Goal: Task Accomplishment & Management: Manage account settings

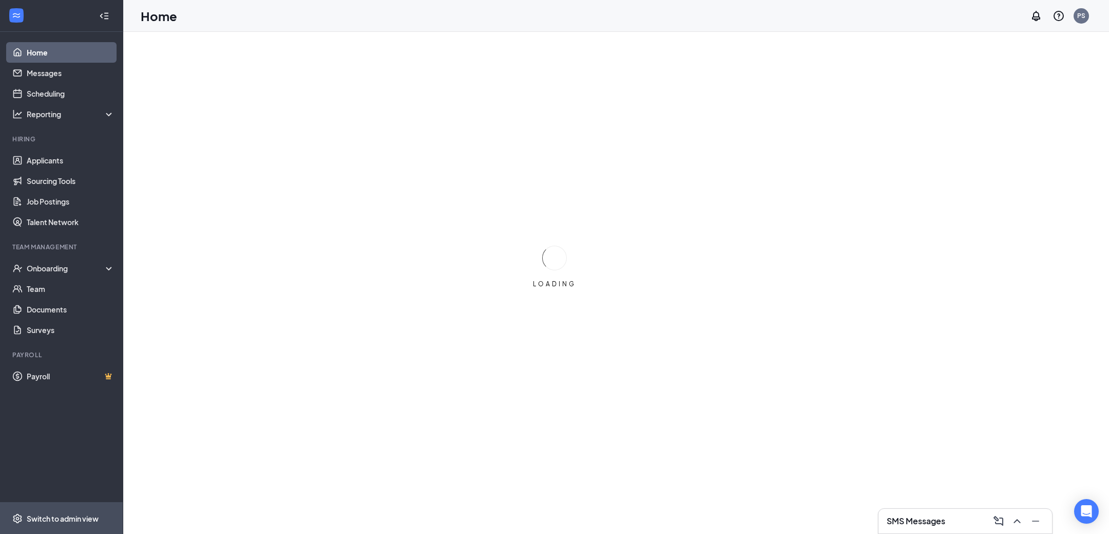
click at [74, 518] on div "Switch to admin view" at bounding box center [63, 518] width 72 height 10
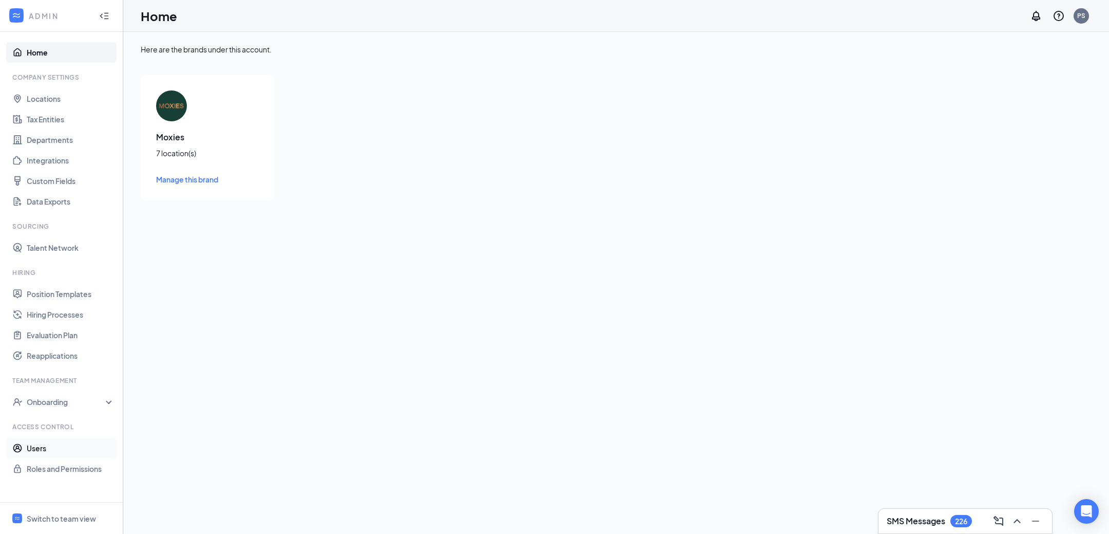
click at [81, 449] on link "Users" at bounding box center [71, 448] width 88 height 21
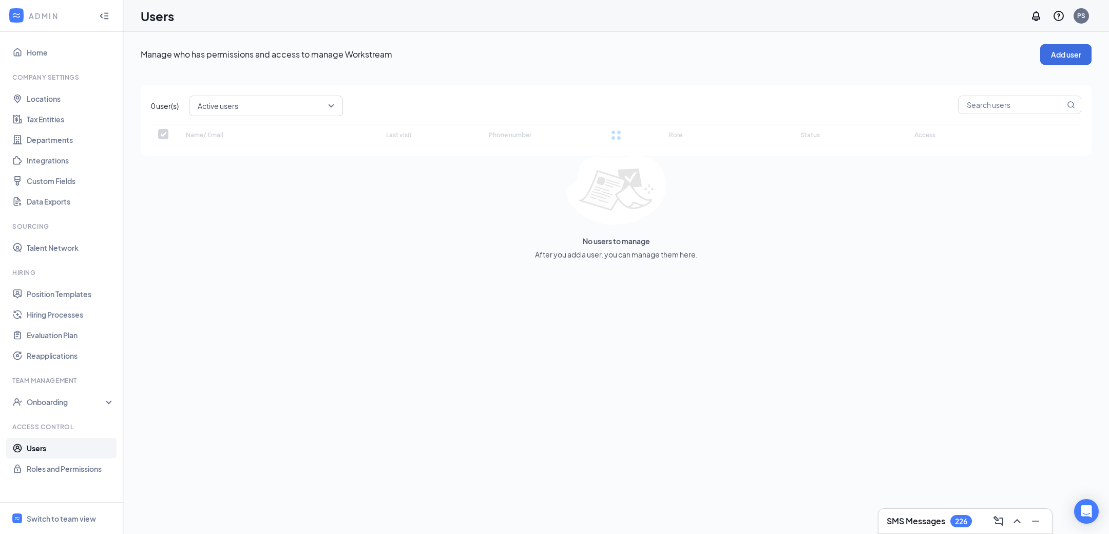
checkbox input "false"
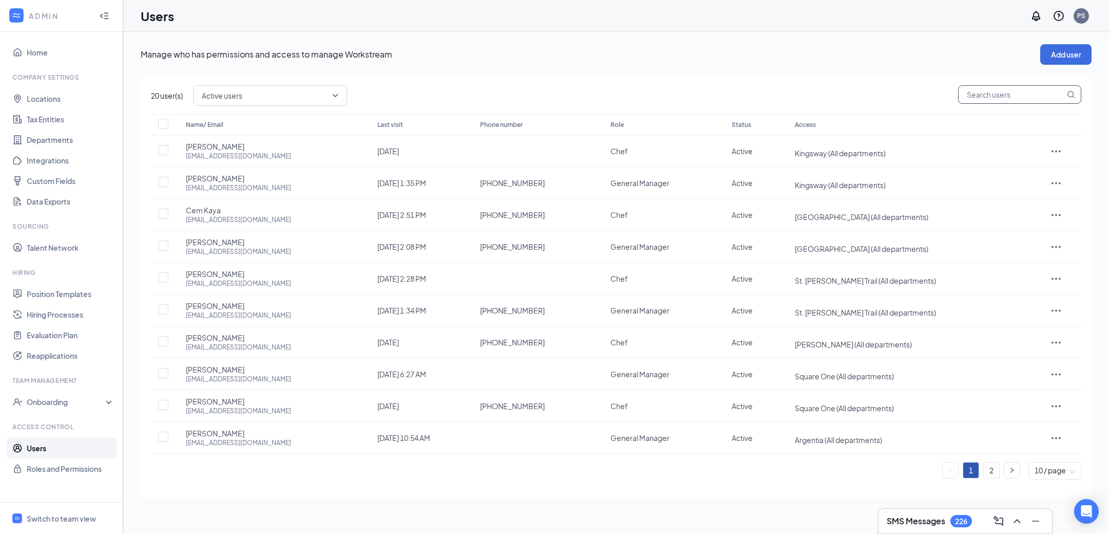
click at [1007, 105] on span at bounding box center [1019, 95] width 123 height 21
paste input "[EMAIL_ADDRESS][DOMAIN_NAME]"
type input "[EMAIL_ADDRESS][DOMAIN_NAME]"
checkbox input "true"
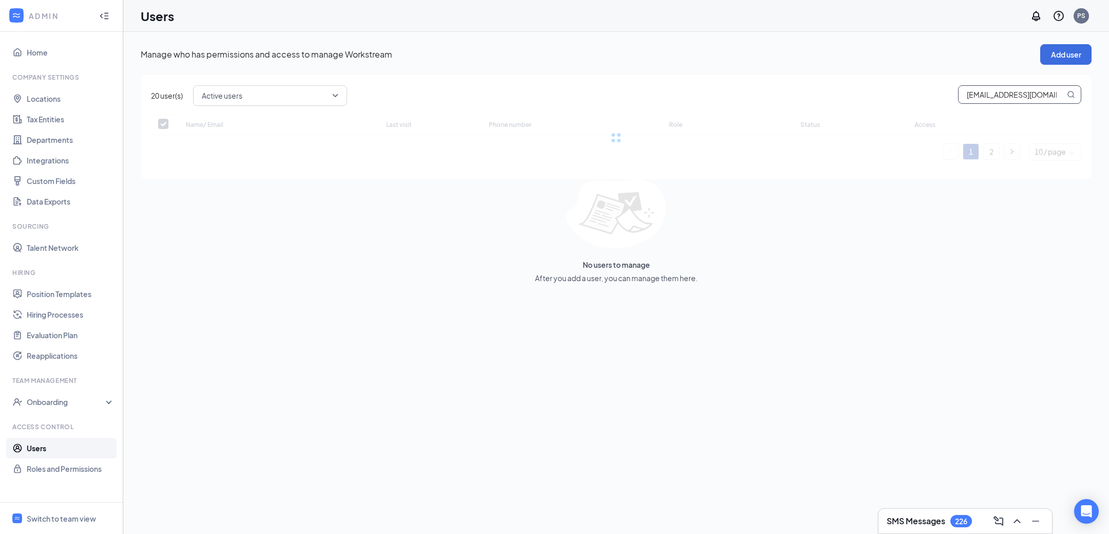
type input "[EMAIL_ADDRESS][DOMAIN_NAME]"
checkbox input "false"
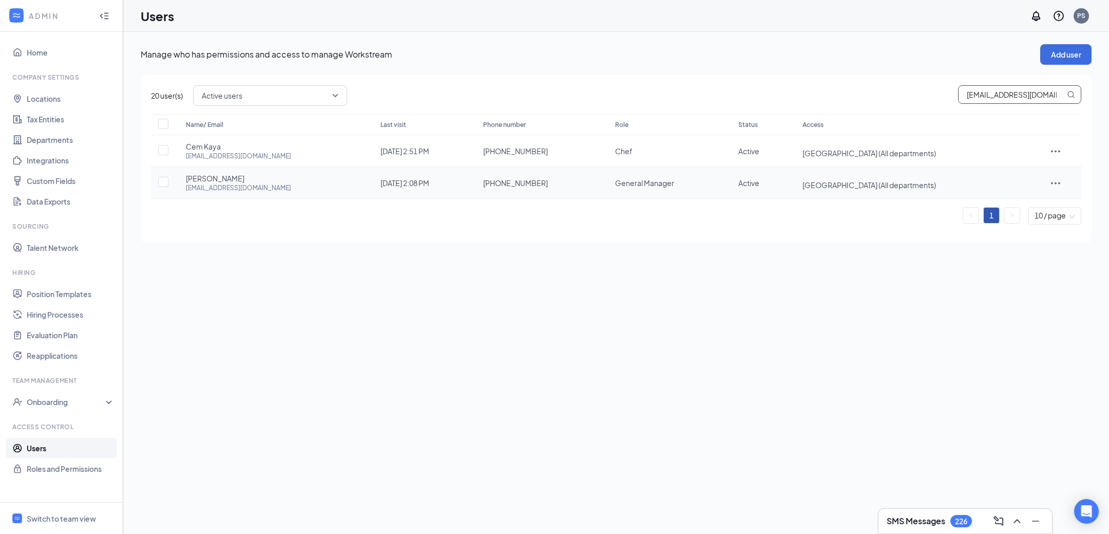
click at [1060, 180] on icon "ActionsIcon" at bounding box center [1056, 183] width 12 height 12
click at [1001, 199] on span "Edit user" at bounding box center [1013, 203] width 29 height 9
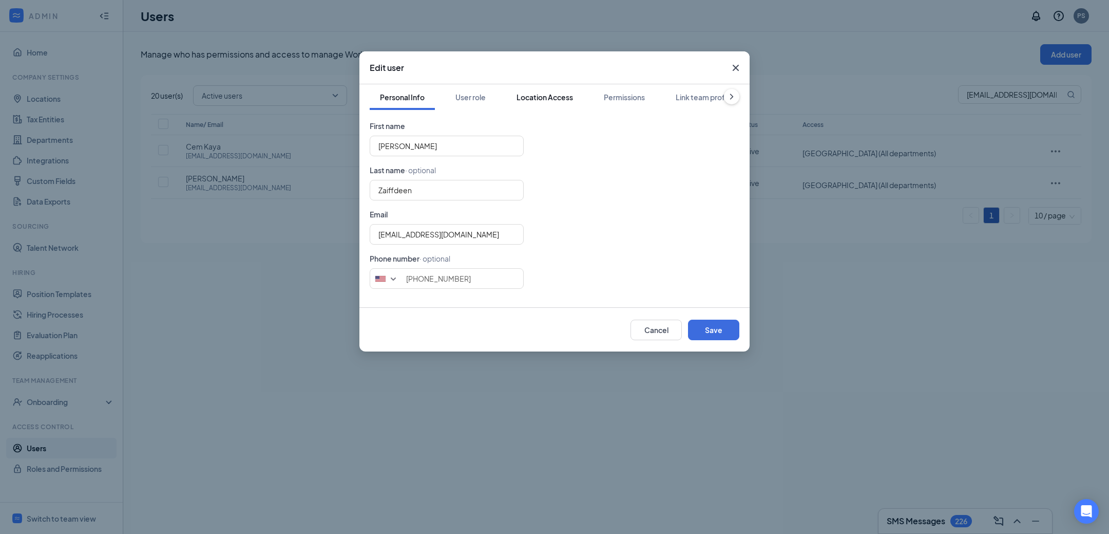
click at [551, 97] on div "Location Access" at bounding box center [545, 97] width 56 height 10
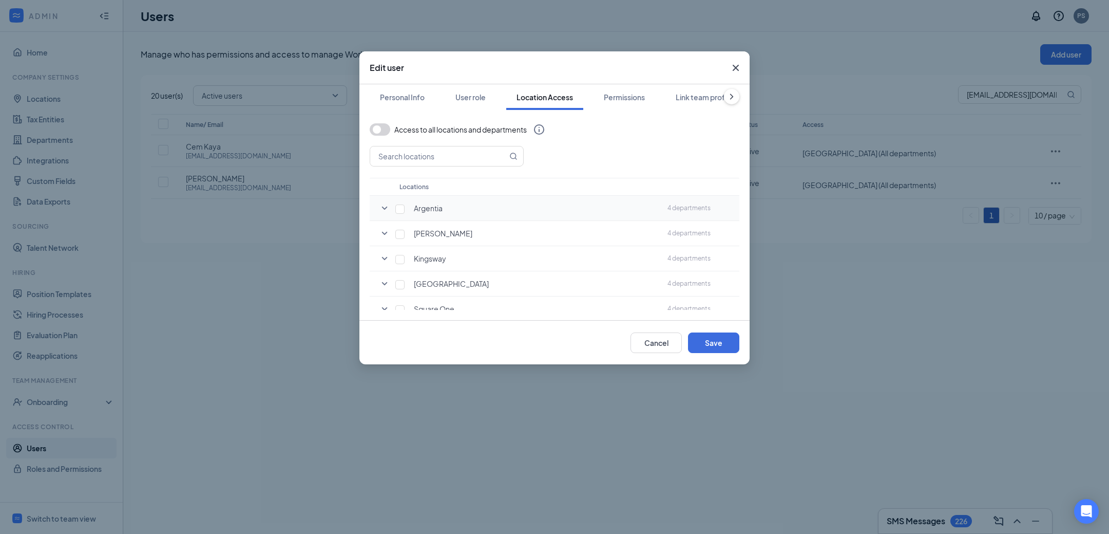
click at [584, 211] on div "Argentia" at bounding box center [531, 208] width 258 height 10
click at [385, 210] on icon "SmallChevronDown" at bounding box center [385, 208] width 12 height 12
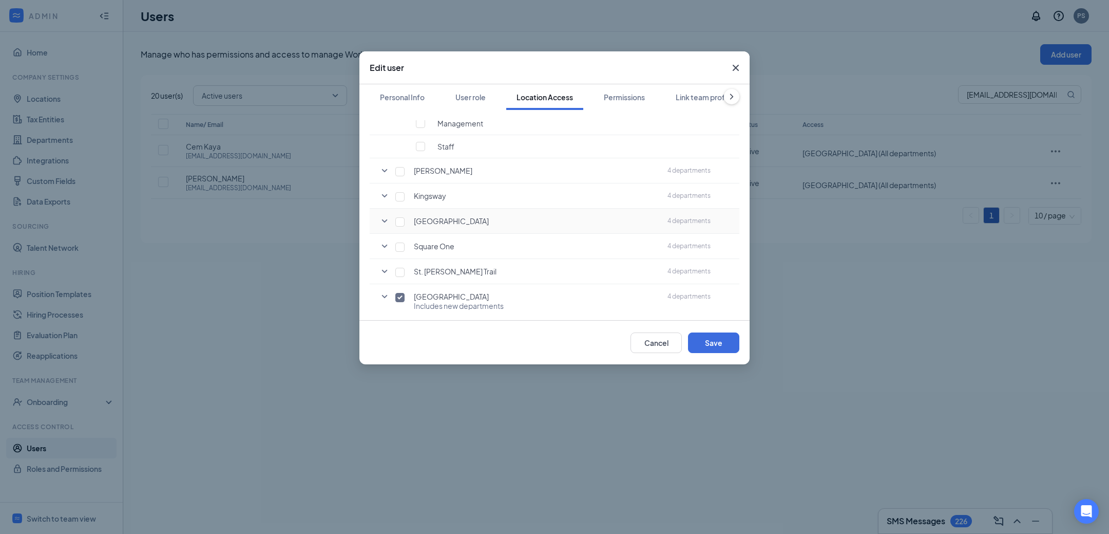
scroll to position [161, 0]
click at [387, 289] on icon "SmallChevronDown" at bounding box center [385, 290] width 6 height 3
click at [383, 289] on icon "SmallChevronUp" at bounding box center [385, 290] width 6 height 3
click at [475, 300] on span "Includes new departments" at bounding box center [459, 299] width 90 height 9
click at [647, 348] on button "Cancel" at bounding box center [656, 342] width 51 height 21
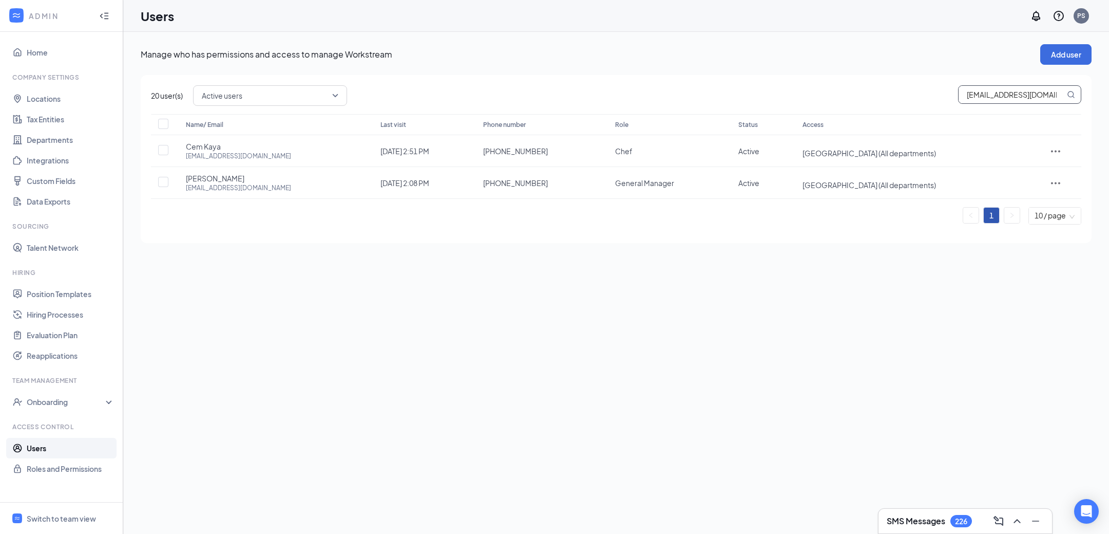
drag, startPoint x: 1054, startPoint y: 96, endPoint x: 910, endPoint y: 93, distance: 144.9
click at [907, 94] on div "Active users [EMAIL_ADDRESS][DOMAIN_NAME]" at bounding box center [637, 95] width 889 height 21
click at [42, 471] on link "Roles and Permissions" at bounding box center [71, 468] width 88 height 21
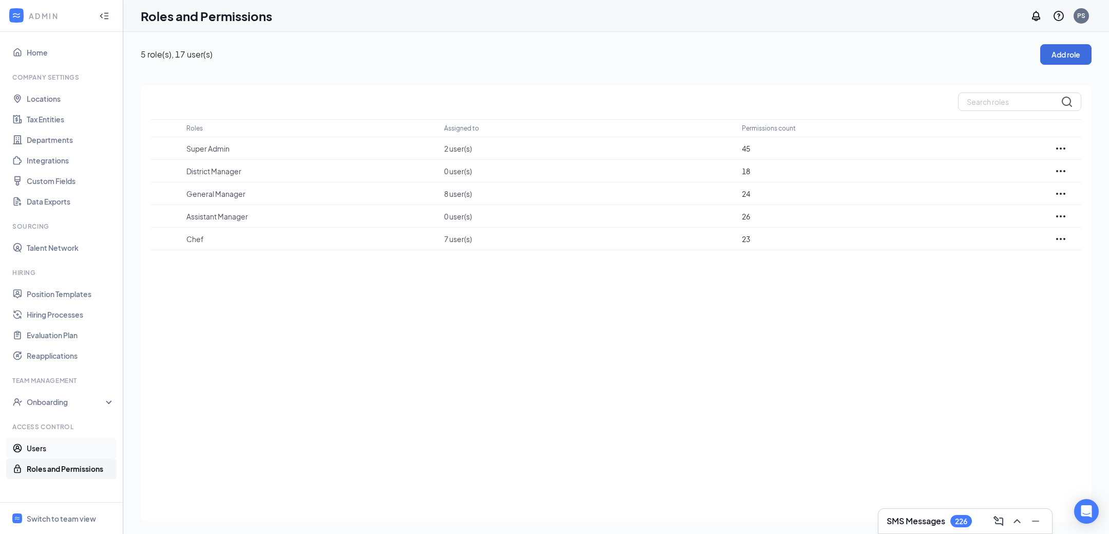
click at [42, 454] on link "Users" at bounding box center [71, 448] width 88 height 21
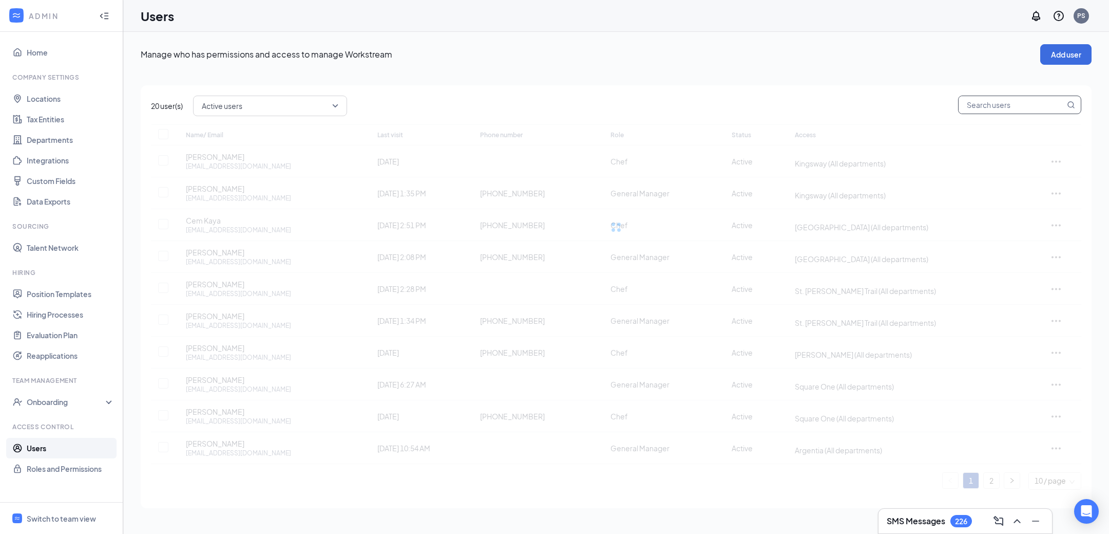
click at [983, 104] on input "text" at bounding box center [1012, 104] width 106 height 17
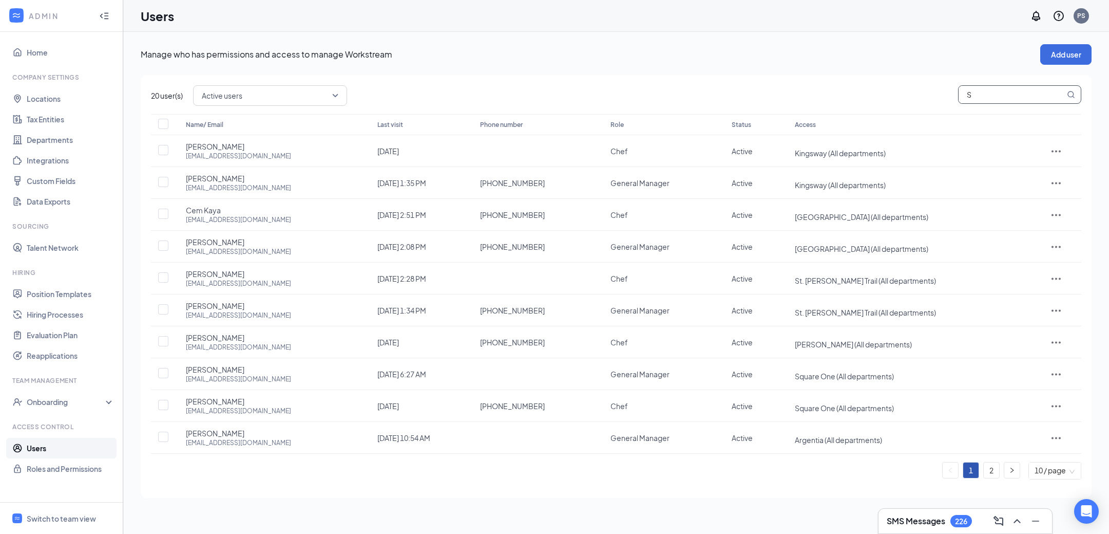
type input "St"
checkbox input "true"
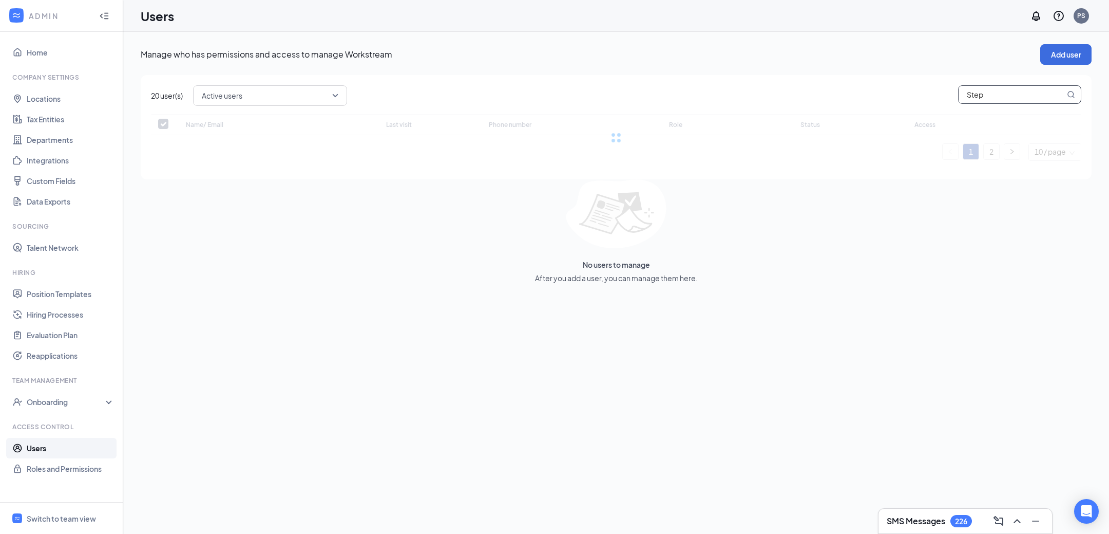
type input "Steph"
checkbox input "false"
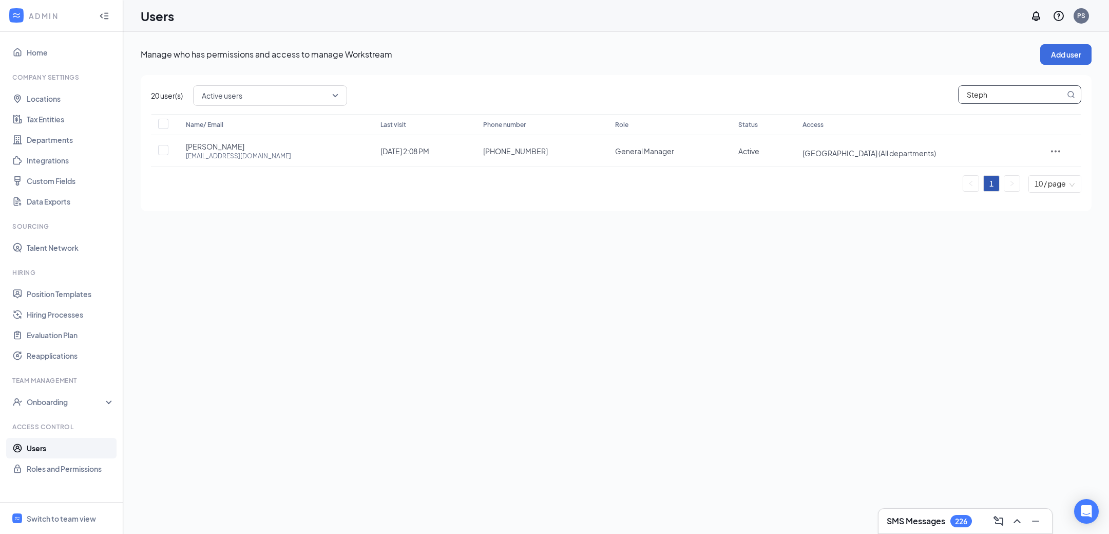
type input "Stepha"
checkbox input "true"
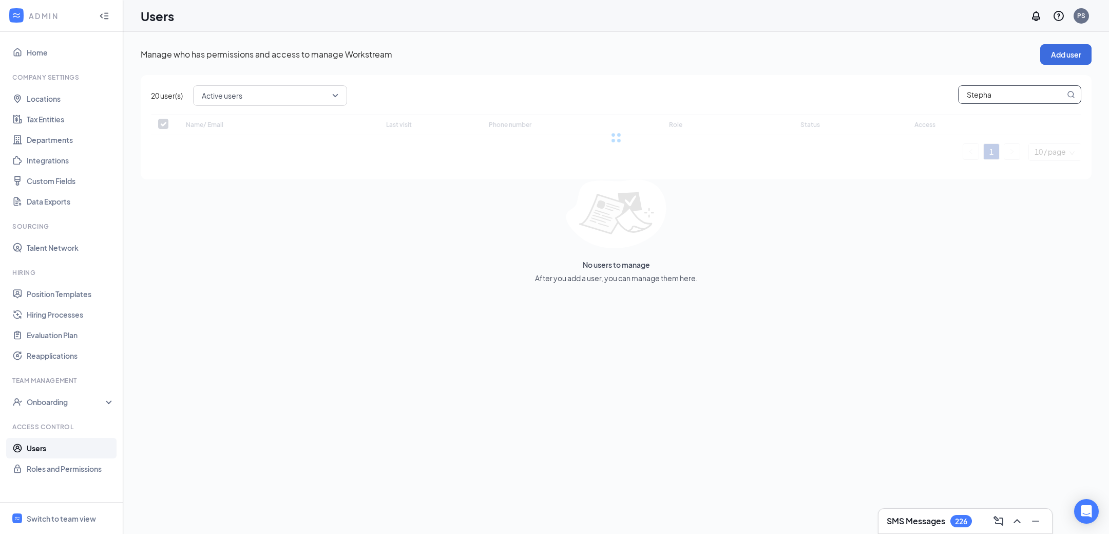
type input "[PERSON_NAME]"
checkbox input "false"
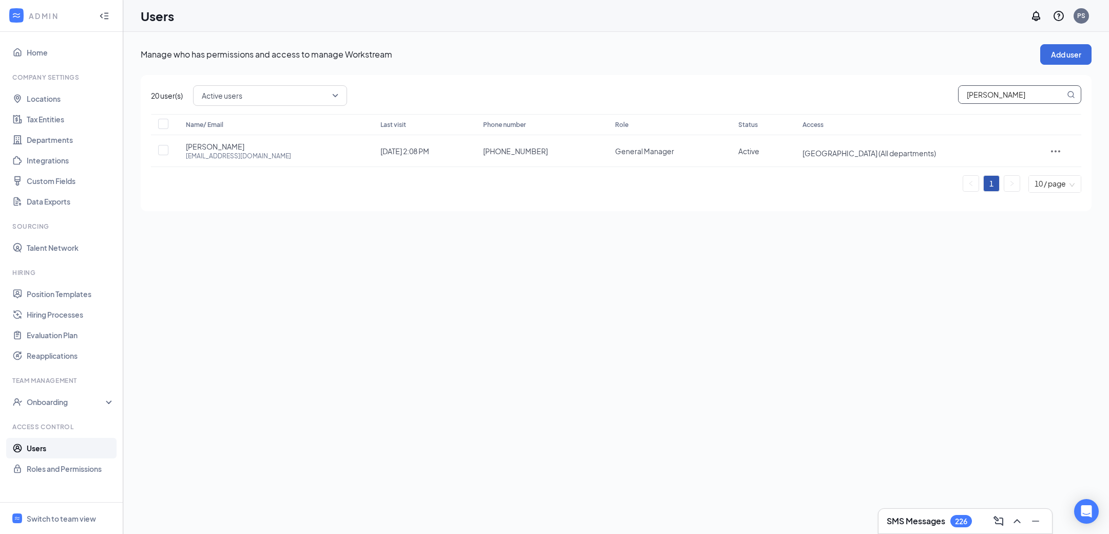
type input "[PERSON_NAME]"
click at [1052, 147] on icon "ActionsIcon" at bounding box center [1056, 151] width 12 height 12
click at [1018, 174] on span "Edit user" at bounding box center [1013, 171] width 29 height 9
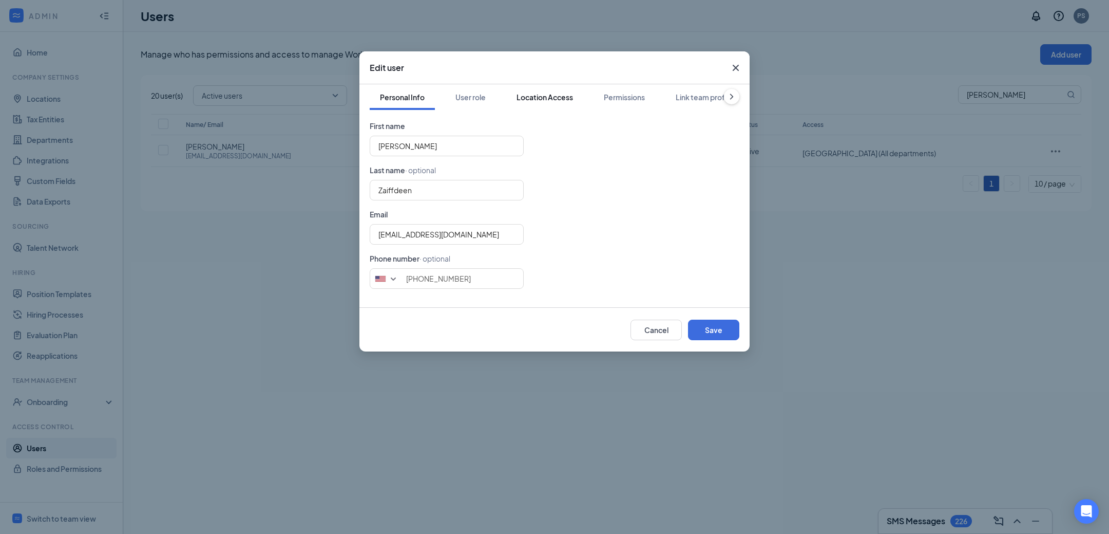
click at [545, 95] on div "Location Access" at bounding box center [545, 97] width 56 height 10
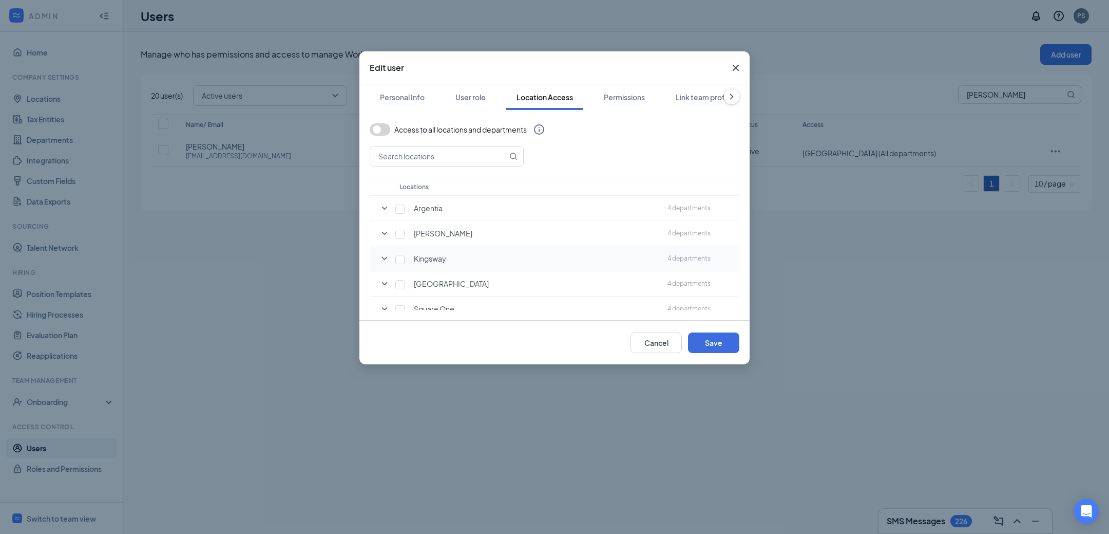
click at [602, 253] on div "Kingsway" at bounding box center [531, 258] width 258 height 10
click at [382, 282] on icon "SmallChevronDown" at bounding box center [385, 283] width 12 height 12
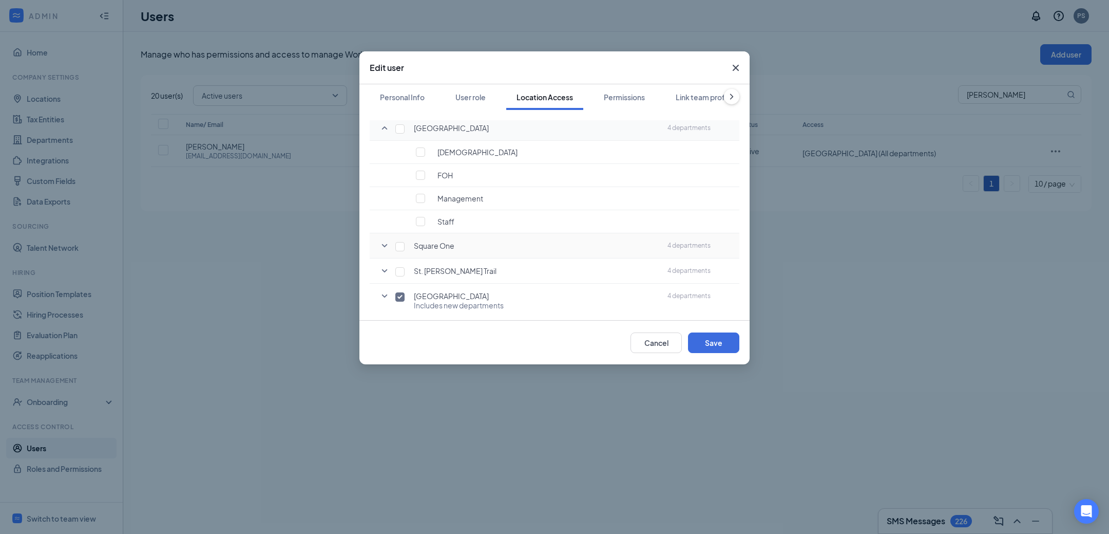
scroll to position [161, 0]
click at [382, 287] on icon "SmallChevronDown" at bounding box center [385, 291] width 12 height 12
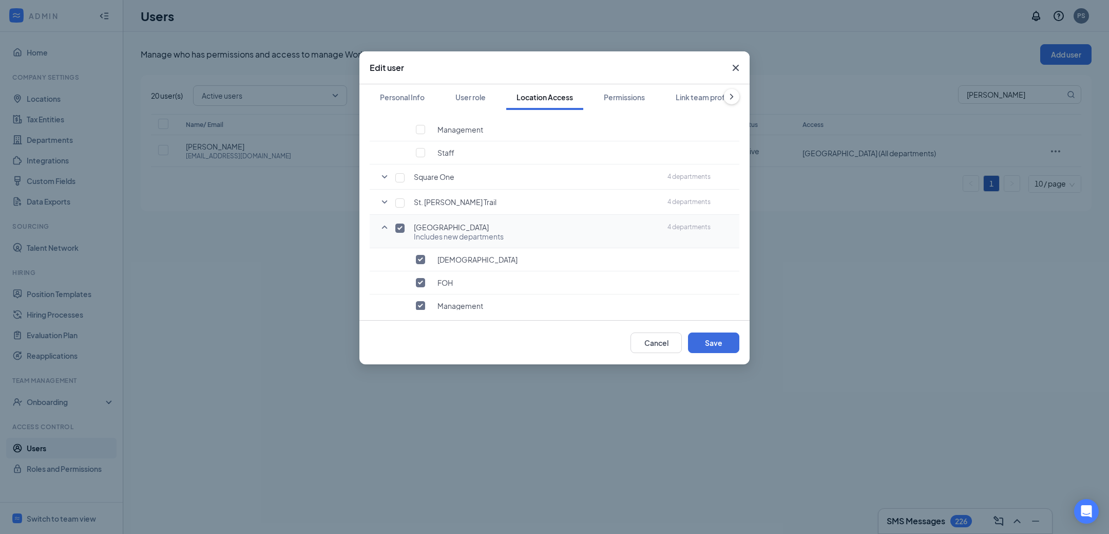
scroll to position [253, 0]
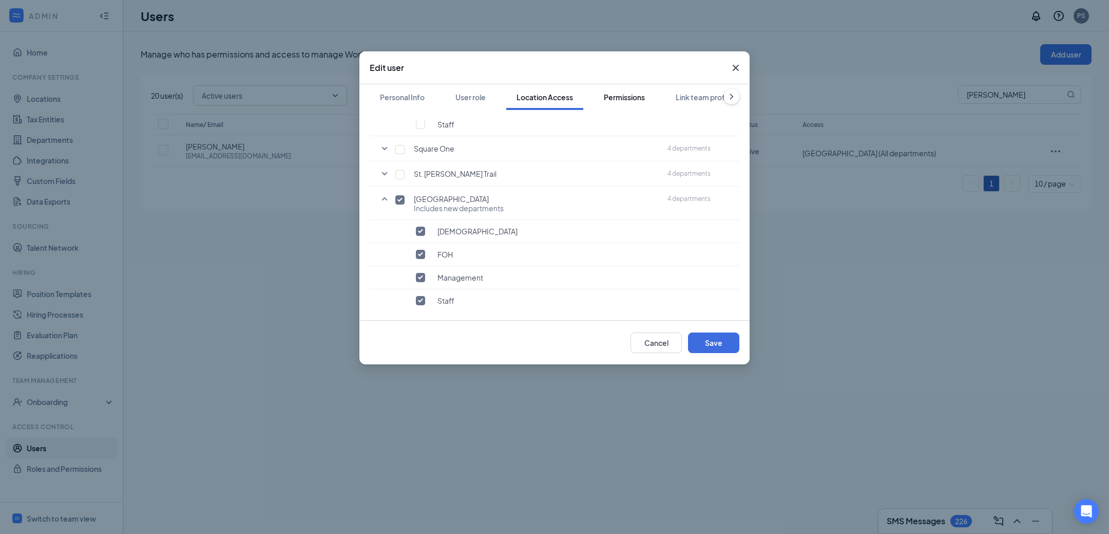
click at [629, 93] on div "Permissions" at bounding box center [624, 97] width 41 height 10
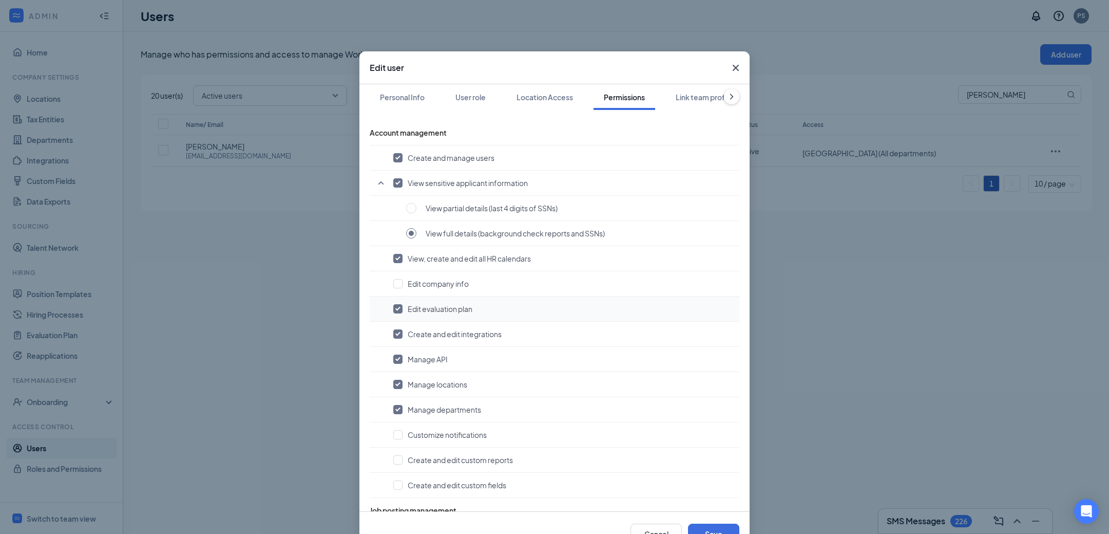
click at [563, 314] on td "Edit evaluation plan" at bounding box center [555, 308] width 370 height 25
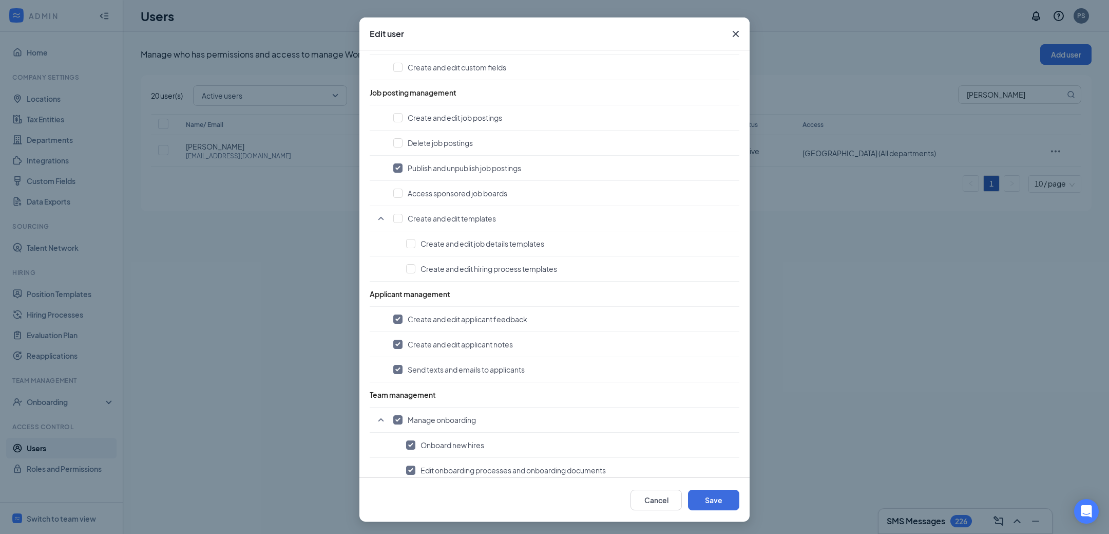
scroll to position [385, 0]
click at [652, 506] on button "Cancel" at bounding box center [656, 499] width 51 height 21
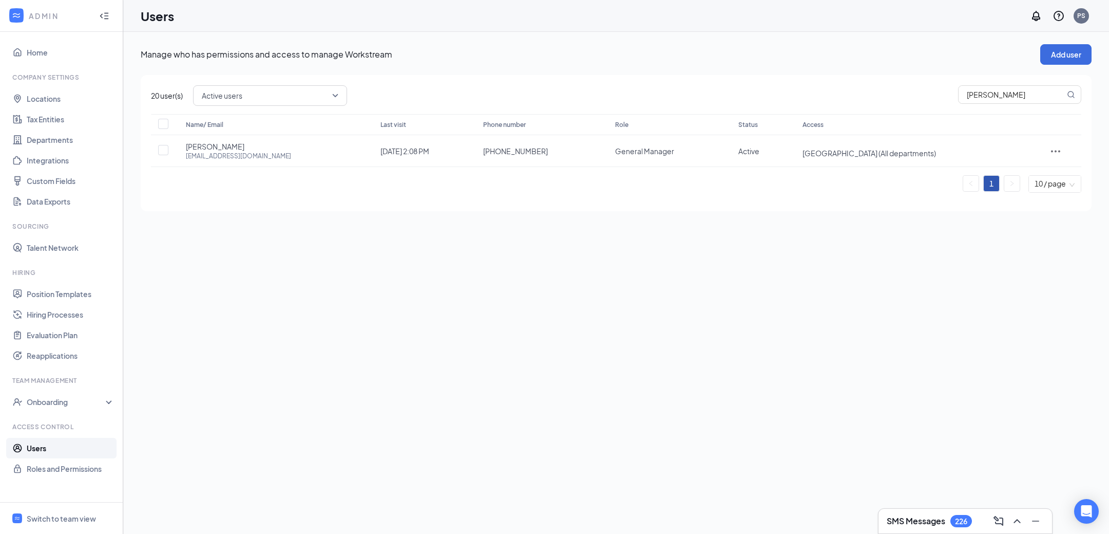
click at [56, 445] on link "Users" at bounding box center [71, 448] width 88 height 21
click at [57, 445] on link "Users" at bounding box center [71, 448] width 88 height 21
click at [27, 469] on link "Roles and Permissions" at bounding box center [71, 468] width 88 height 21
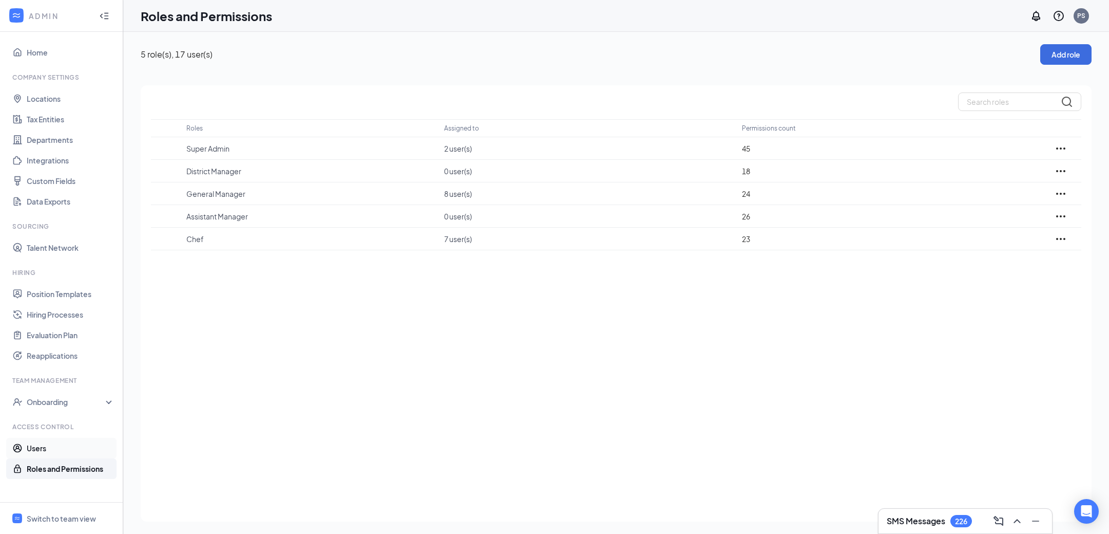
click at [37, 450] on link "Users" at bounding box center [71, 448] width 88 height 21
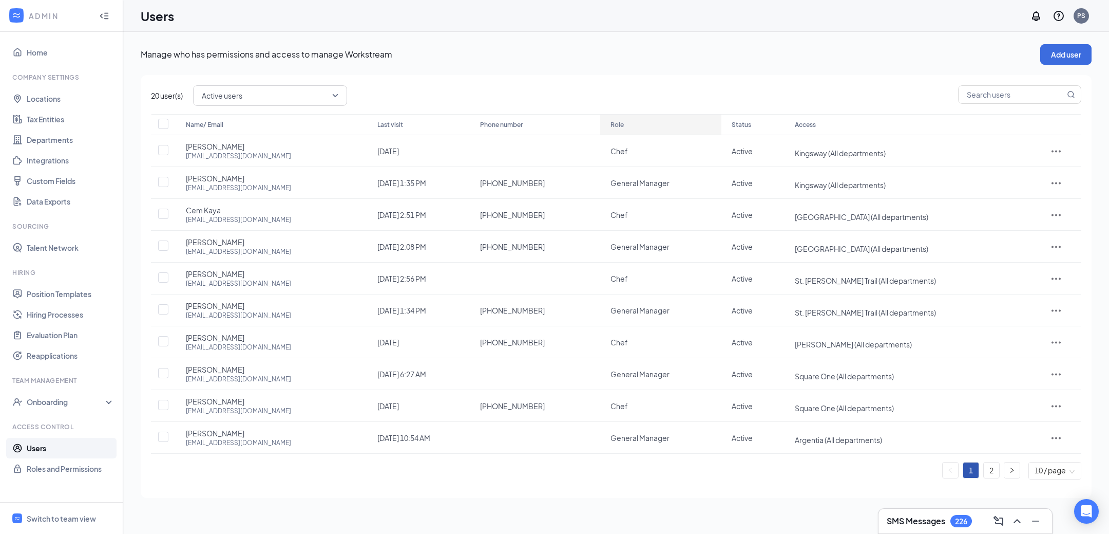
click at [611, 119] on div "Role" at bounding box center [661, 125] width 101 height 12
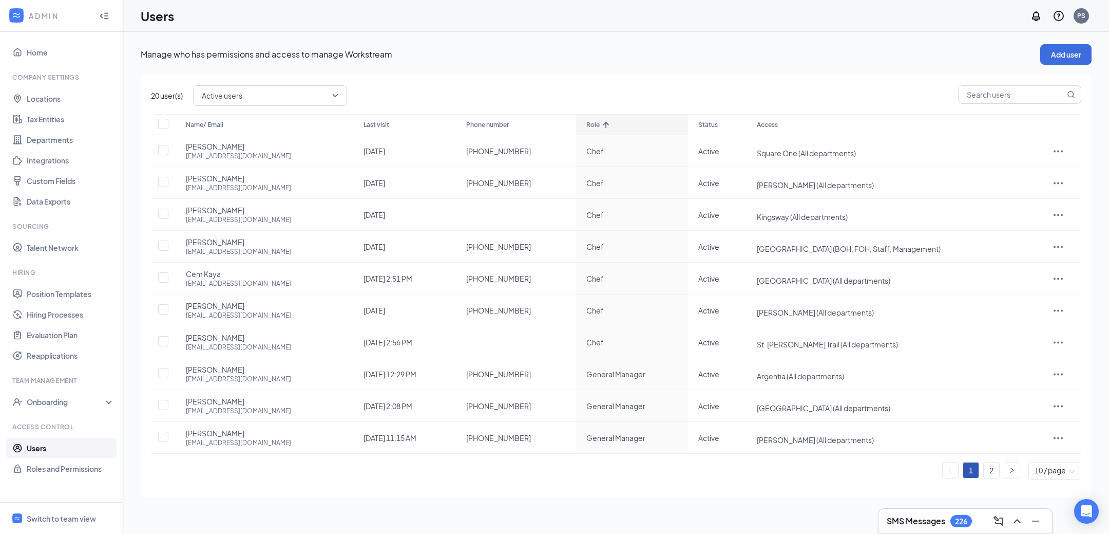
click at [587, 119] on div "Role" at bounding box center [633, 125] width 92 height 12
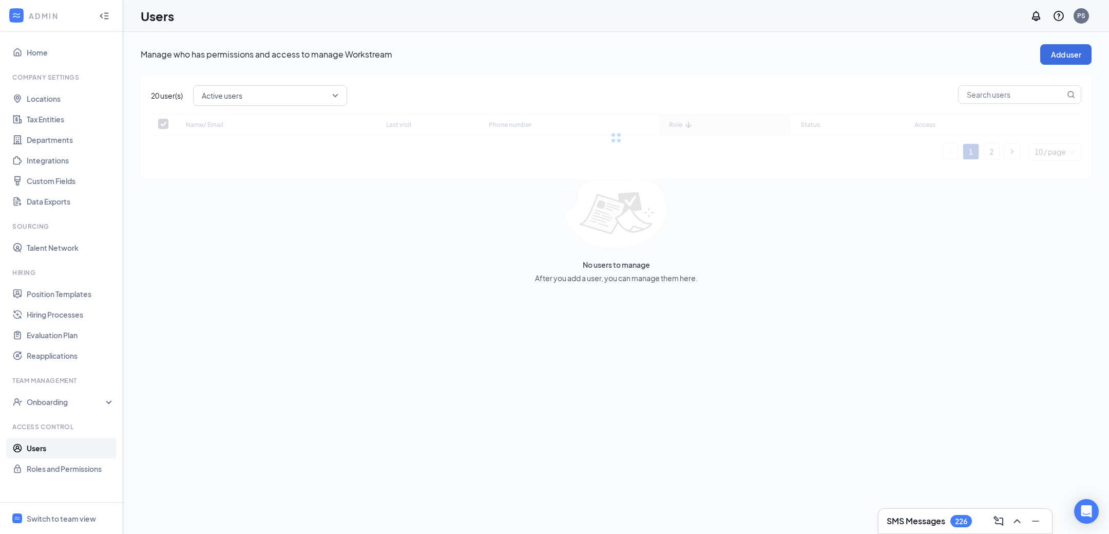
checkbox input "false"
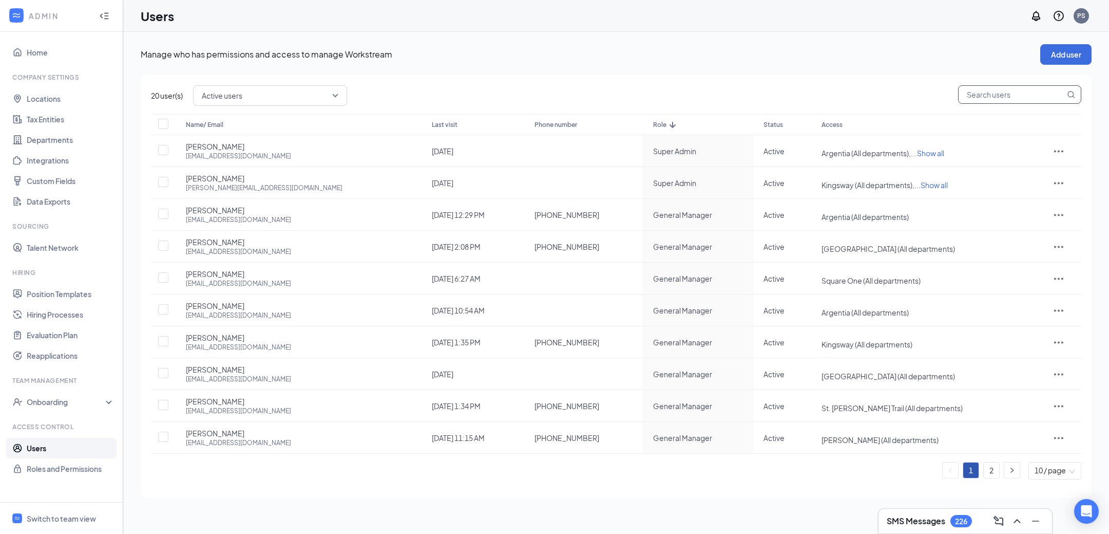
click at [972, 97] on input "text" at bounding box center [1012, 94] width 106 height 17
type input "super admin"
checkbox input "true"
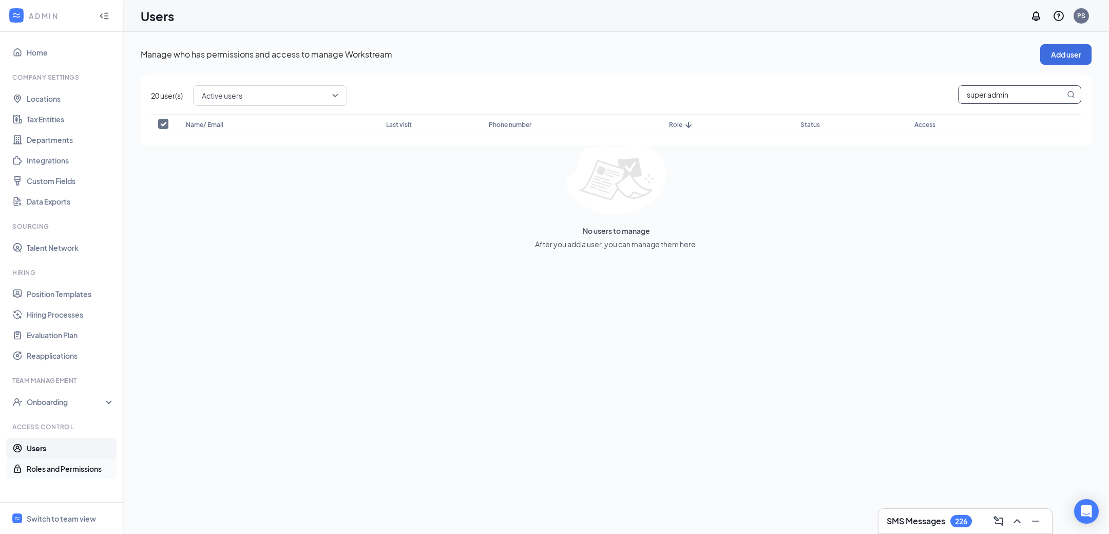
click at [77, 475] on link "Roles and Permissions" at bounding box center [71, 468] width 88 height 21
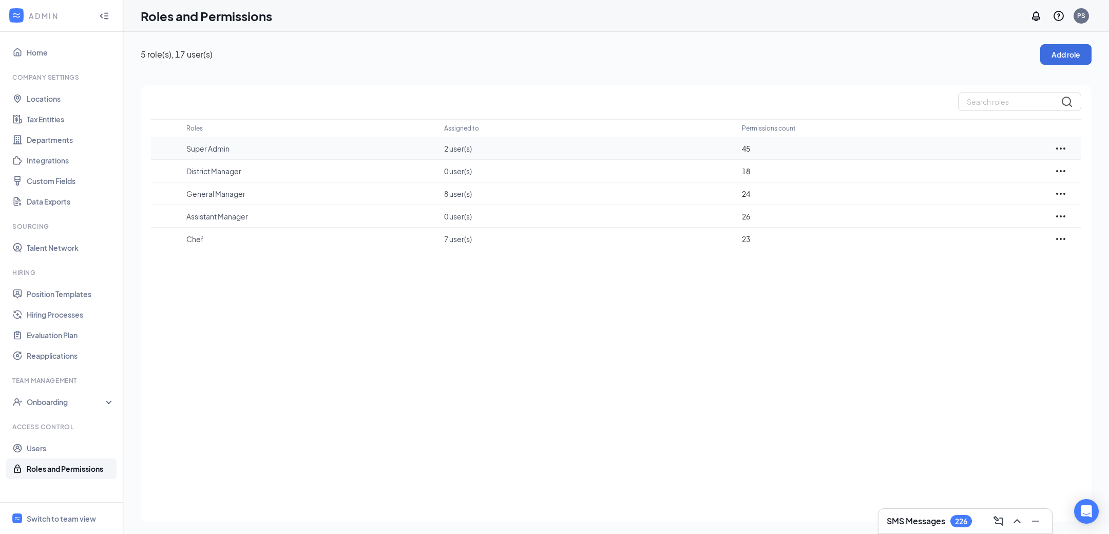
click at [465, 147] on p "2 user(s)" at bounding box center [588, 148] width 288 height 10
click at [744, 149] on div "45" at bounding box center [886, 148] width 288 height 11
click at [1066, 146] on icon "Ellipses" at bounding box center [1061, 148] width 12 height 12
click at [1010, 180] on p "Edit" at bounding box center [1016, 179] width 86 height 10
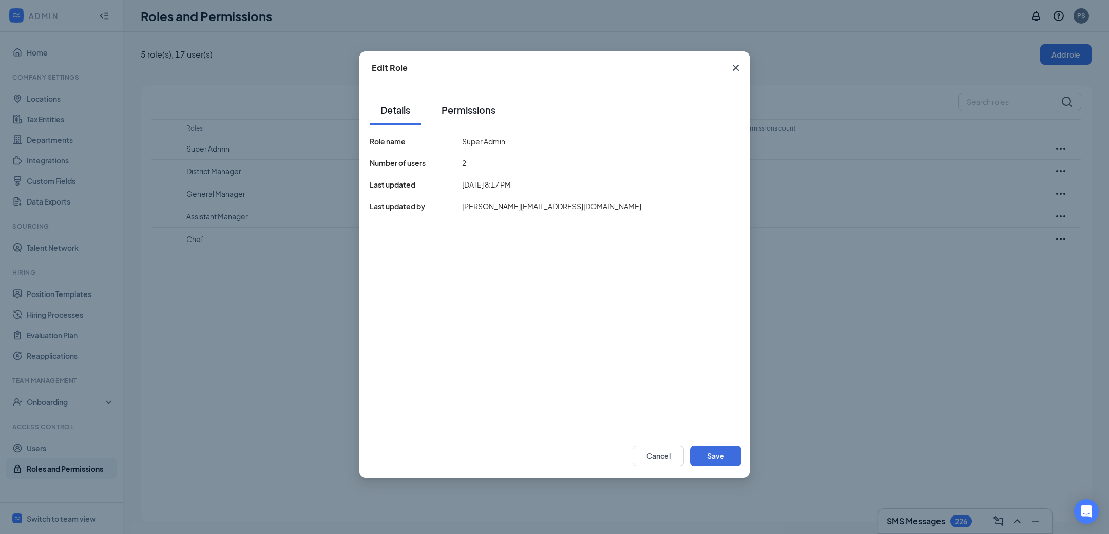
click at [476, 108] on div "Permissions" at bounding box center [469, 109] width 54 height 13
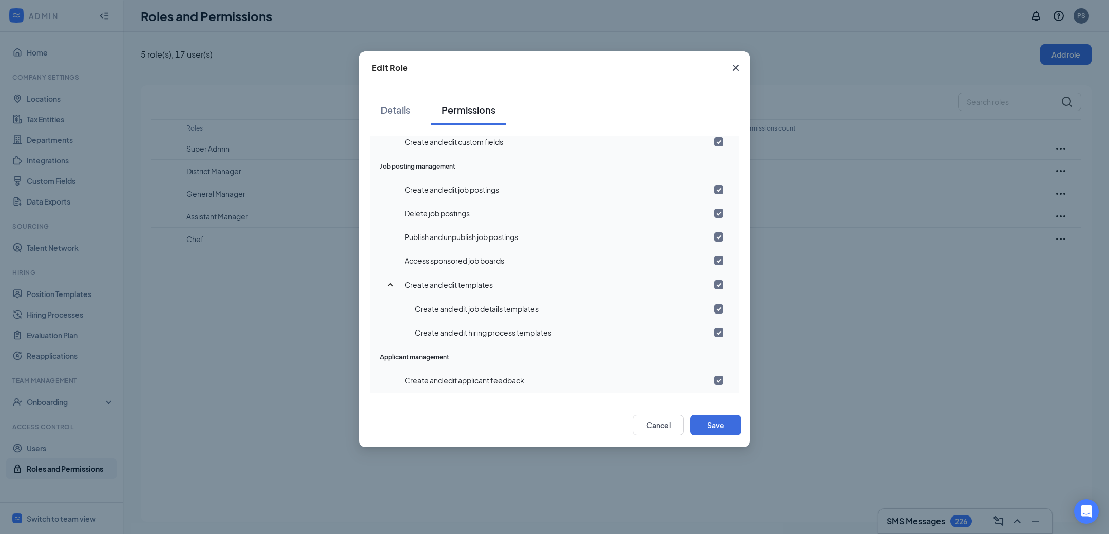
scroll to position [391, 0]
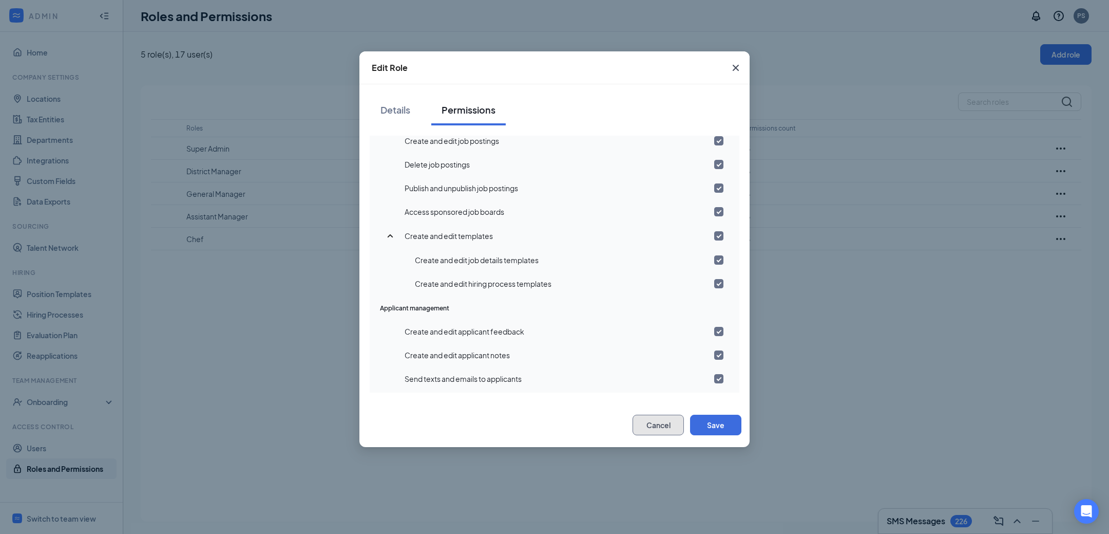
click at [640, 422] on button "Cancel" at bounding box center [658, 424] width 51 height 21
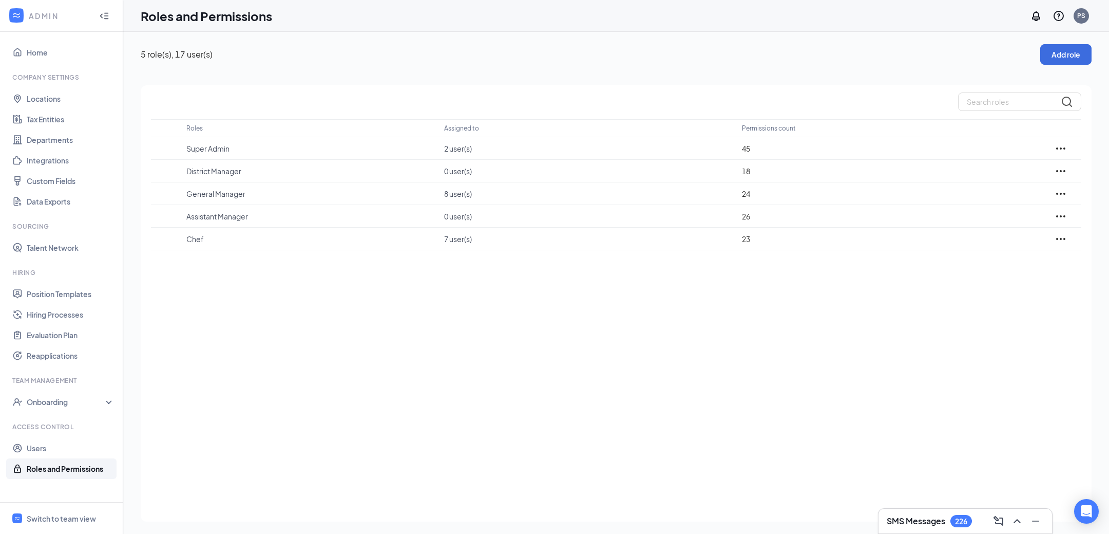
click at [353, 398] on div "Roles Assigned to Permissions count Super Admin 2 user(s) 45 District Manager 0…" at bounding box center [616, 303] width 951 height 436
click at [27, 444] on link "Users" at bounding box center [71, 448] width 88 height 21
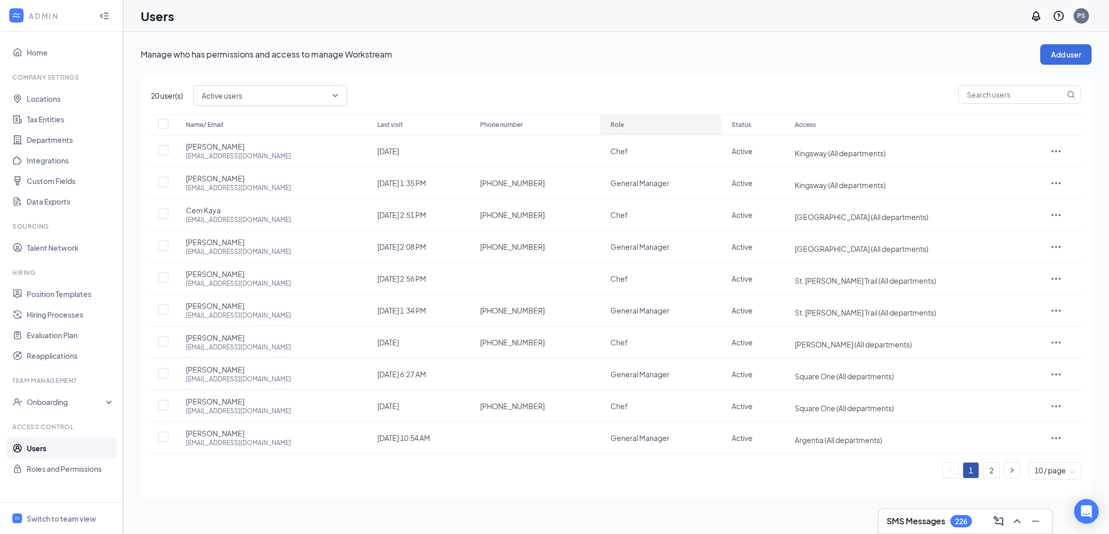
click at [624, 125] on icon "ArrowDown" at bounding box center [630, 125] width 12 height 12
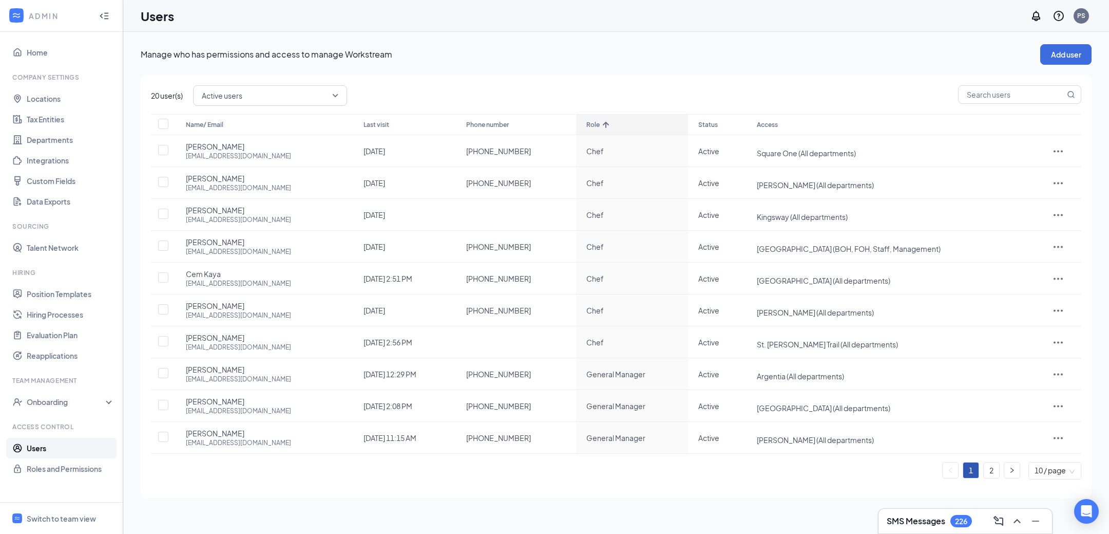
click at [604, 125] on div "Role" at bounding box center [633, 125] width 92 height 12
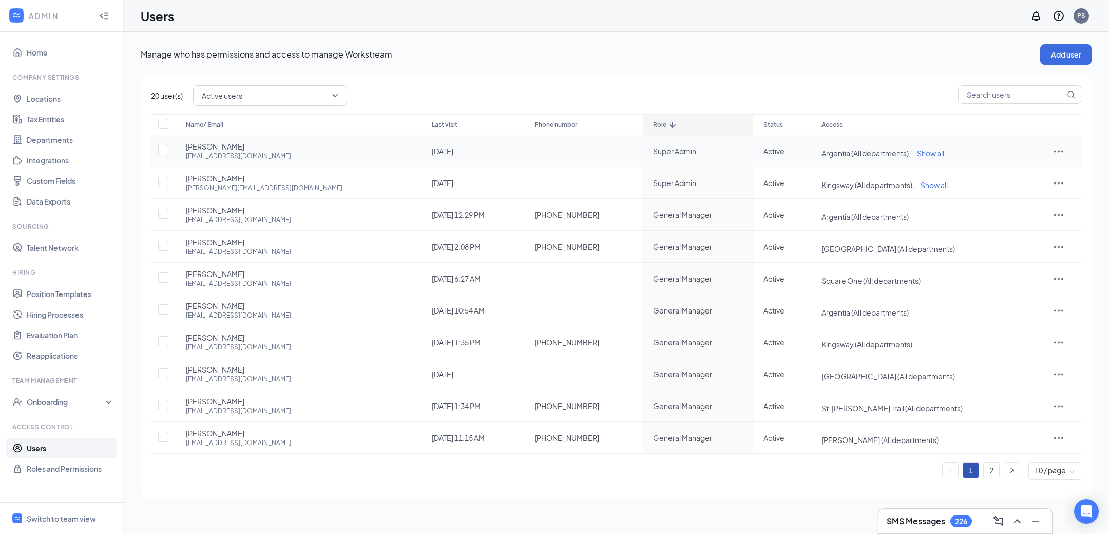
click at [917, 152] on span "Show all" at bounding box center [930, 152] width 27 height 9
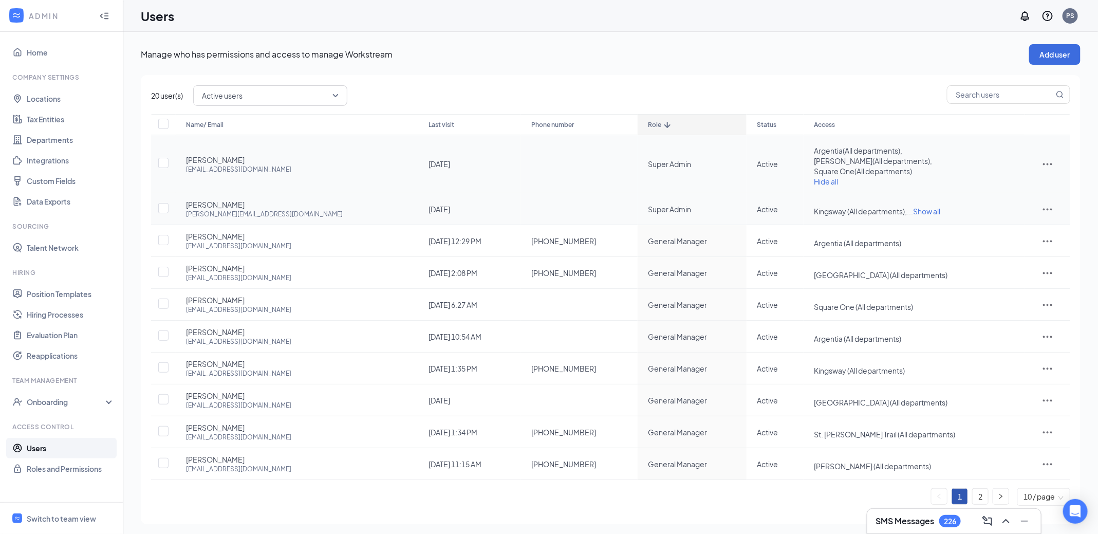
click at [913, 207] on span "Show all" at bounding box center [926, 210] width 27 height 9
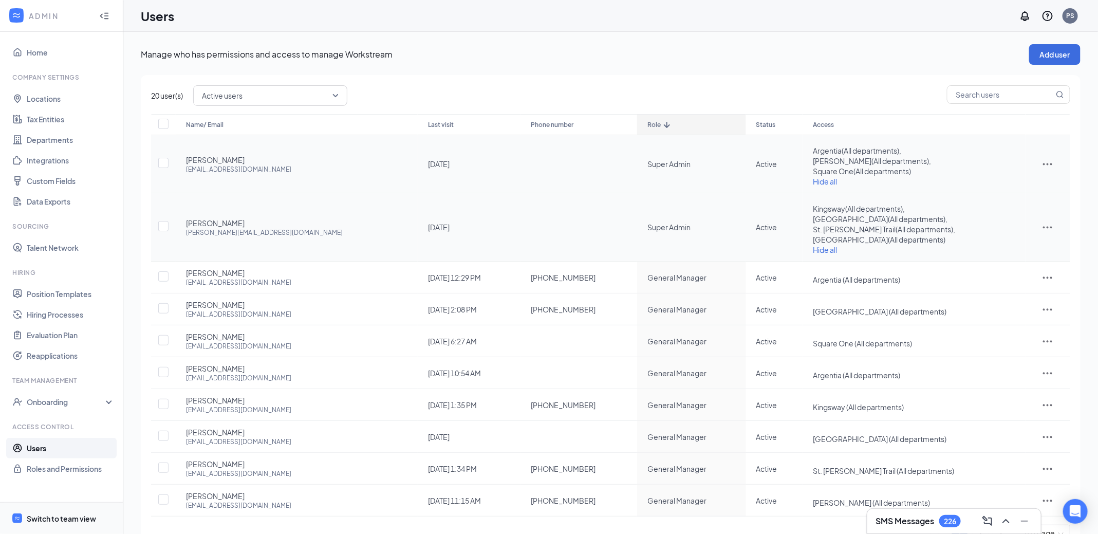
click at [76, 520] on div "Switch to team view" at bounding box center [61, 518] width 69 height 10
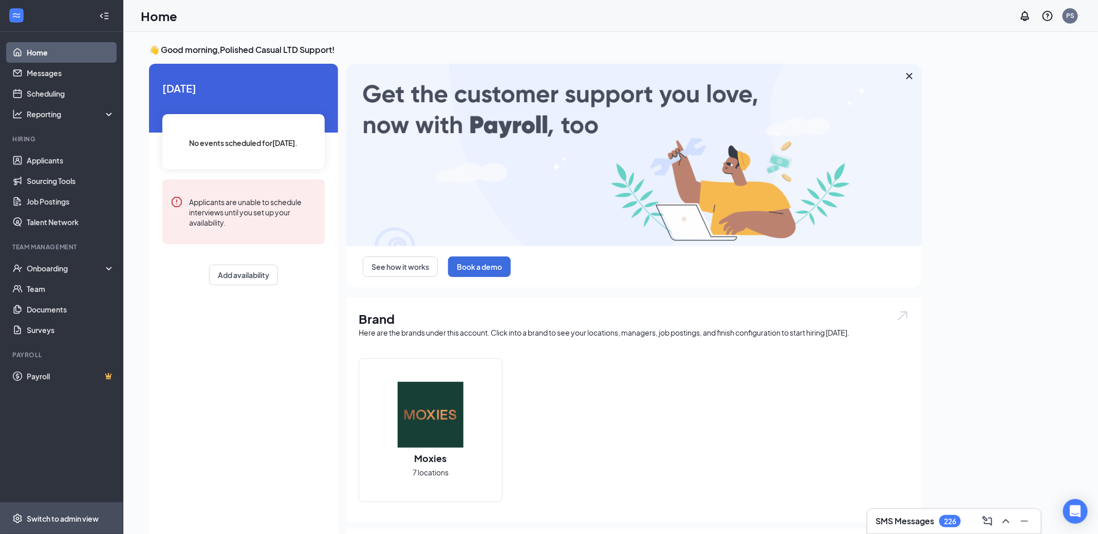
click at [66, 514] on div "Switch to admin view" at bounding box center [63, 518] width 72 height 10
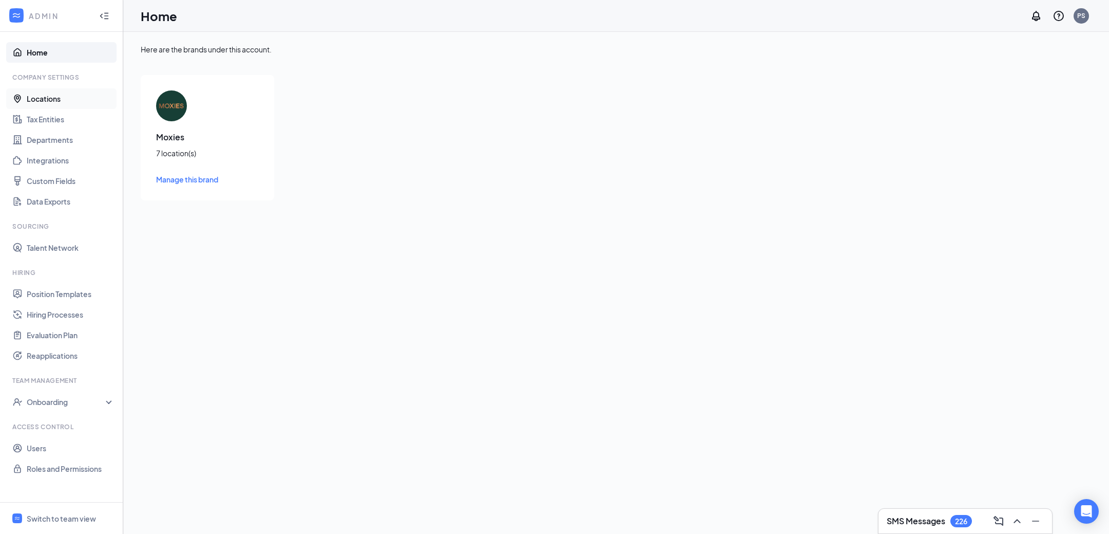
click at [51, 93] on link "Locations" at bounding box center [71, 98] width 88 height 21
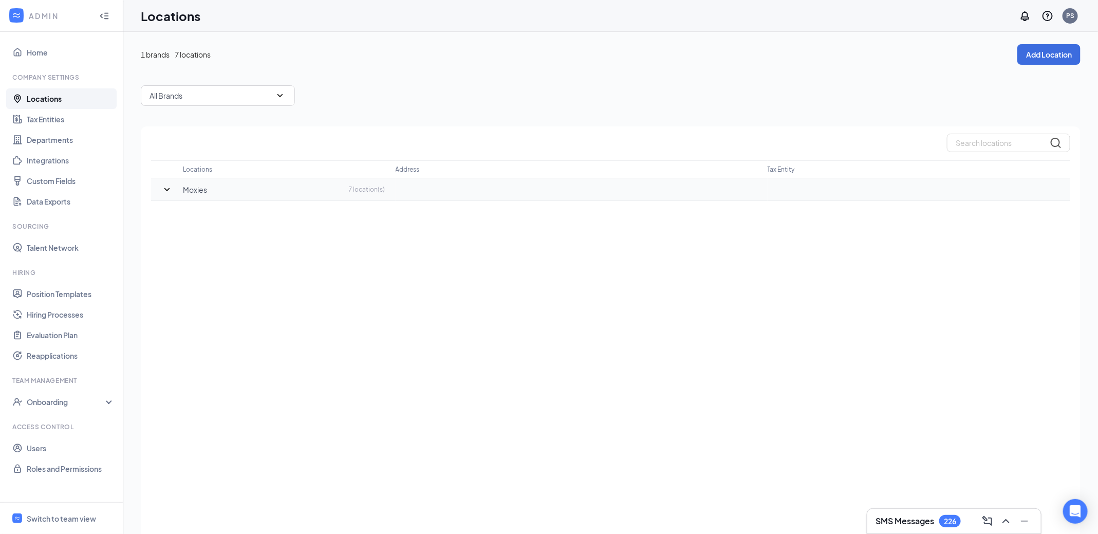
click at [169, 189] on icon "SmallChevronDown" at bounding box center [167, 189] width 12 height 12
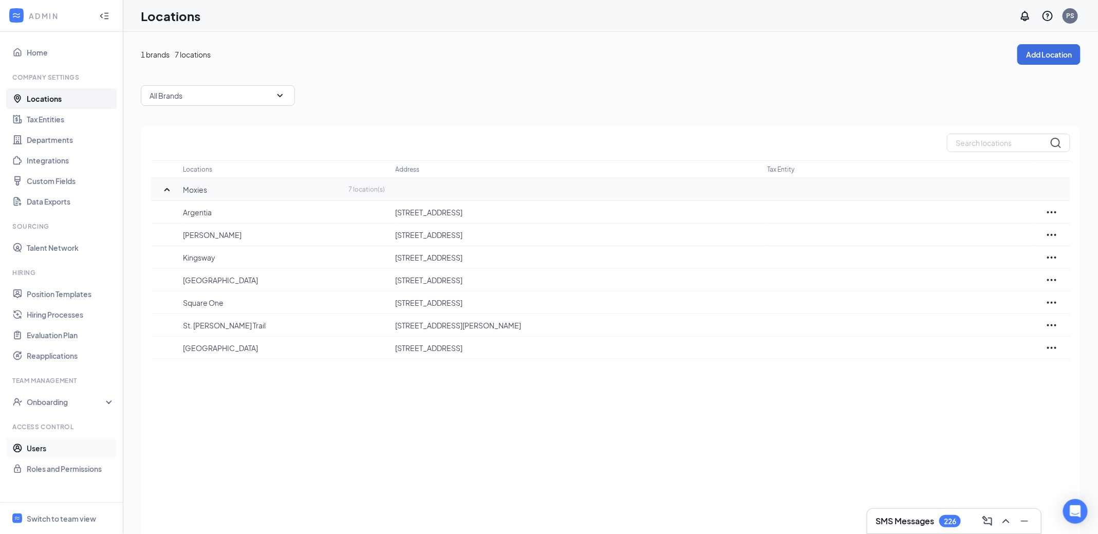
click at [92, 444] on link "Users" at bounding box center [71, 448] width 88 height 21
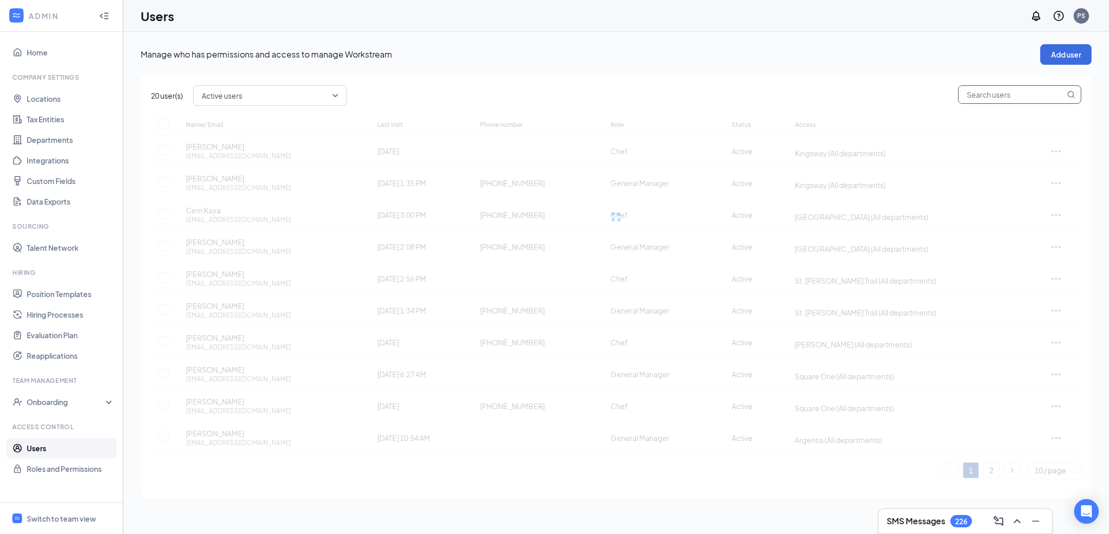
click at [1003, 96] on input "text" at bounding box center [1012, 94] width 106 height 17
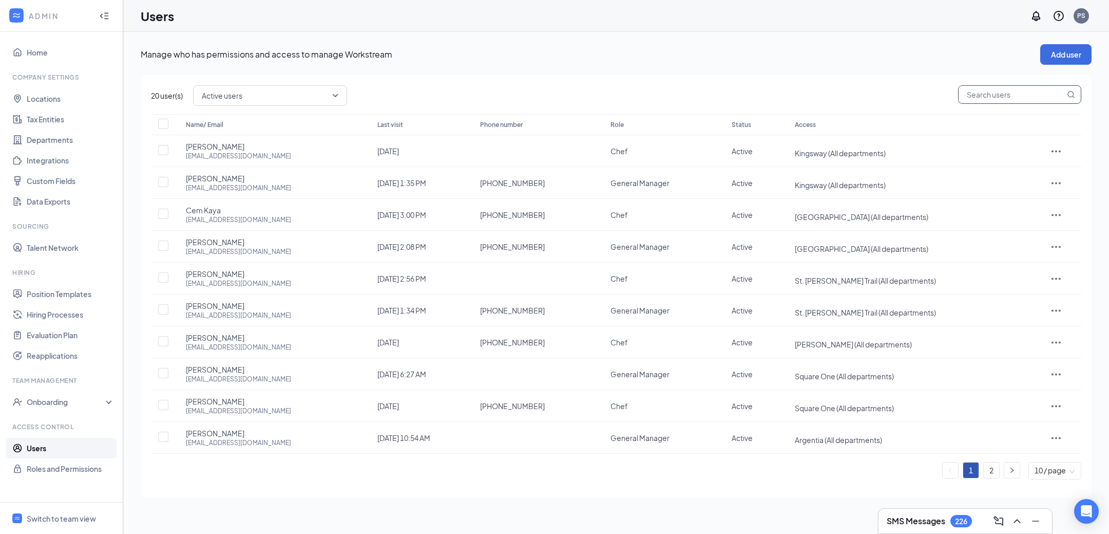
type input "s"
checkbox input "true"
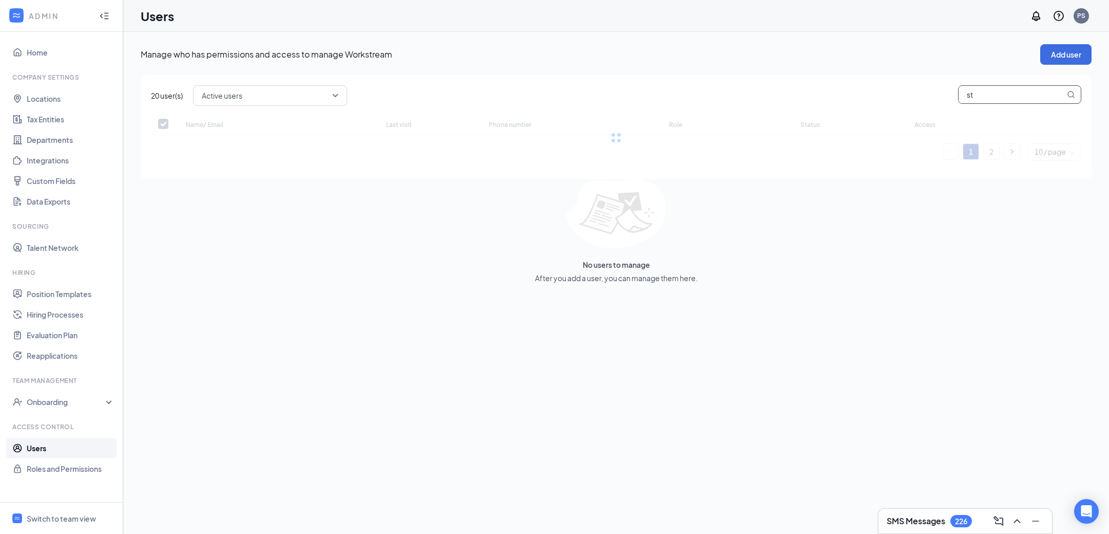
type input "stp"
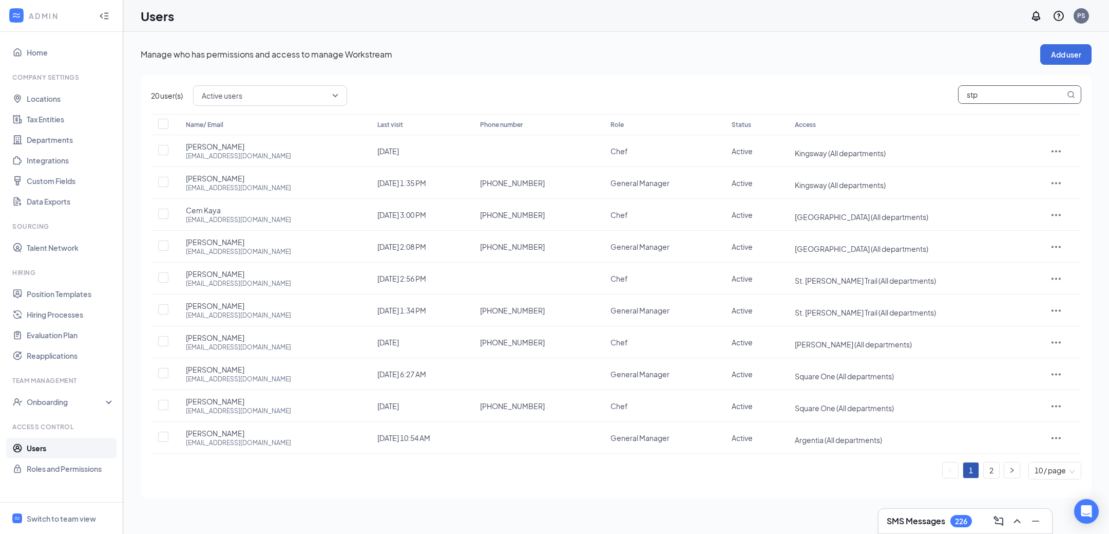
checkbox input "true"
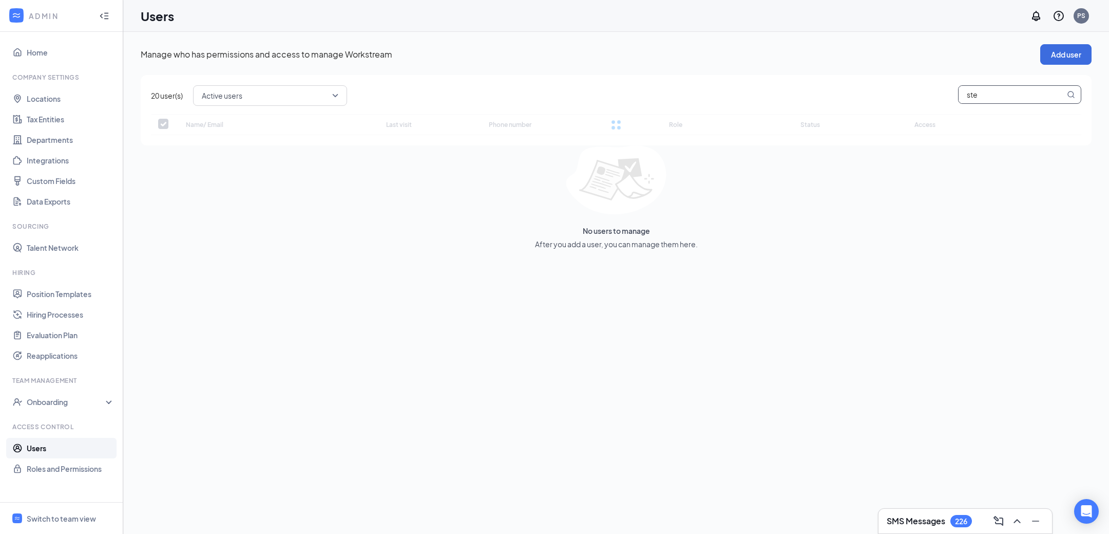
type input "step"
checkbox input "false"
type input "[PERSON_NAME]"
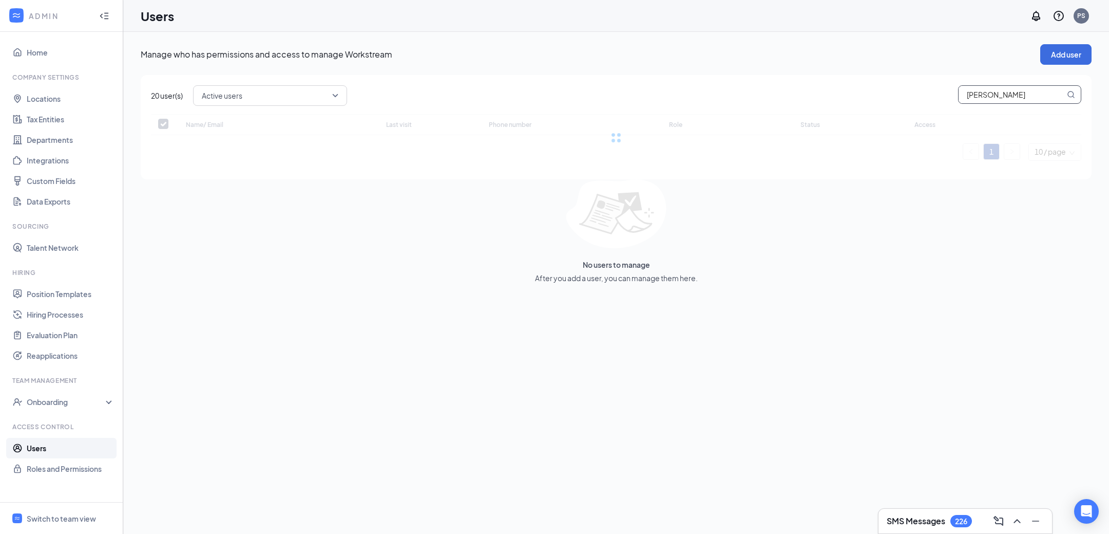
checkbox input "false"
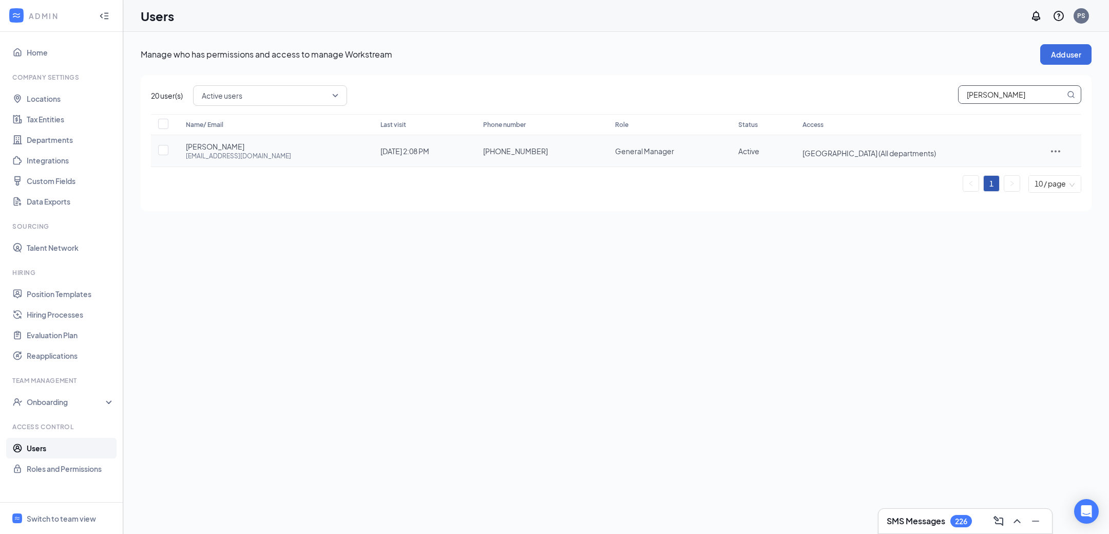
type input "[PERSON_NAME]"
click at [1057, 146] on icon "ActionsIcon" at bounding box center [1056, 151] width 12 height 12
click at [1011, 176] on span "Edit user" at bounding box center [1013, 171] width 29 height 9
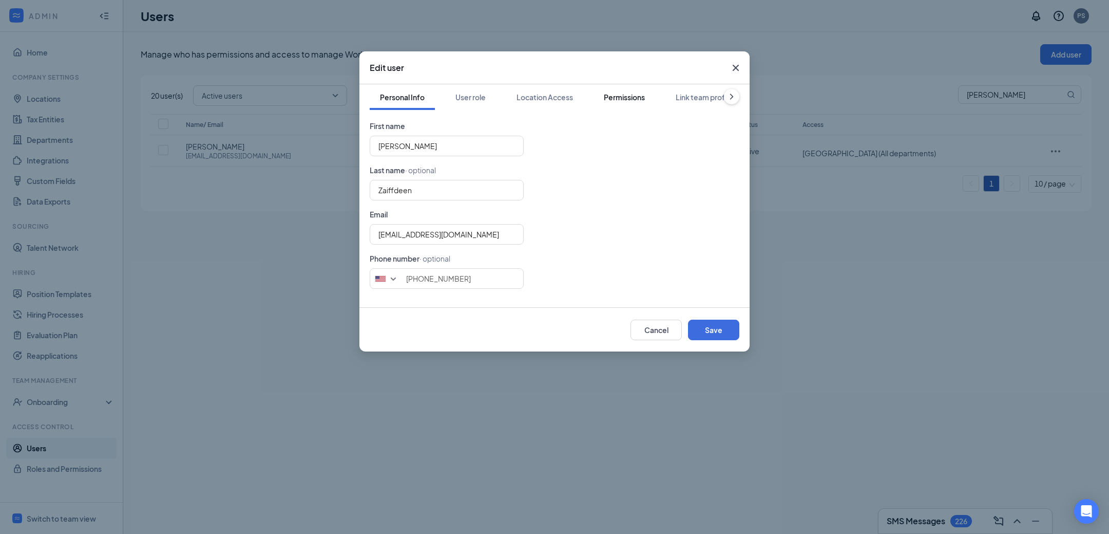
click at [634, 95] on div "Permissions" at bounding box center [624, 97] width 41 height 10
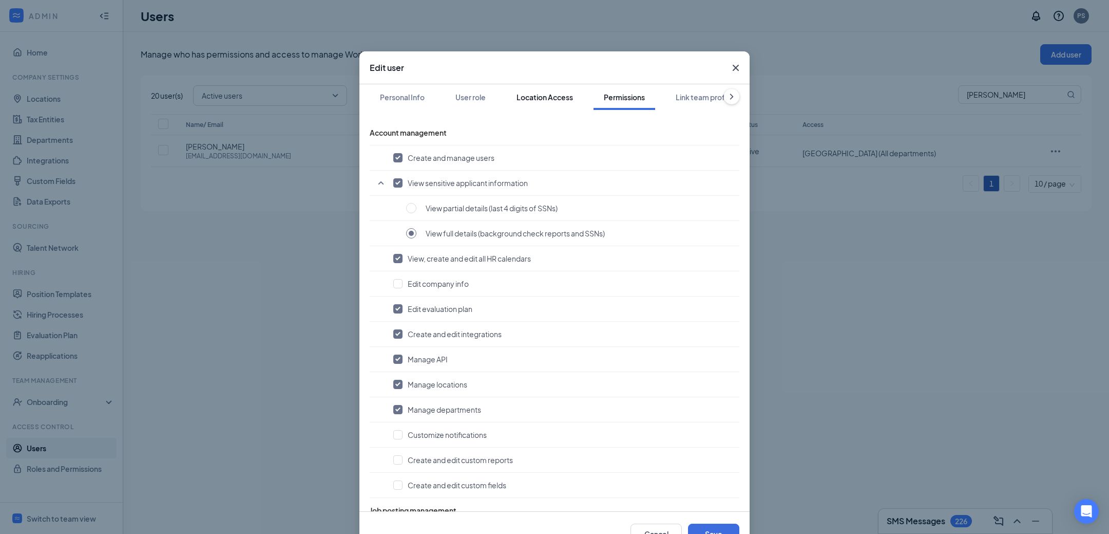
click at [525, 100] on div "Location Access" at bounding box center [545, 97] width 56 height 10
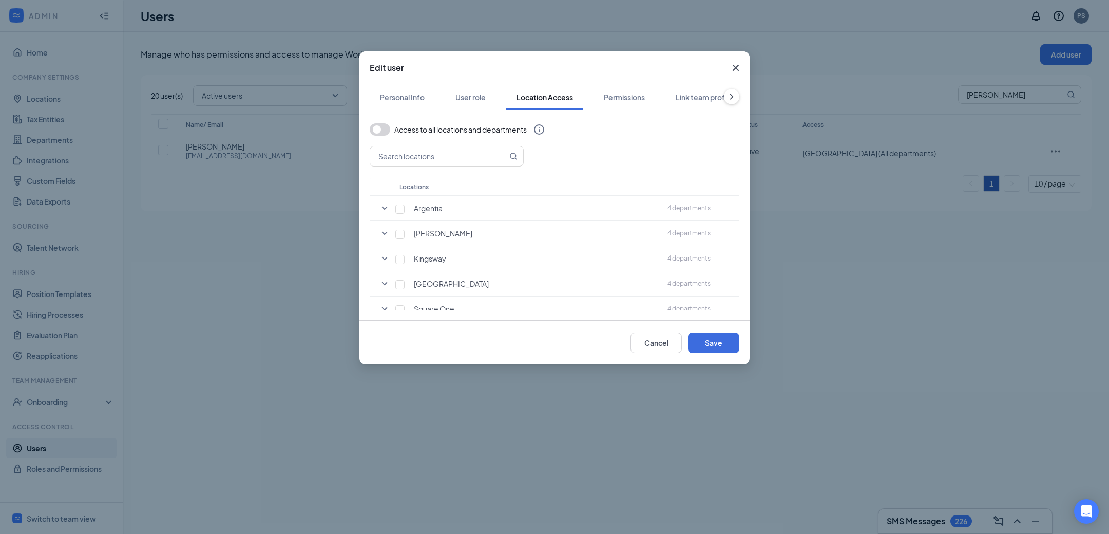
scroll to position [69, 0]
click at [382, 287] on icon "SmallChevronDown" at bounding box center [385, 290] width 12 height 12
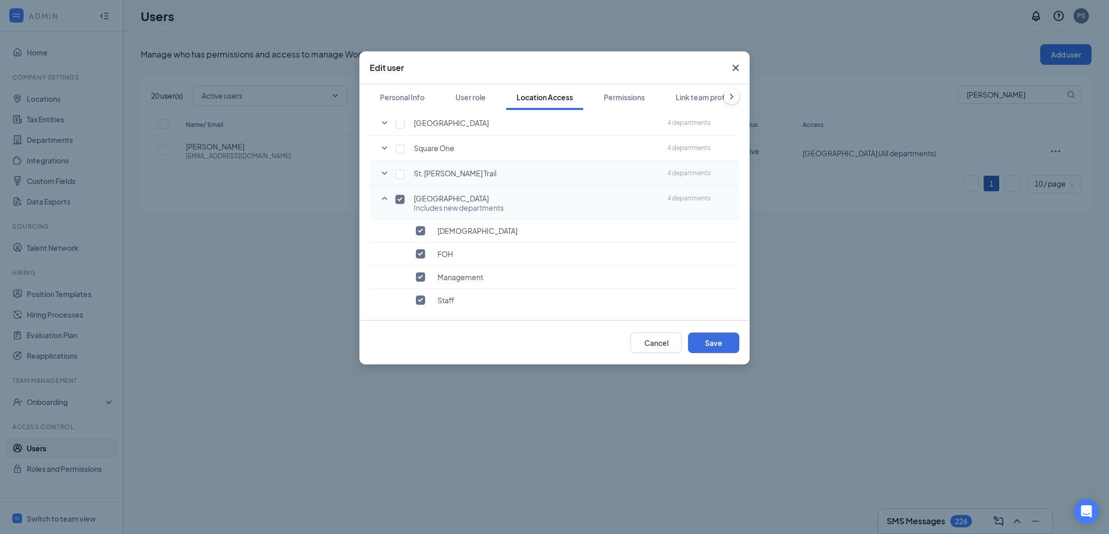
click at [386, 172] on icon "SmallChevronDown" at bounding box center [385, 173] width 6 height 3
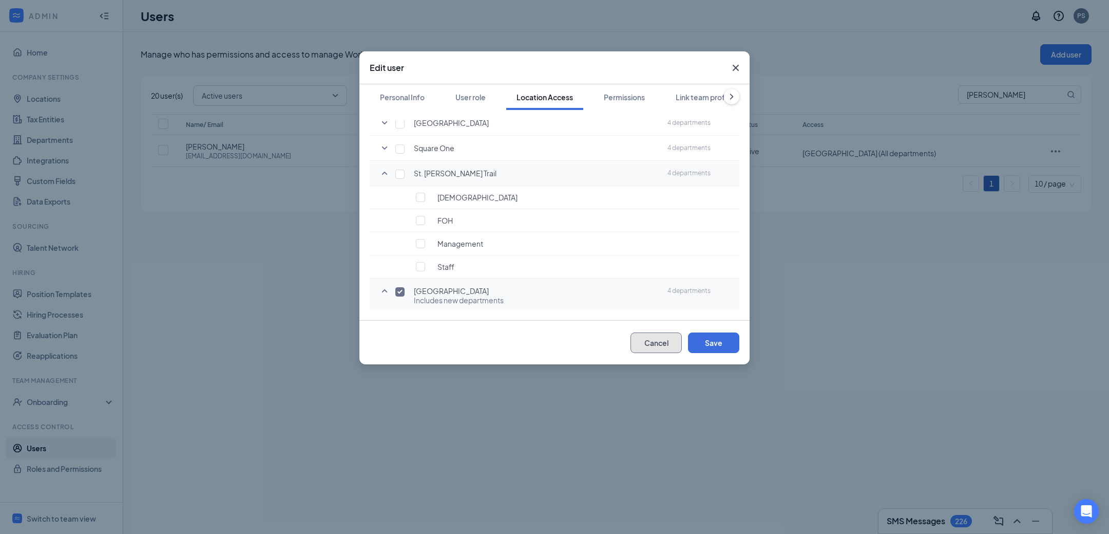
click at [661, 338] on button "Cancel" at bounding box center [656, 342] width 51 height 21
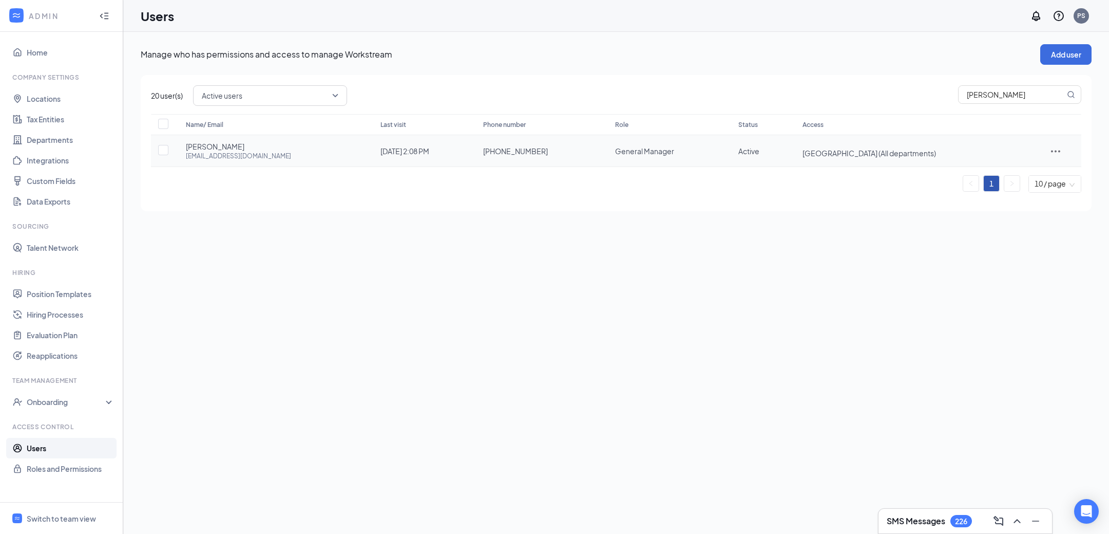
click at [1060, 152] on icon "ActionsIcon" at bounding box center [1056, 151] width 12 height 12
click at [1011, 171] on span "Edit user" at bounding box center [1013, 171] width 29 height 9
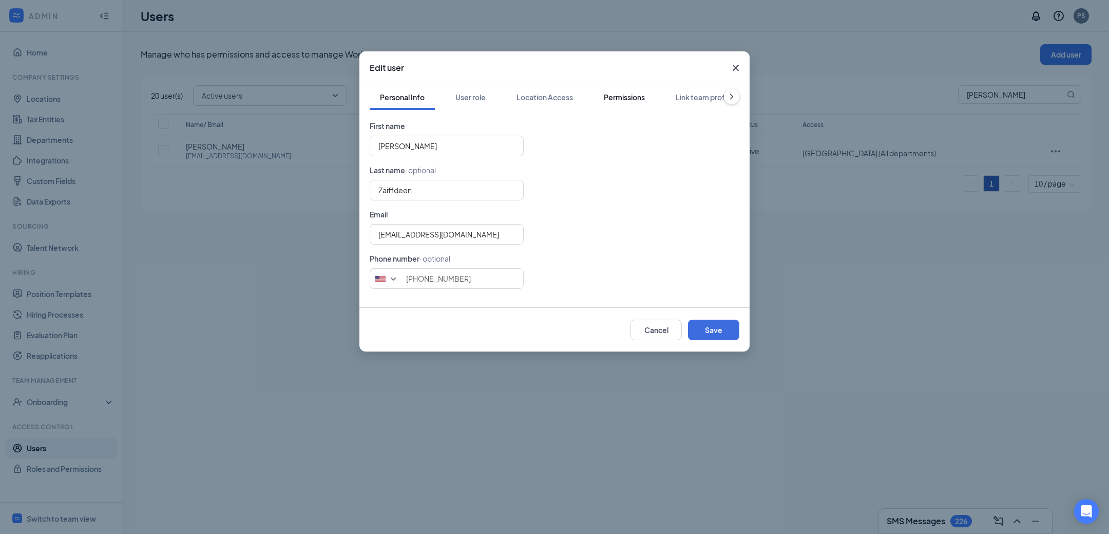
click at [627, 93] on div "Permissions" at bounding box center [624, 97] width 41 height 10
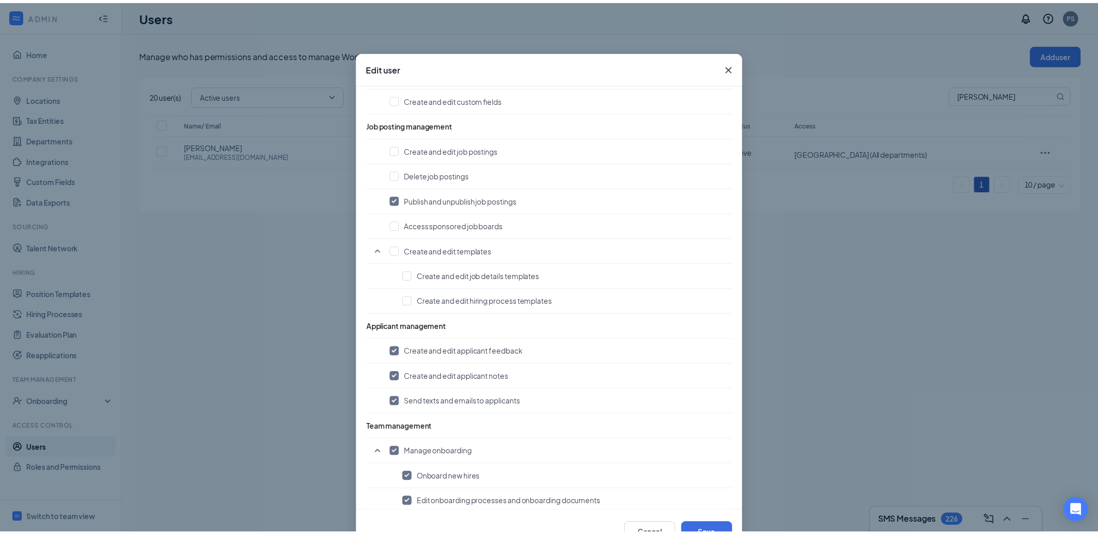
scroll to position [337, 0]
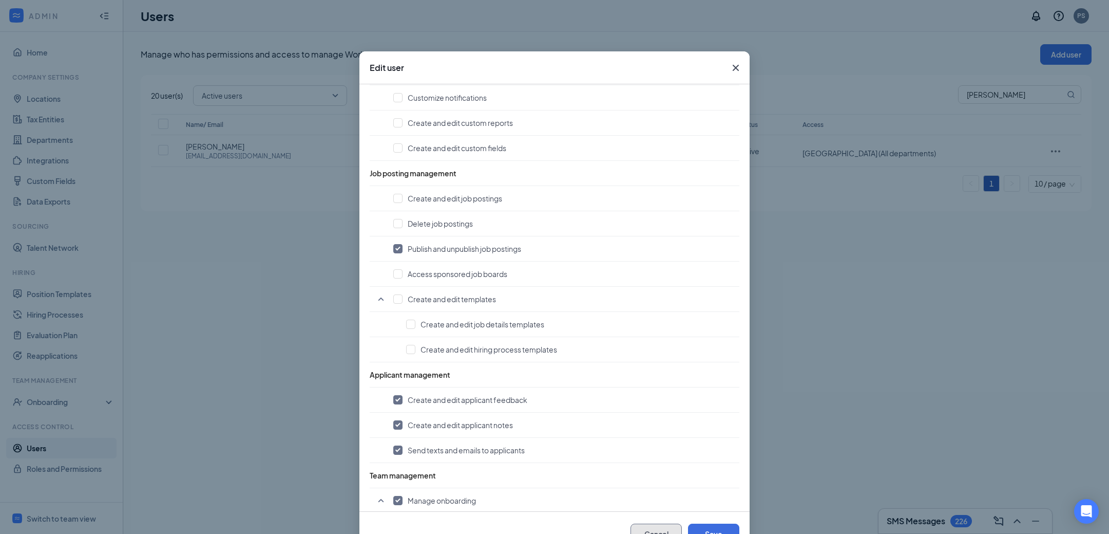
click at [651, 527] on button "Cancel" at bounding box center [656, 533] width 51 height 21
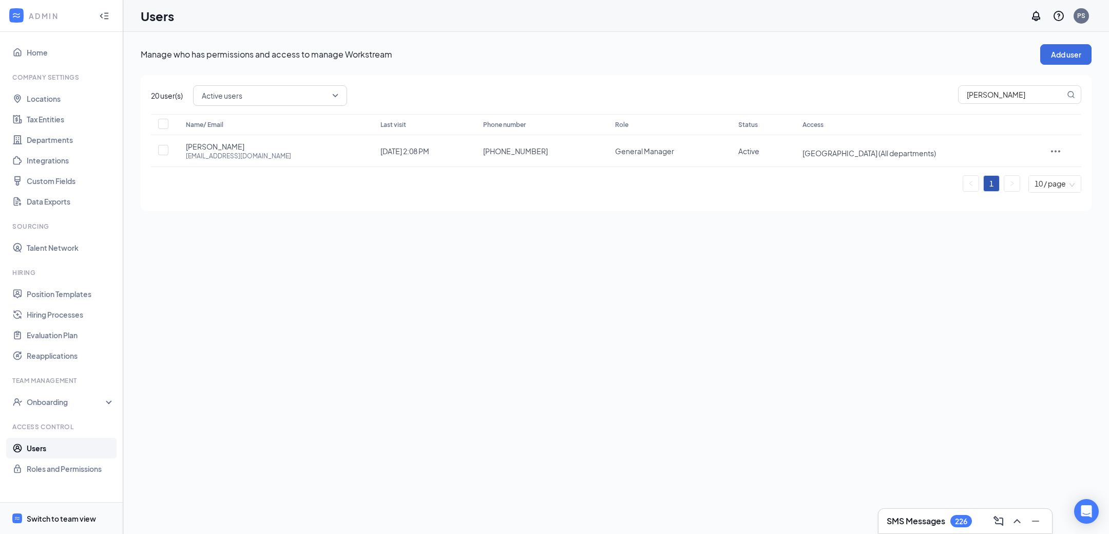
click at [64, 523] on span "Switch to team view" at bounding box center [71, 517] width 88 height 31
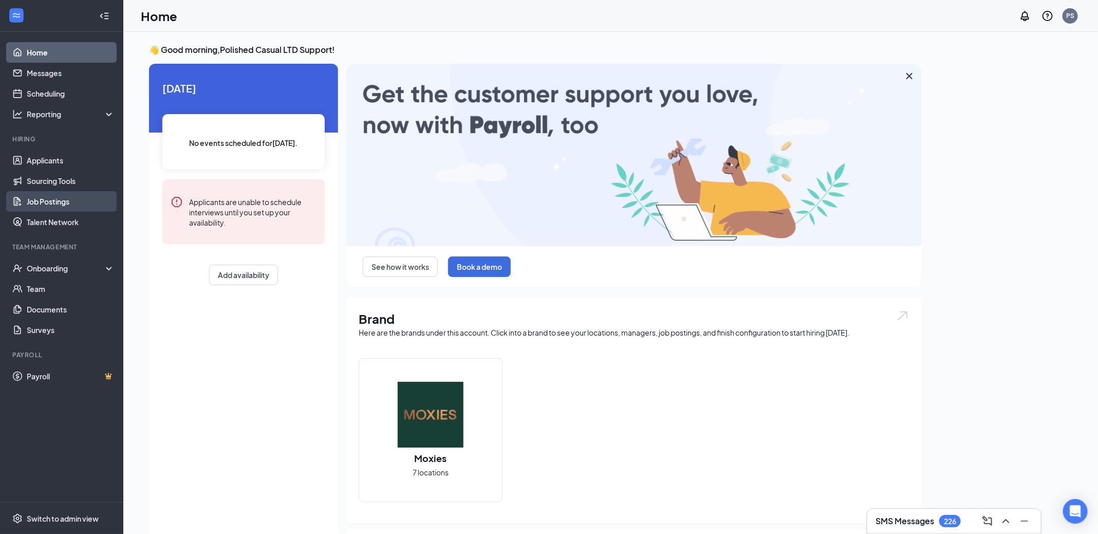
click at [59, 201] on link "Job Postings" at bounding box center [71, 201] width 88 height 21
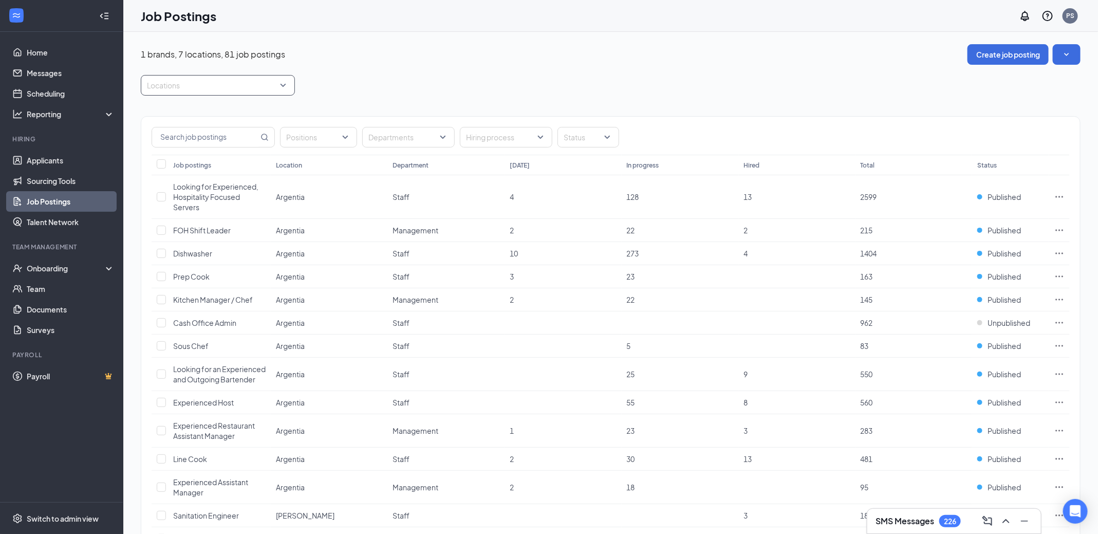
click at [283, 85] on div "Locations" at bounding box center [218, 85] width 154 height 21
drag, startPoint x: 291, startPoint y: 127, endPoint x: 291, endPoint y: 179, distance: 52.4
click at [291, 179] on div at bounding box center [292, 186] width 4 height 91
click at [258, 215] on div "[GEOGRAPHIC_DATA]" at bounding box center [217, 220] width 138 height 11
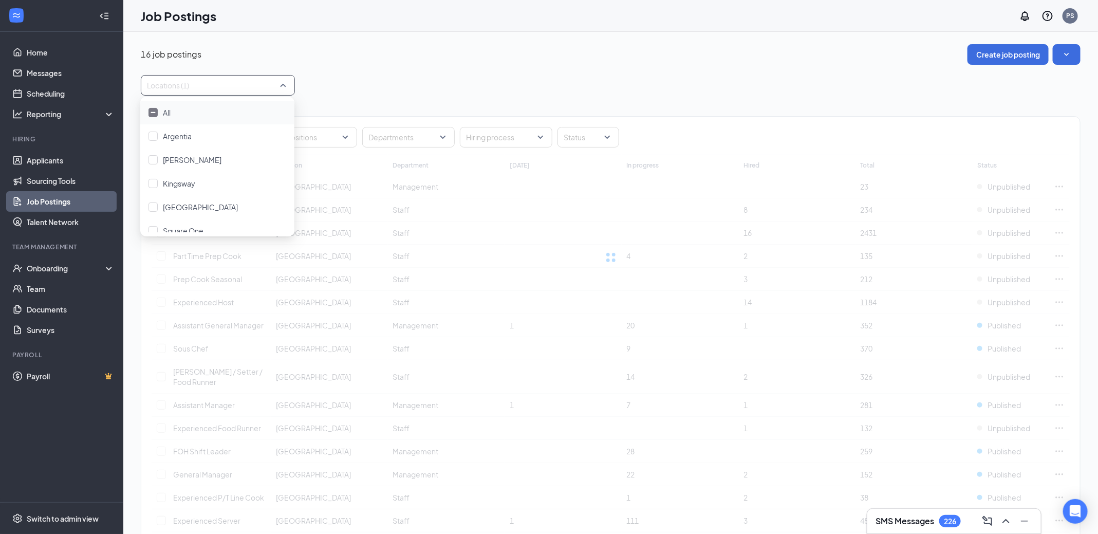
click at [626, 28] on div "Job Postings PS" at bounding box center [610, 16] width 974 height 32
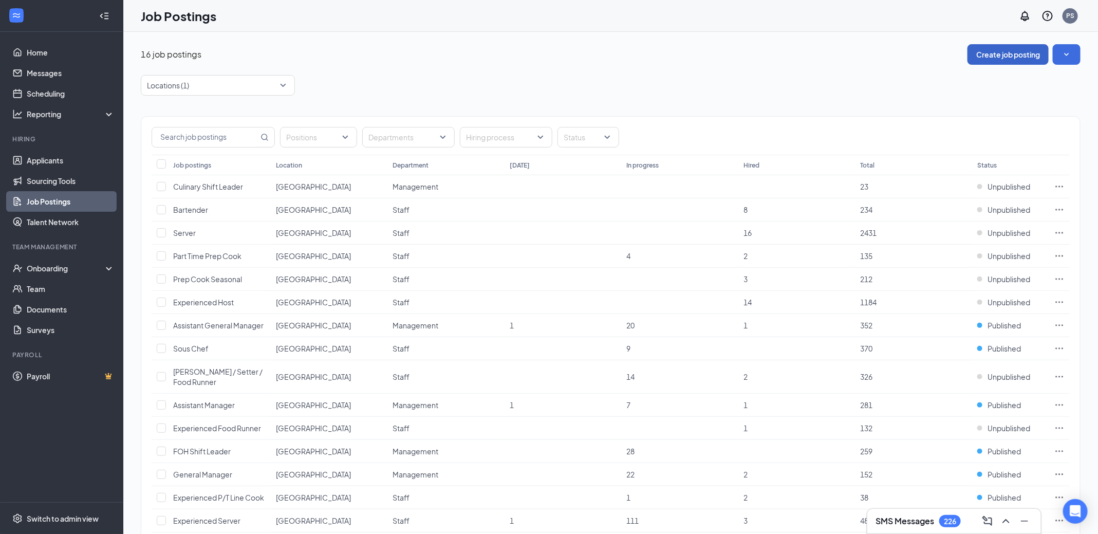
click at [1014, 50] on button "Create job posting" at bounding box center [1007, 54] width 81 height 21
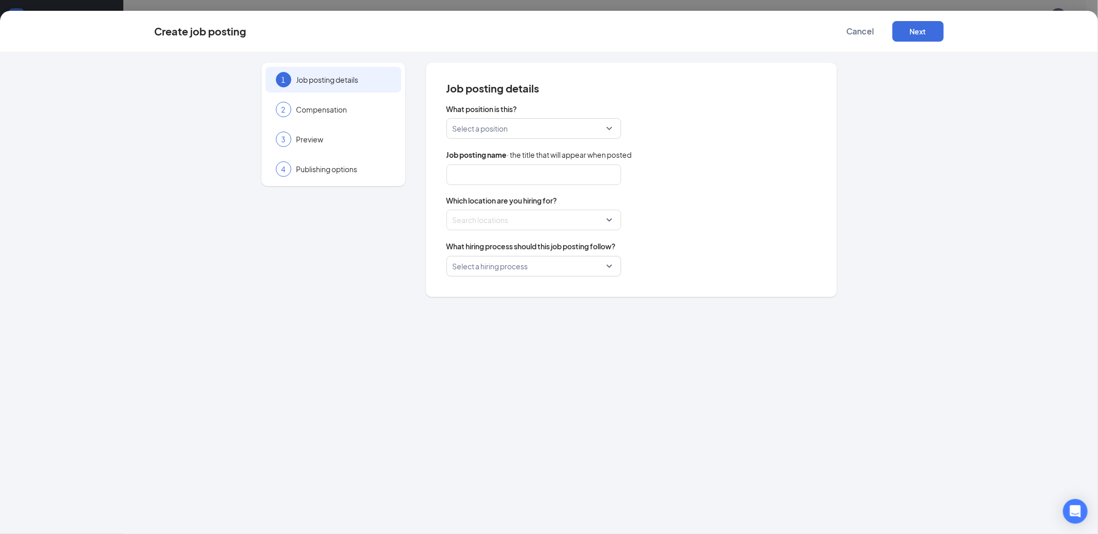
click at [590, 135] on input "search" at bounding box center [530, 129] width 155 height 20
click at [522, 265] on p "Dishwasher" at bounding box center [526, 268] width 142 height 10
type input "Dishwasher"
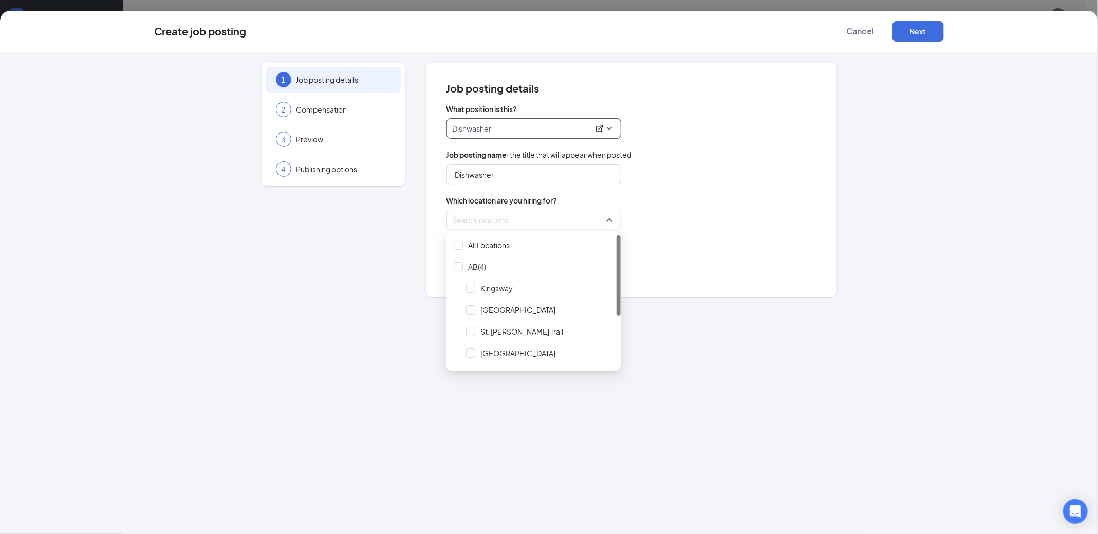
click at [551, 218] on div at bounding box center [530, 220] width 155 height 16
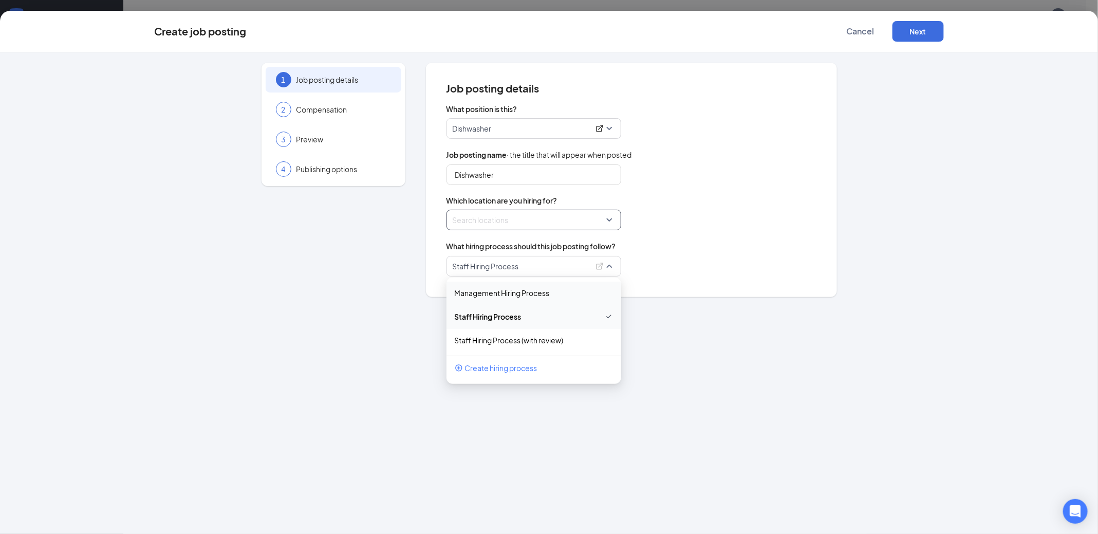
drag, startPoint x: 620, startPoint y: 261, endPoint x: 620, endPoint y: 292, distance: 31.3
click at [620, 276] on div "Staff Hiring Process 112388 112389 Management Hiring Process Staff Hiring Proce…" at bounding box center [631, 266] width 370 height 21
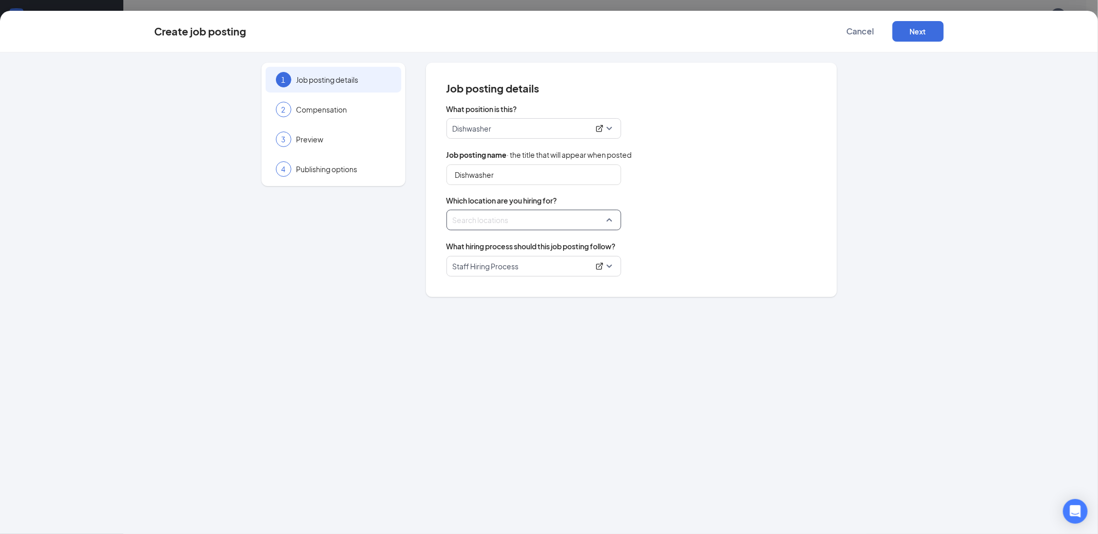
click at [598, 221] on div at bounding box center [530, 220] width 155 height 16
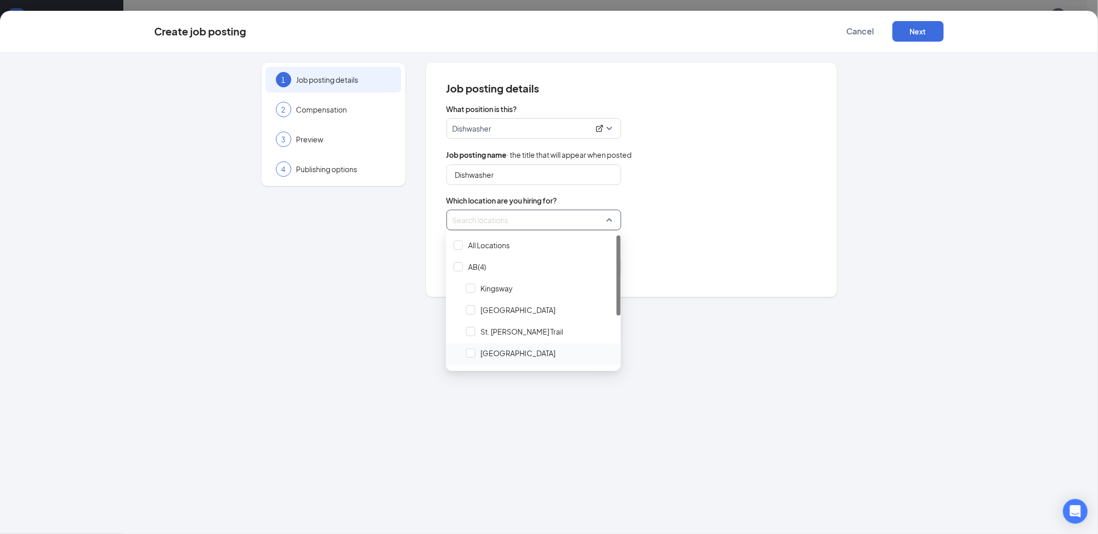
click at [520, 353] on span "[GEOGRAPHIC_DATA]" at bounding box center [517, 353] width 75 height 10
click at [713, 221] on div "Locations (1)" at bounding box center [631, 220] width 370 height 21
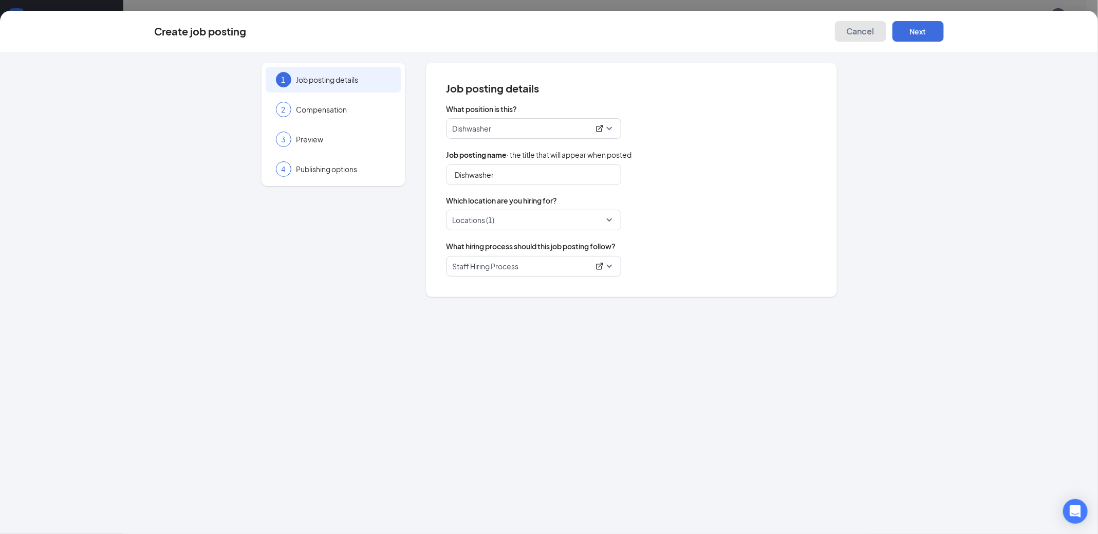
click at [863, 37] on button "Cancel" at bounding box center [860, 31] width 51 height 21
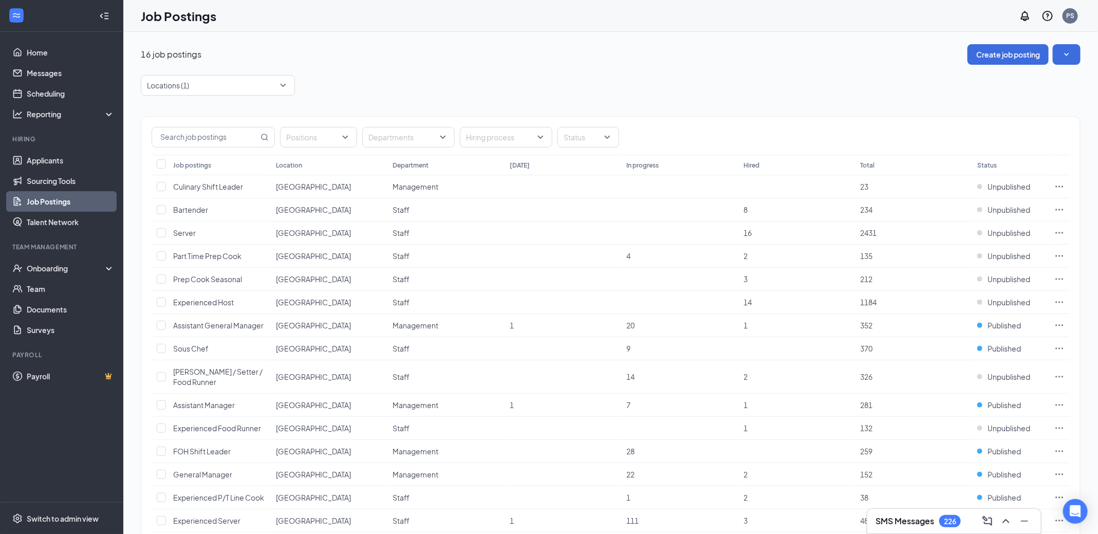
click at [785, 75] on div "Locations (1)" at bounding box center [610, 85] width 939 height 21
click at [547, 80] on div "Locations (1)" at bounding box center [610, 85] width 939 height 21
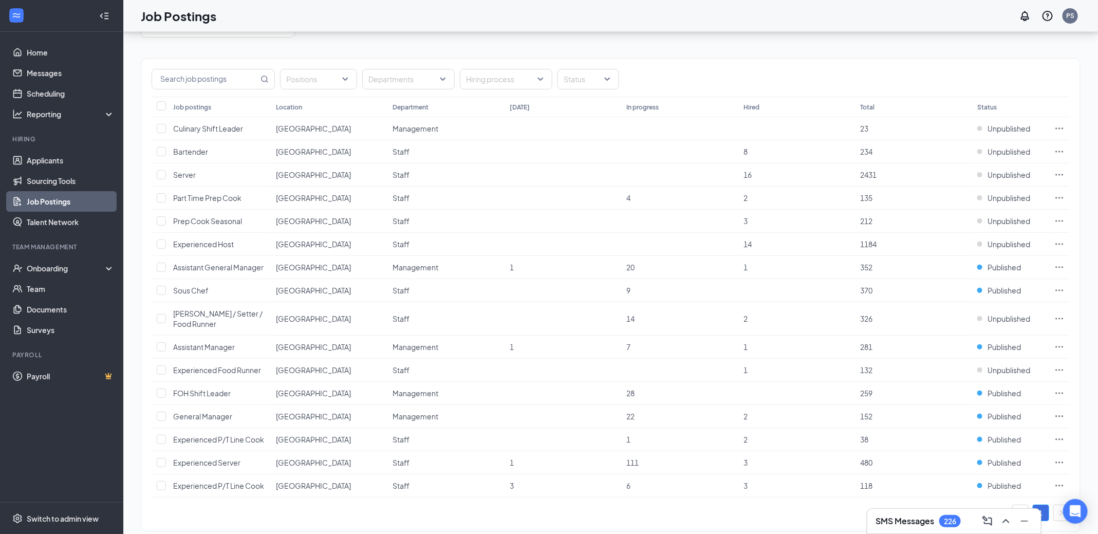
scroll to position [76, 0]
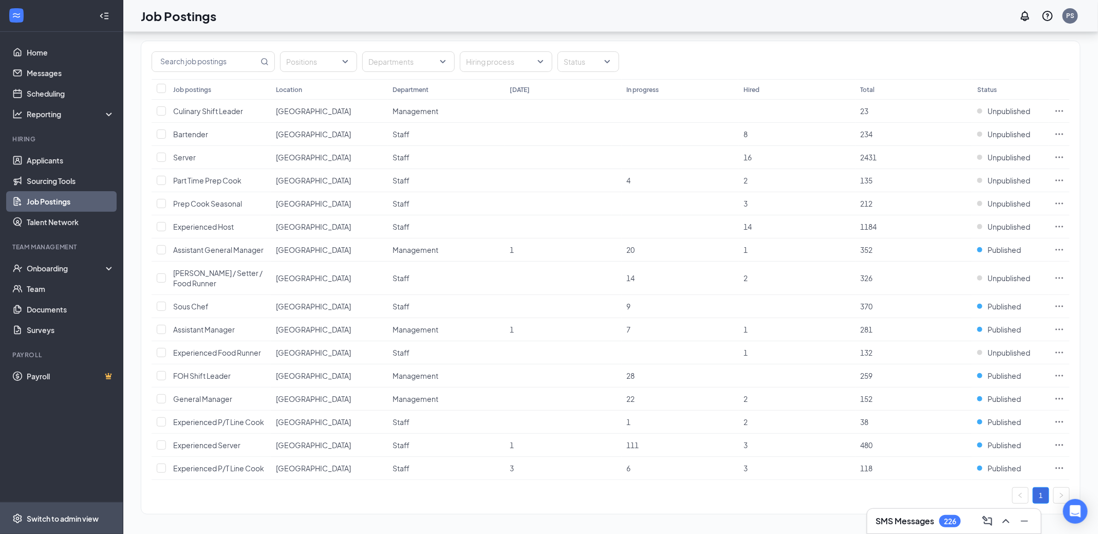
click at [82, 516] on div "Switch to admin view" at bounding box center [63, 518] width 72 height 10
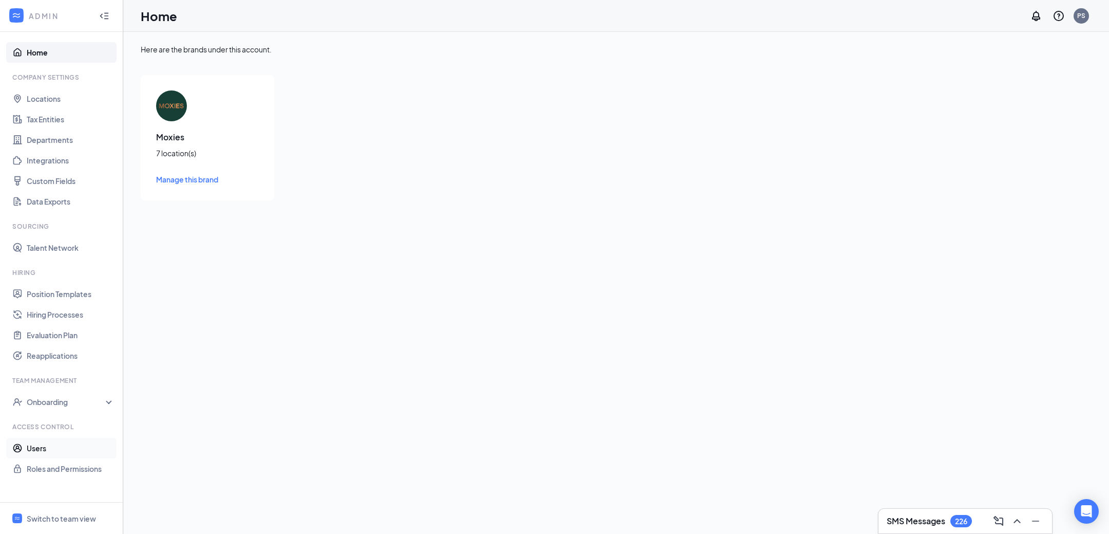
click at [60, 454] on link "Users" at bounding box center [71, 448] width 88 height 21
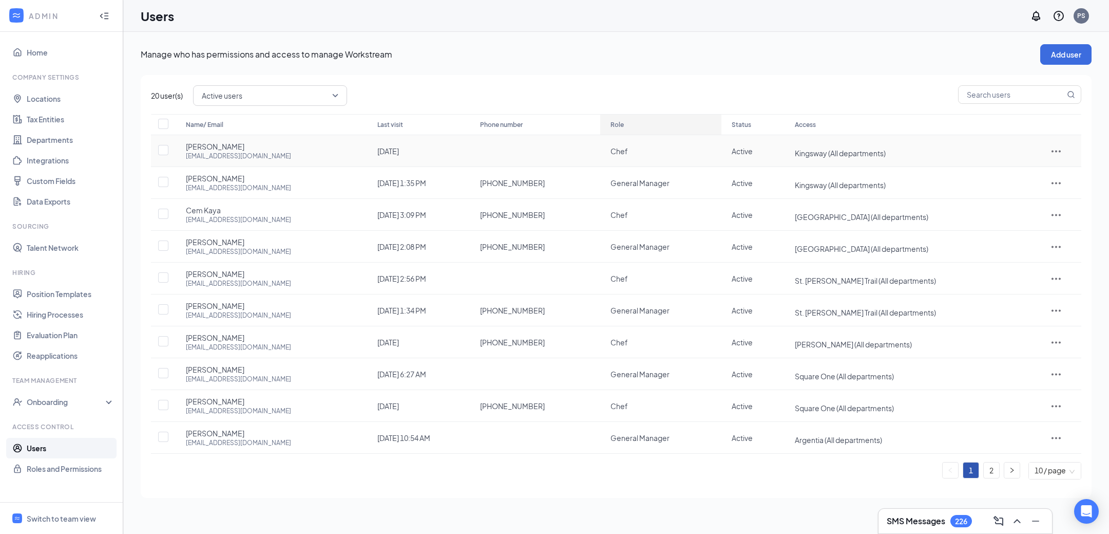
click at [609, 136] on table "Name/ Email Last visit Phone number Role Status Access [PERSON_NAME] [EMAIL_ADD…" at bounding box center [616, 284] width 931 height 340
click at [624, 128] on icon "ArrowDown" at bounding box center [630, 125] width 12 height 12
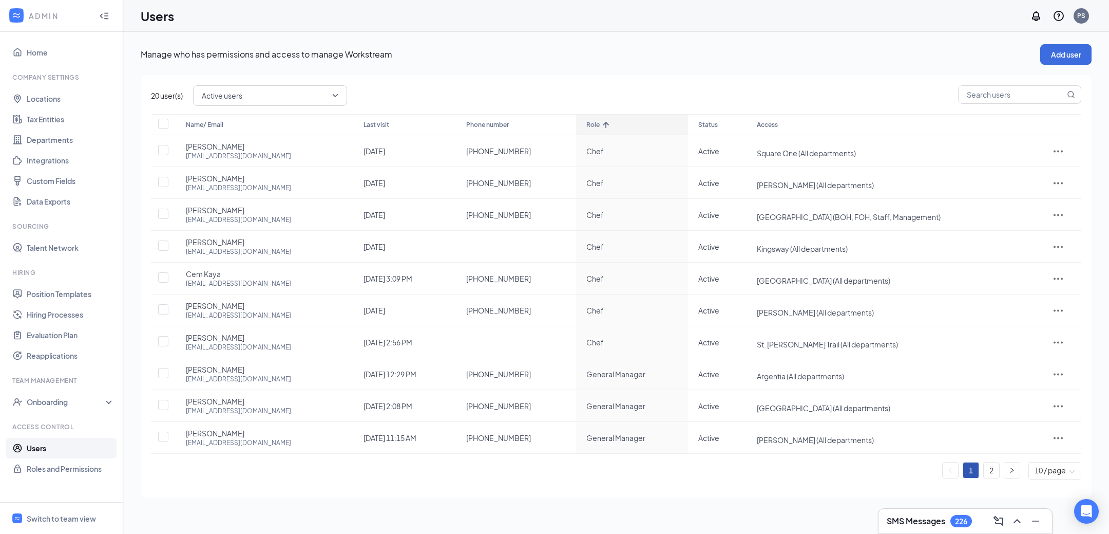
click at [602, 128] on div "Role" at bounding box center [633, 125] width 92 height 12
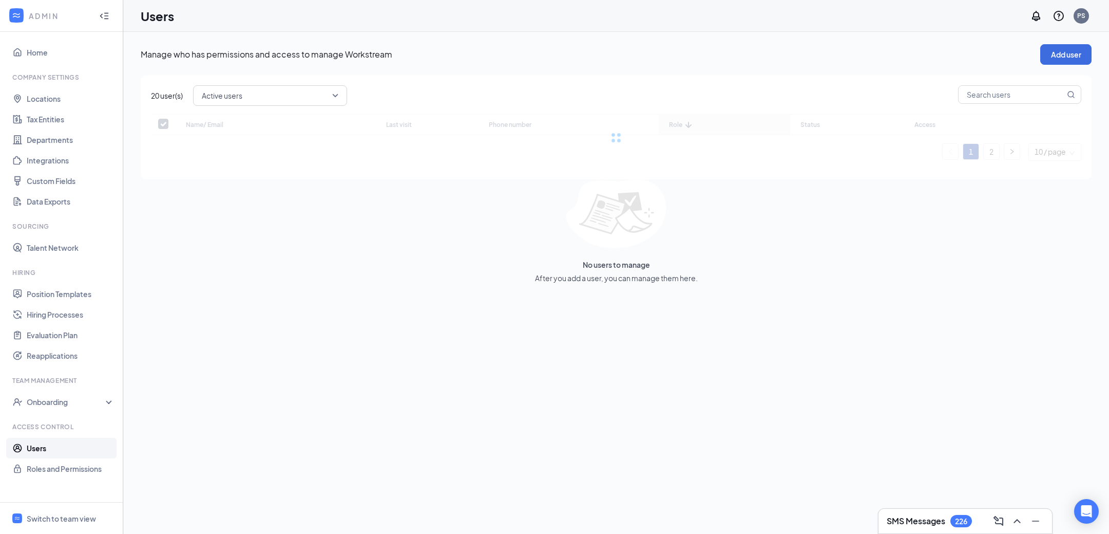
checkbox input "false"
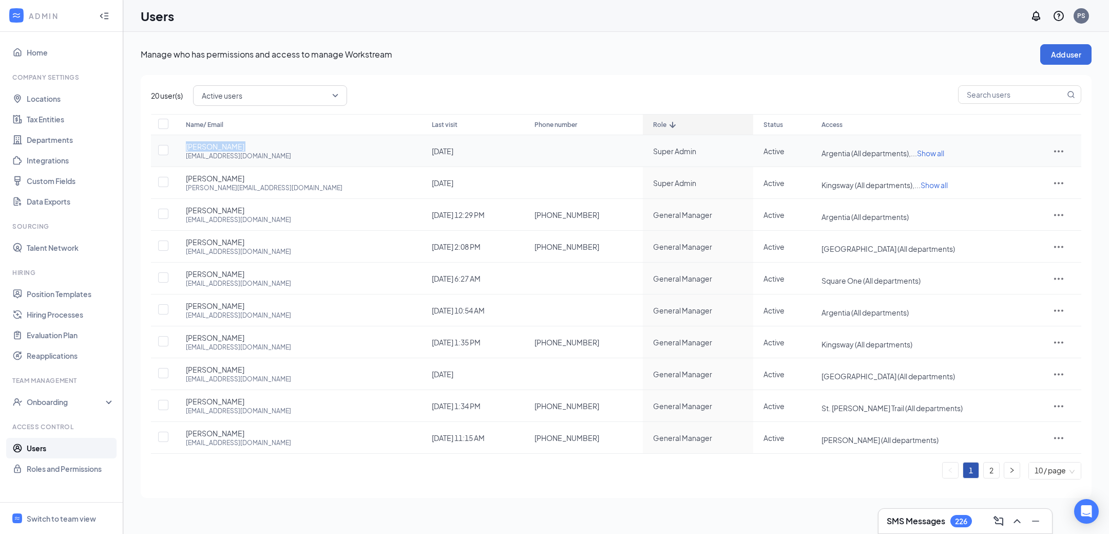
drag, startPoint x: 187, startPoint y: 143, endPoint x: 259, endPoint y: 139, distance: 72.0
click at [259, 139] on td "[PERSON_NAME] [PERSON_NAME][EMAIL_ADDRESS][DOMAIN_NAME]" at bounding box center [299, 151] width 246 height 32
copy span "[PERSON_NAME]"
drag, startPoint x: 180, startPoint y: 177, endPoint x: 233, endPoint y: 176, distance: 52.9
click at [233, 176] on td "[PERSON_NAME] [PERSON_NAME][EMAIL_ADDRESS][DOMAIN_NAME]" at bounding box center [299, 183] width 246 height 32
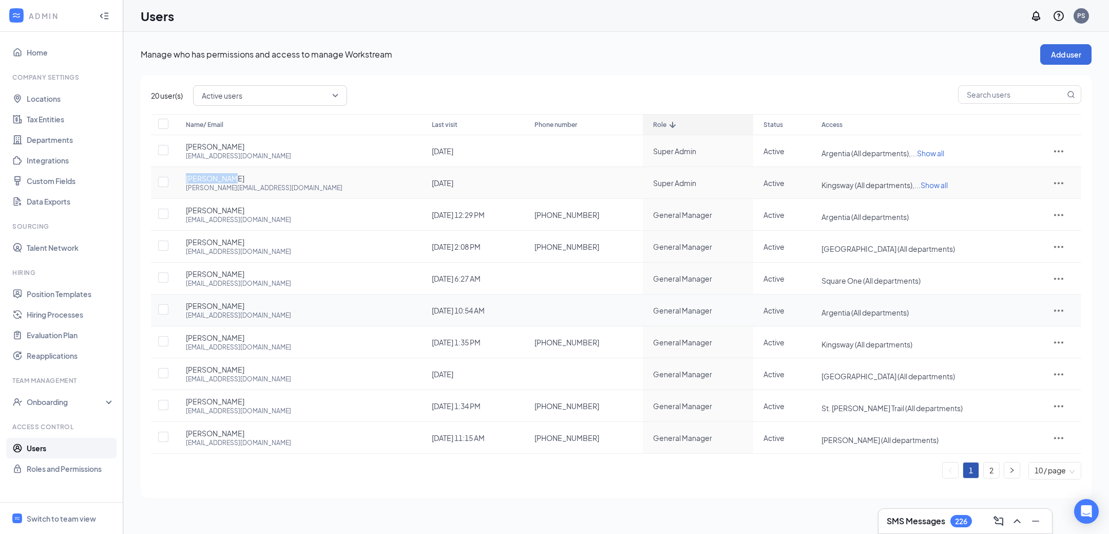
copy span "[PERSON_NAME]"
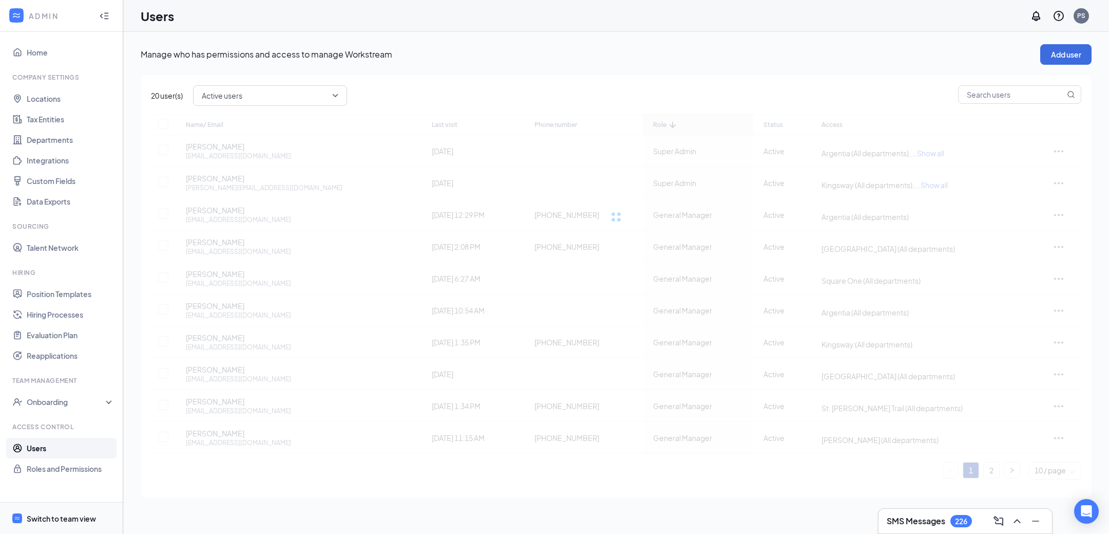
click at [49, 515] on div "Switch to team view" at bounding box center [61, 518] width 69 height 10
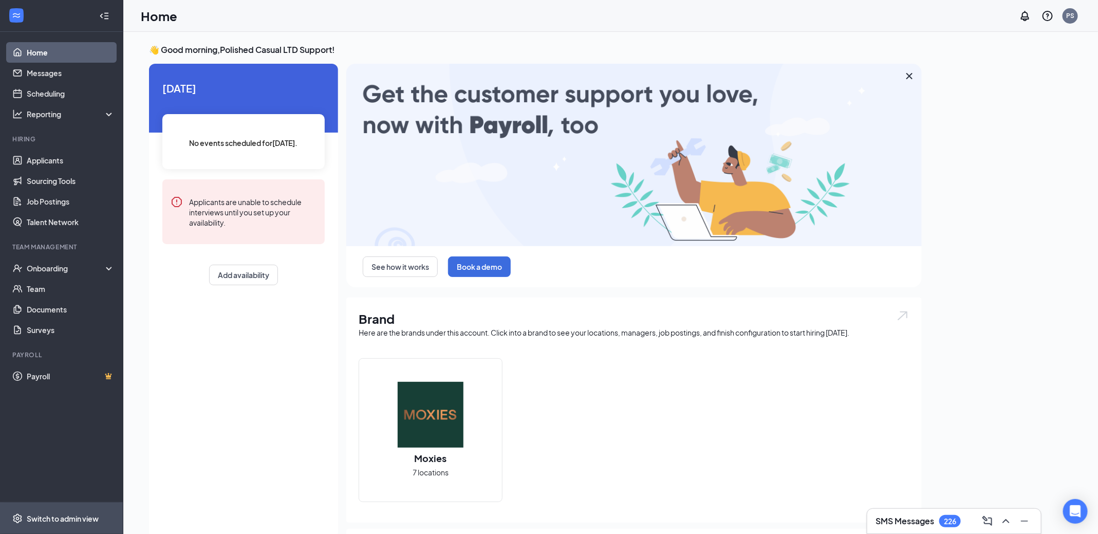
click at [67, 524] on span "Switch to admin view" at bounding box center [71, 517] width 88 height 31
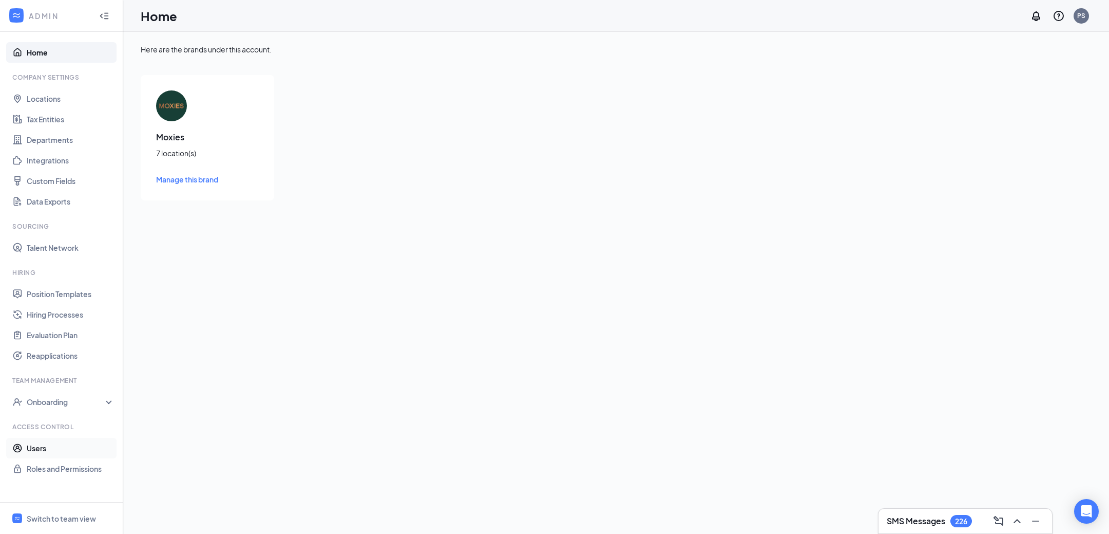
click at [63, 448] on link "Users" at bounding box center [71, 448] width 88 height 21
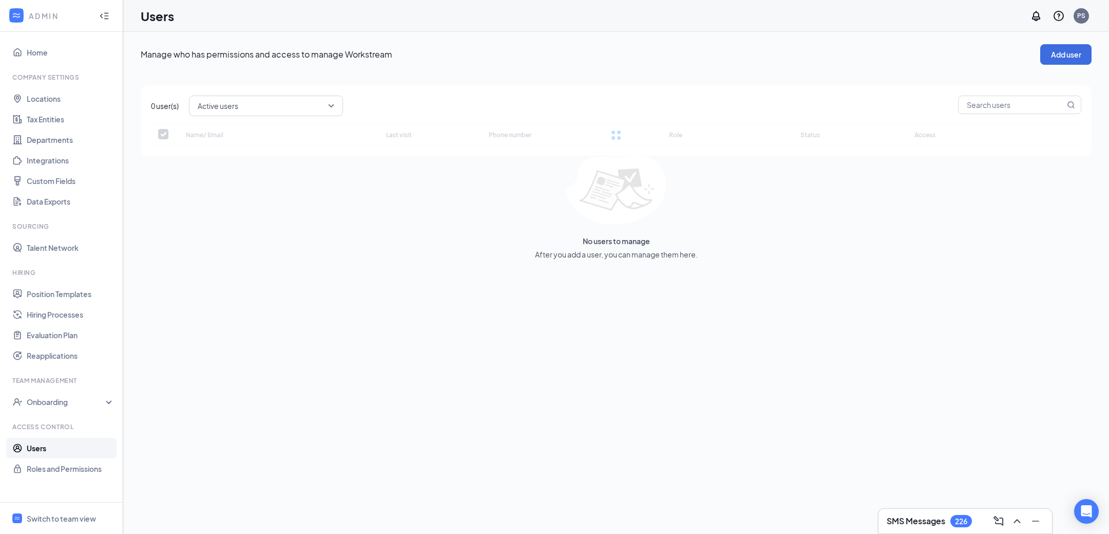
checkbox input "false"
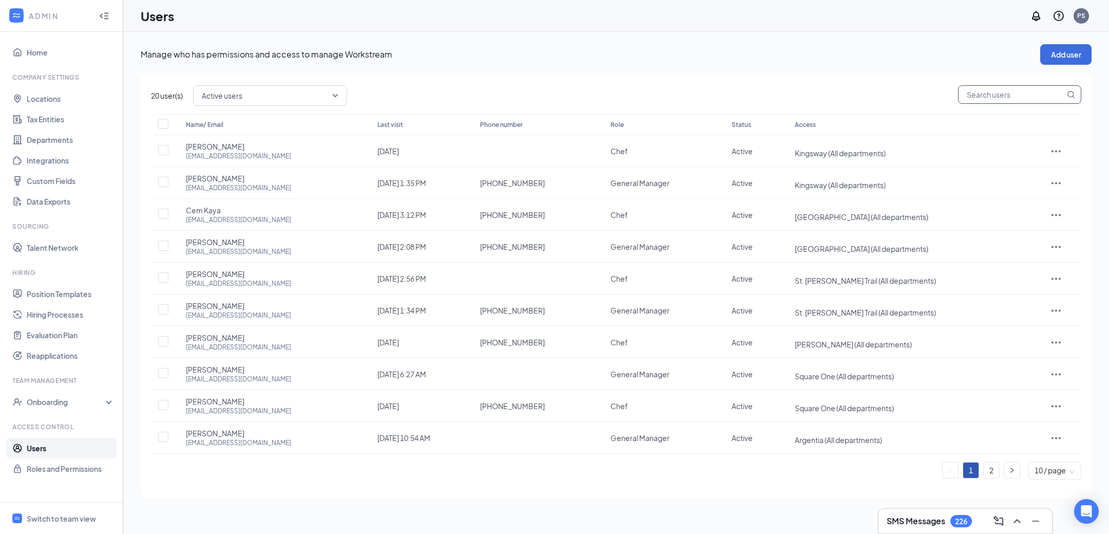
click at [1013, 103] on span at bounding box center [1019, 94] width 123 height 18
type input "sp"
checkbox input "true"
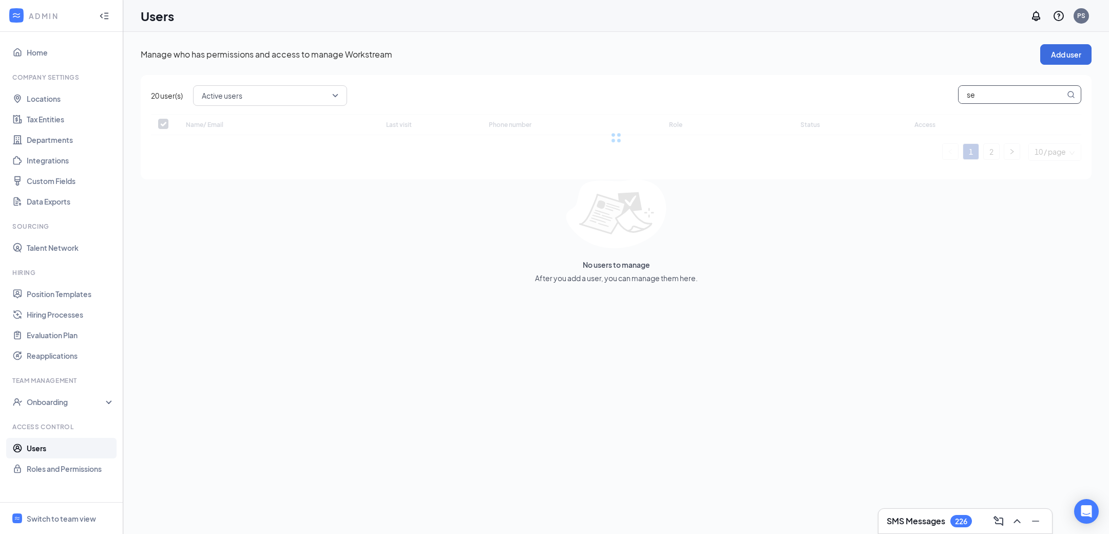
type input "sep"
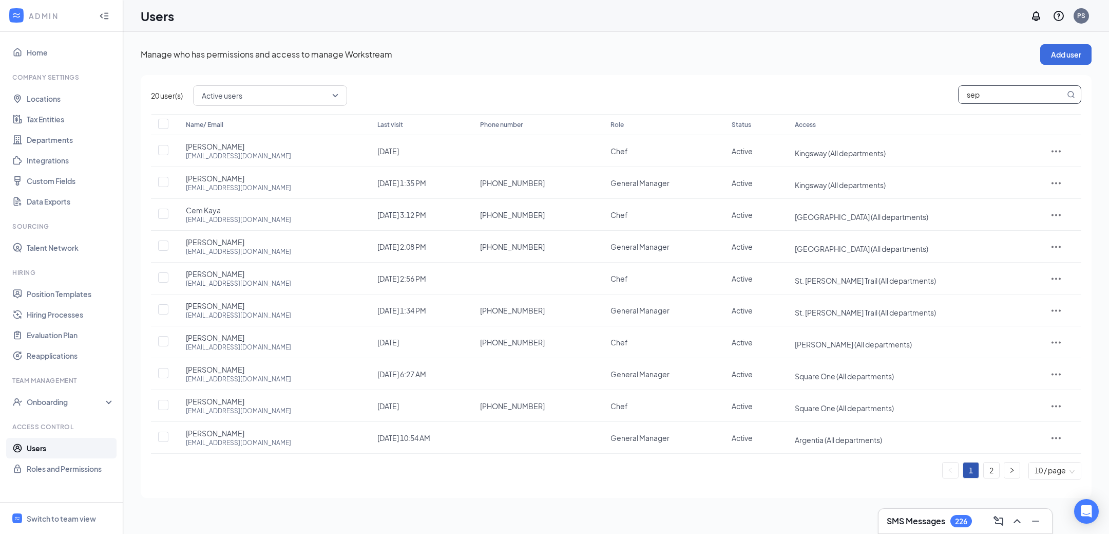
checkbox input "true"
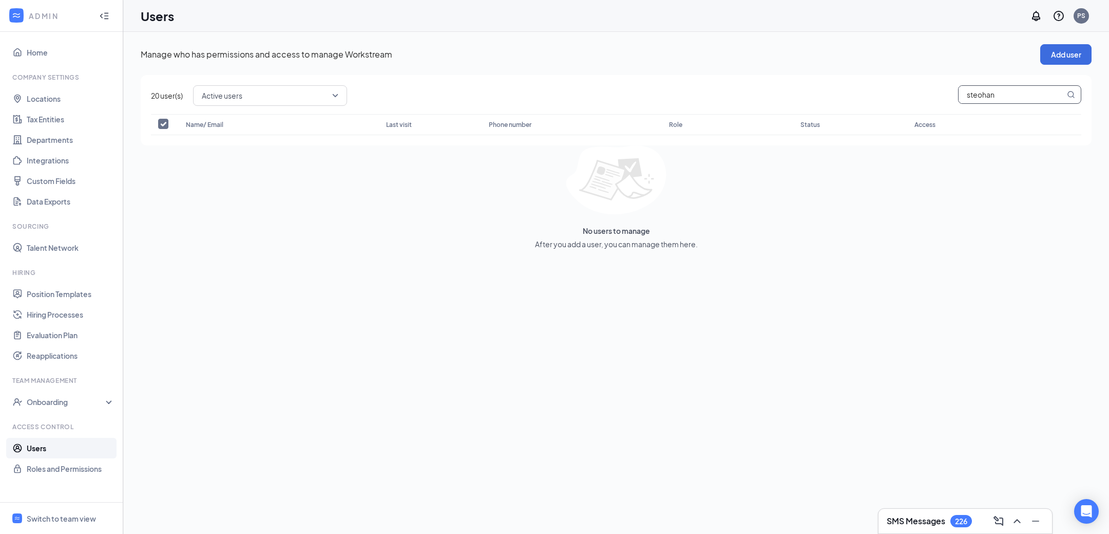
type input "steohan"
checkbox input "false"
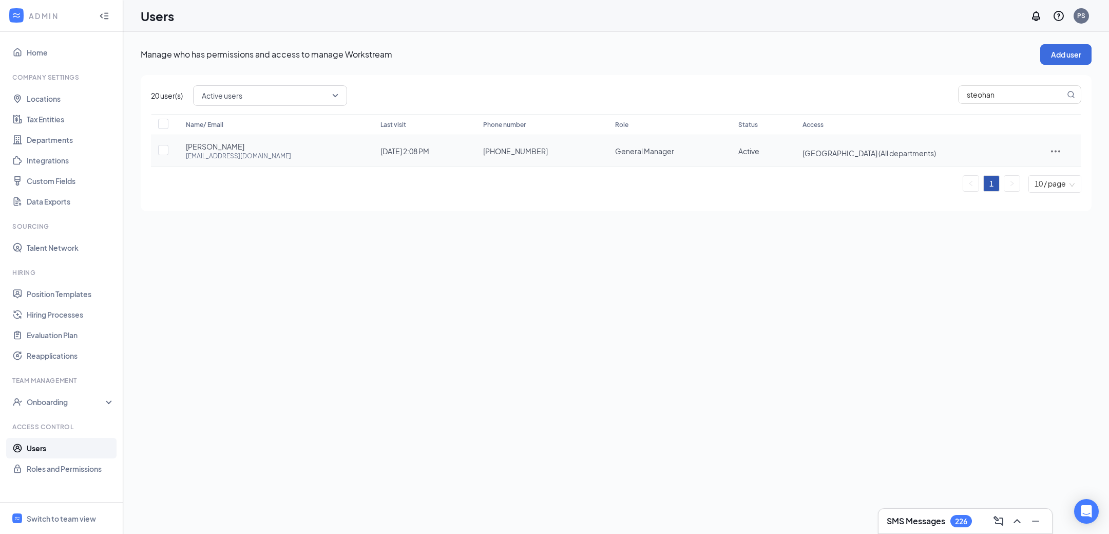
click at [1050, 148] on icon "ActionsIcon" at bounding box center [1056, 151] width 12 height 12
click at [1003, 174] on span "Edit user" at bounding box center [1013, 171] width 29 height 9
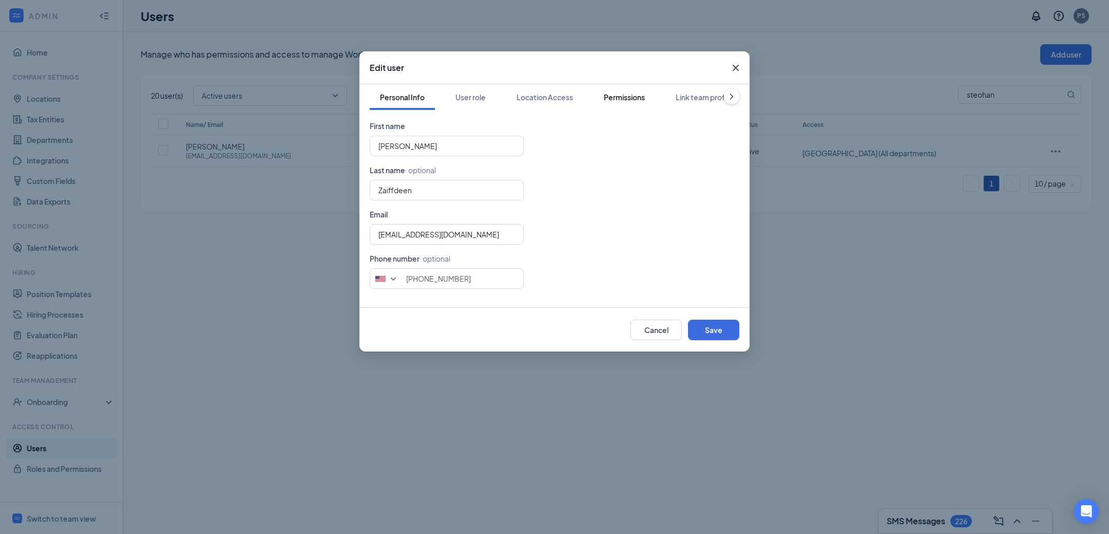
click at [628, 99] on div "Permissions" at bounding box center [624, 97] width 41 height 10
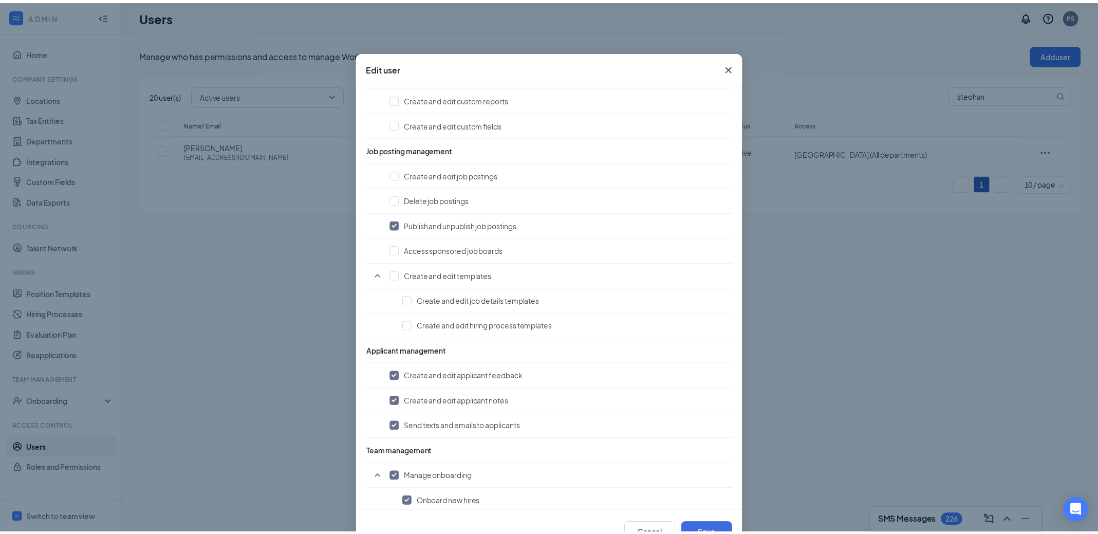
scroll to position [292, 0]
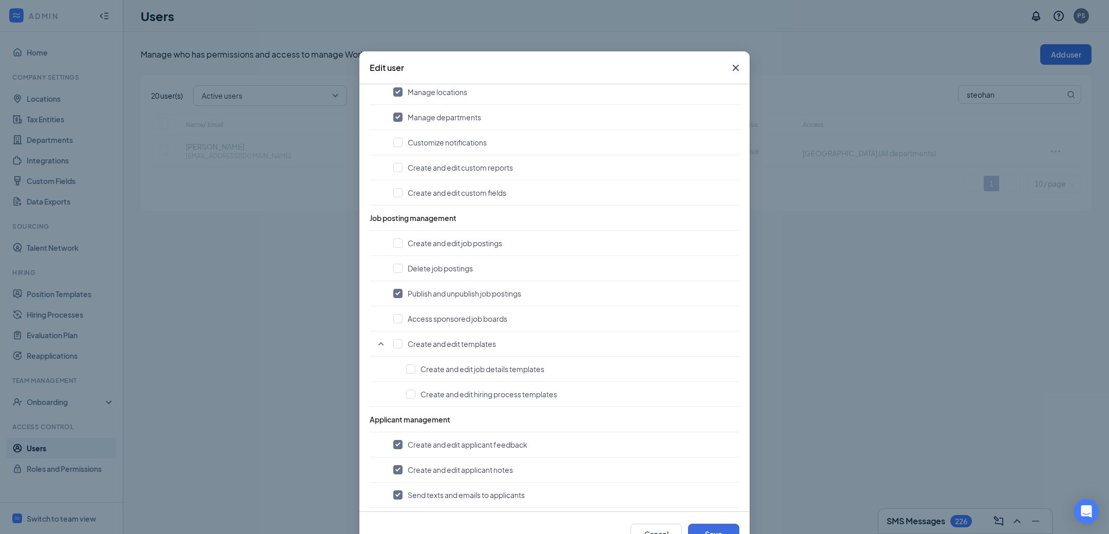
click at [735, 70] on icon "Cross" at bounding box center [736, 68] width 12 height 12
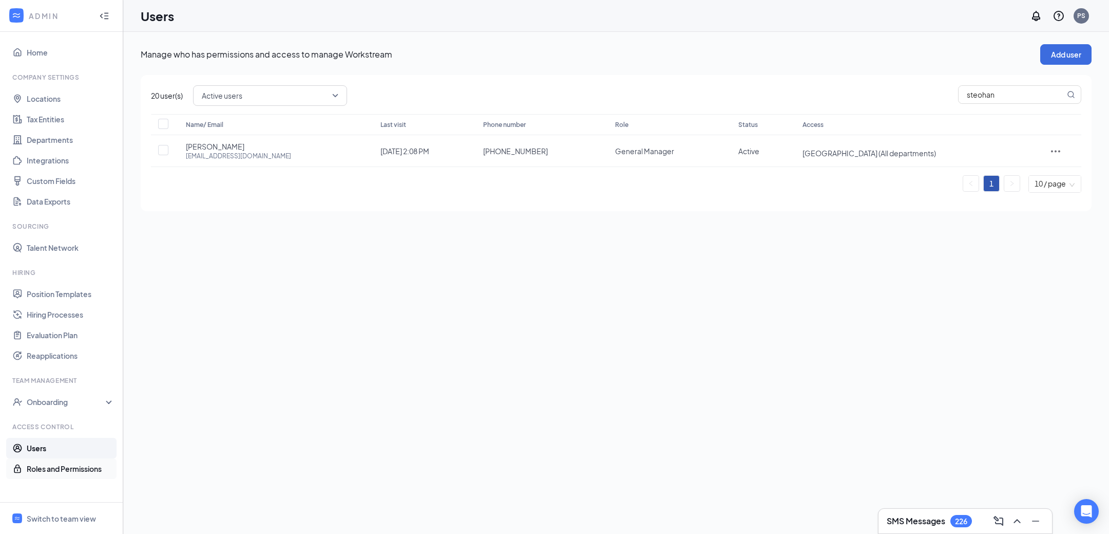
click at [77, 471] on link "Roles and Permissions" at bounding box center [71, 468] width 88 height 21
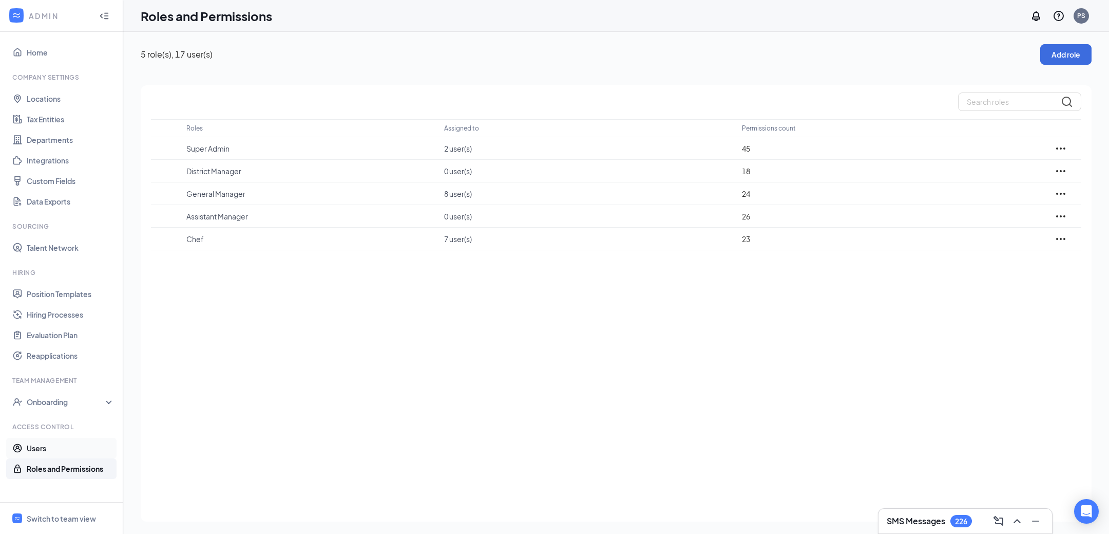
click at [52, 451] on link "Users" at bounding box center [71, 448] width 88 height 21
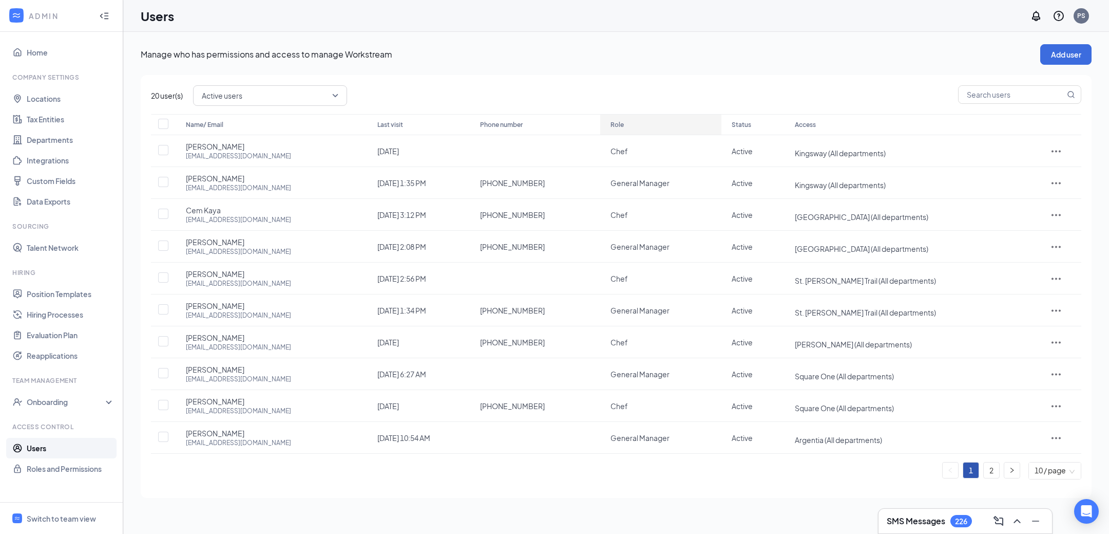
click at [624, 128] on icon "ArrowDown" at bounding box center [630, 125] width 12 height 12
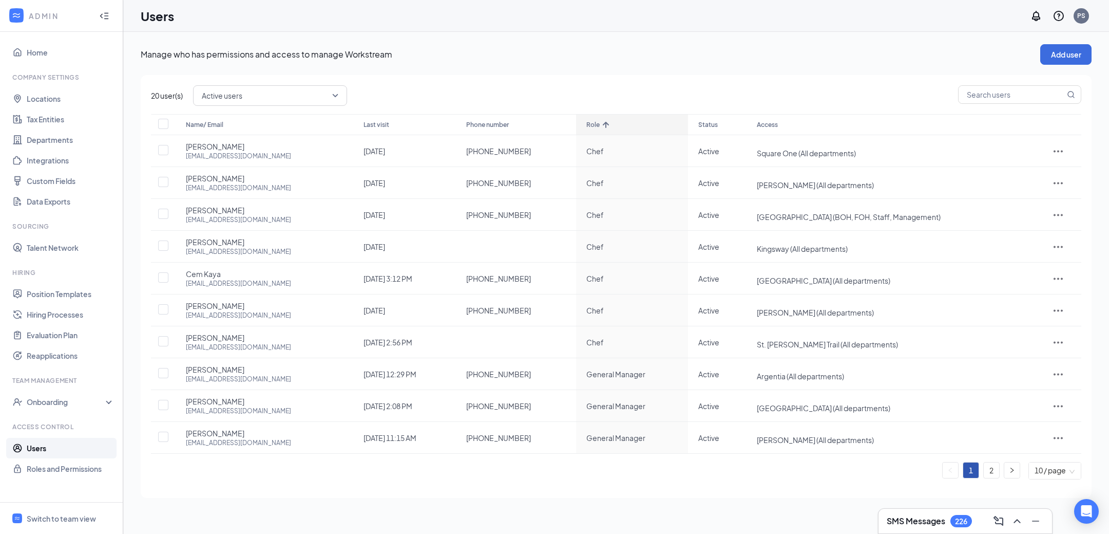
click at [610, 128] on div "Role" at bounding box center [633, 125] width 92 height 12
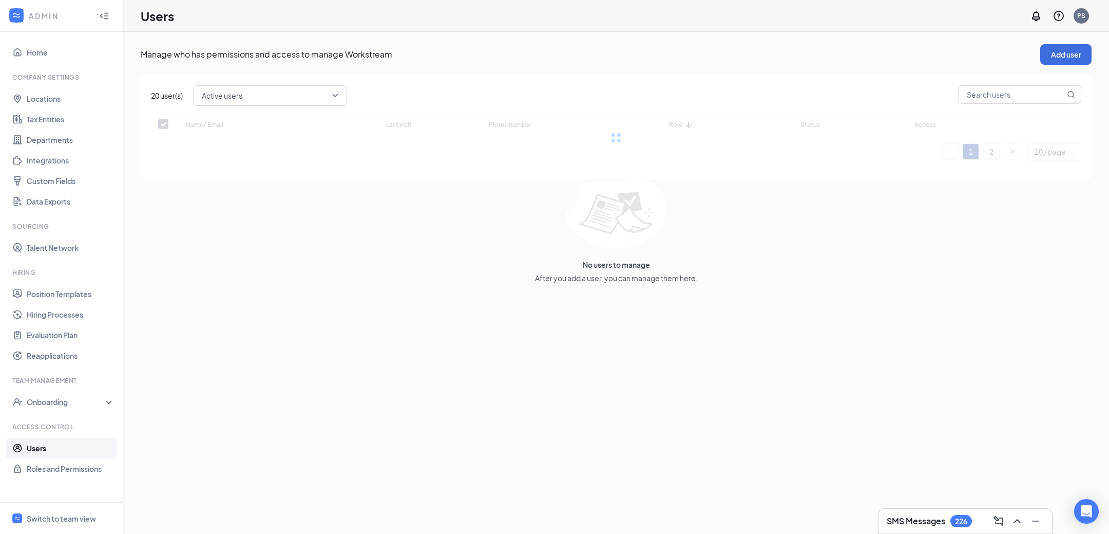
checkbox input "false"
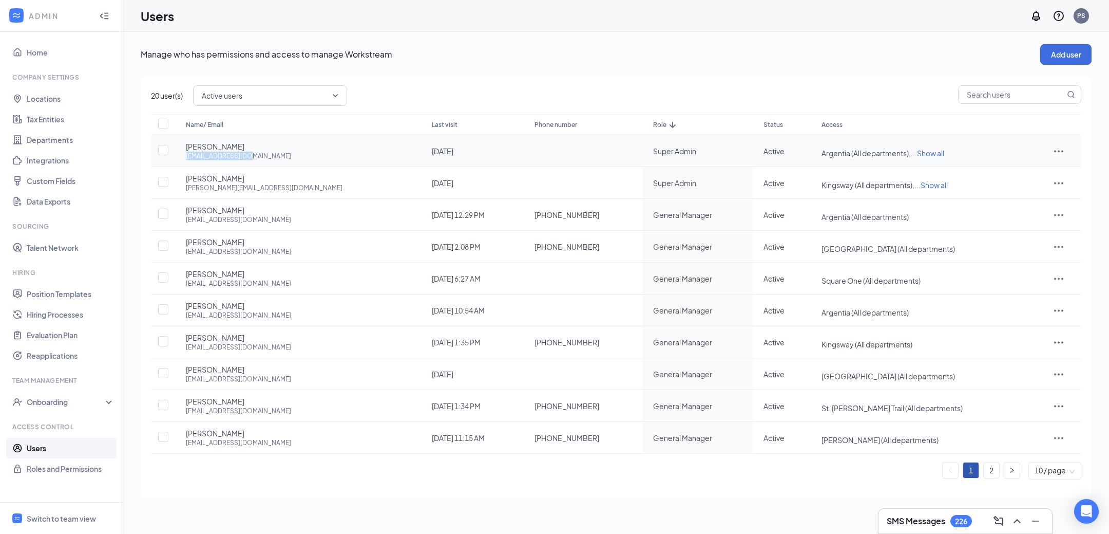
drag, startPoint x: 180, startPoint y: 156, endPoint x: 282, endPoint y: 156, distance: 101.7
click at [282, 156] on td "[PERSON_NAME] [PERSON_NAME][EMAIL_ADDRESS][DOMAIN_NAME]" at bounding box center [299, 151] width 246 height 32
copy div "[EMAIL_ADDRESS][DOMAIN_NAME]"
drag, startPoint x: 184, startPoint y: 190, endPoint x: 258, endPoint y: 191, distance: 74.5
click at [259, 191] on td "[PERSON_NAME] [PERSON_NAME][EMAIL_ADDRESS][DOMAIN_NAME]" at bounding box center [299, 183] width 246 height 32
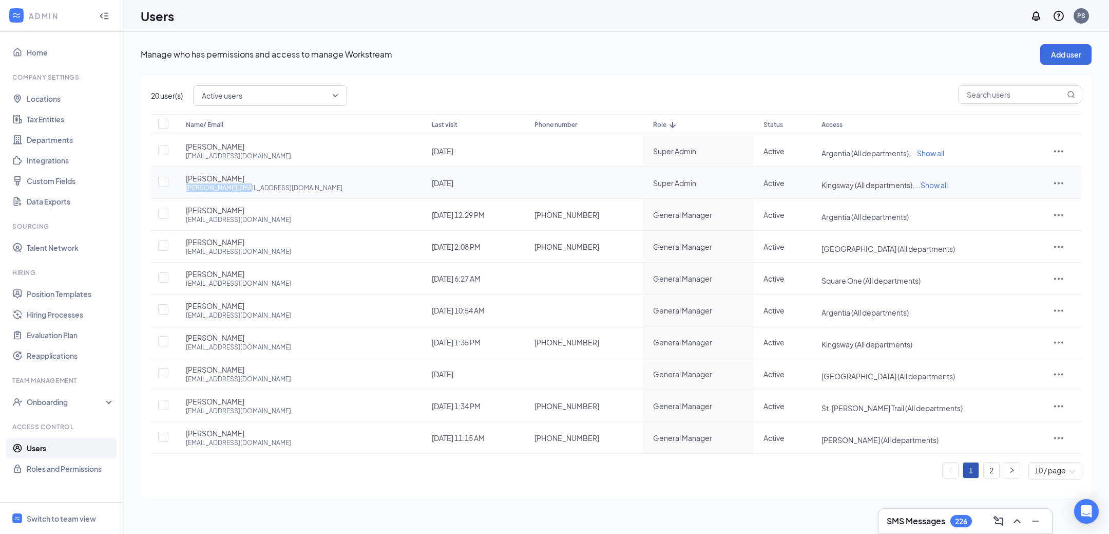
copy div "[PERSON_NAME][EMAIL_ADDRESS][DOMAIN_NAME]"
click at [921, 184] on span "Show all" at bounding box center [934, 184] width 27 height 9
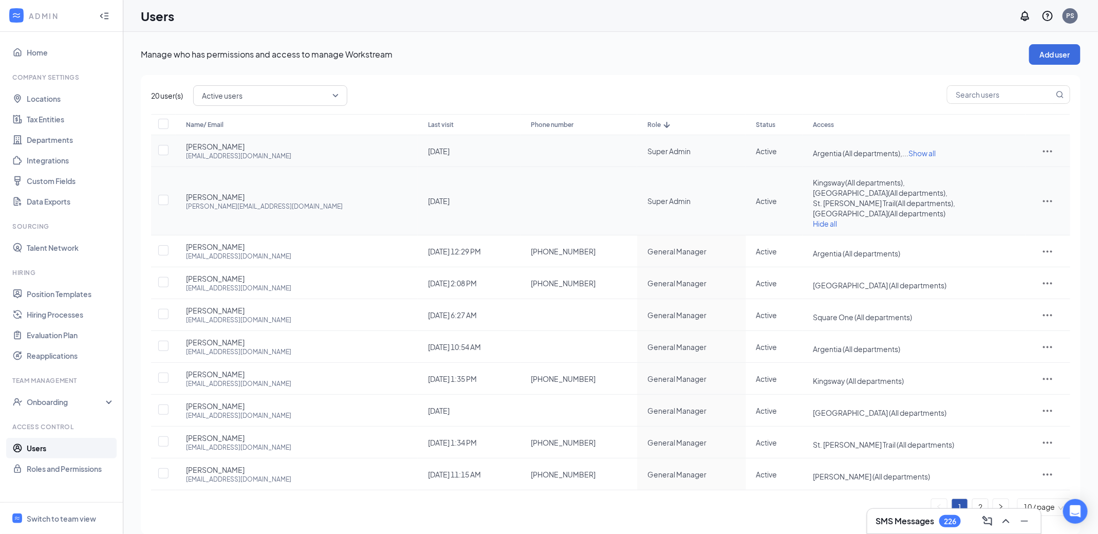
click at [908, 150] on span "Show all" at bounding box center [921, 152] width 27 height 9
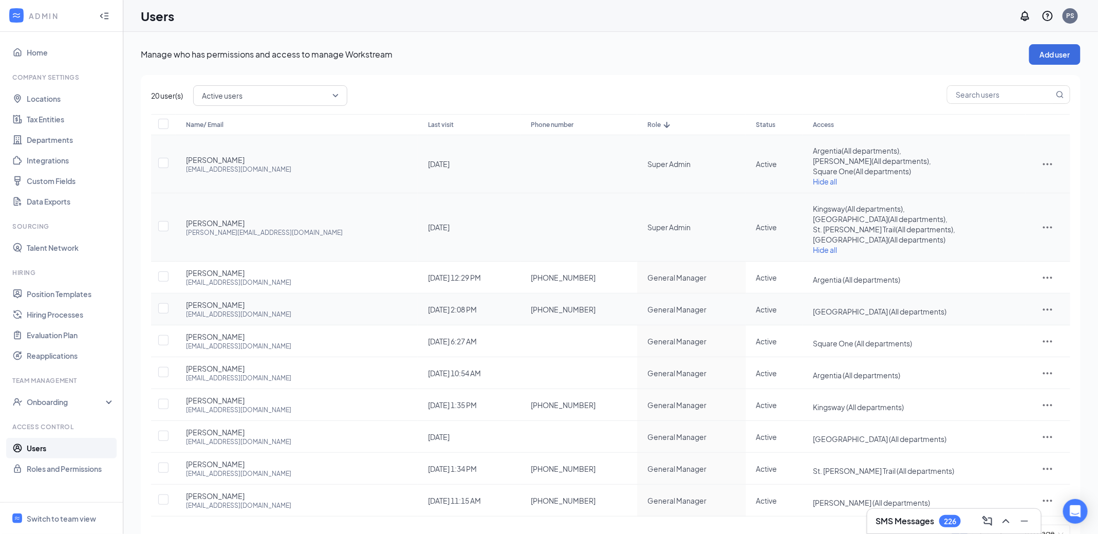
click at [637, 301] on td "General Manager" at bounding box center [691, 309] width 109 height 32
click at [813, 182] on span "Hide all" at bounding box center [825, 181] width 24 height 9
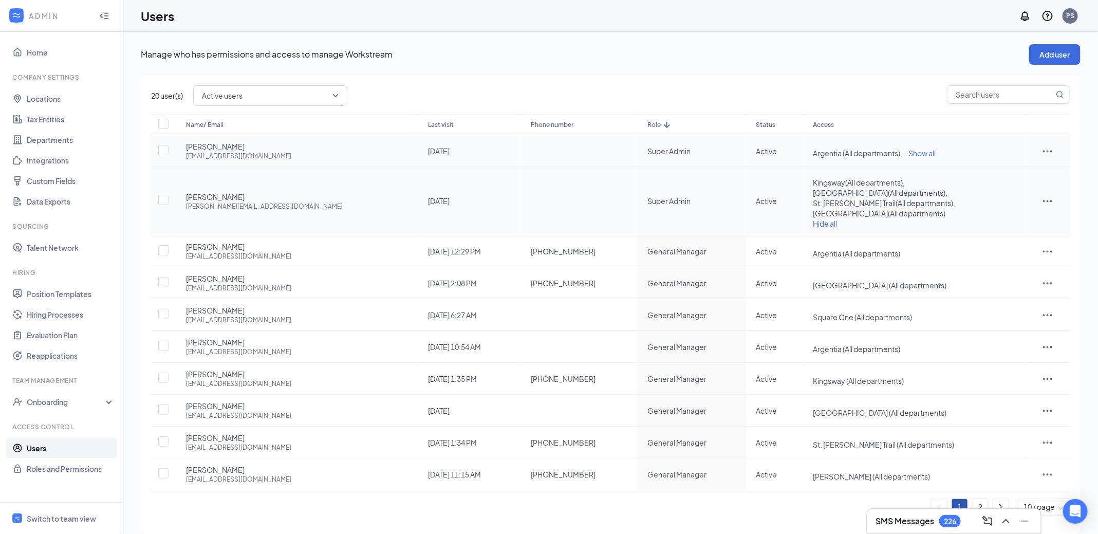
click at [908, 150] on span "Show all" at bounding box center [921, 152] width 27 height 9
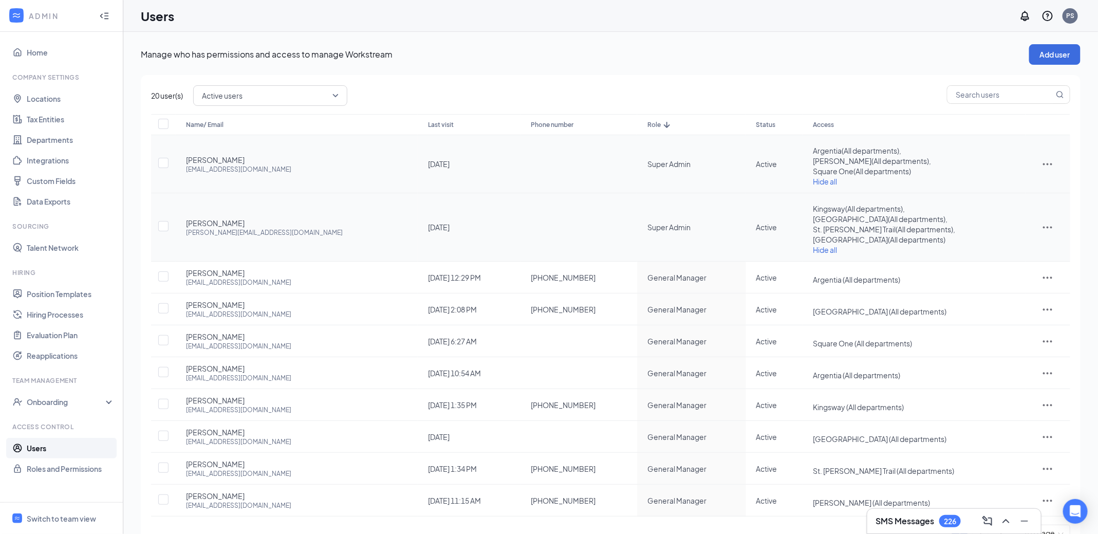
click at [1043, 164] on icon "ActionsIcon" at bounding box center [1047, 164] width 9 height 2
click at [1022, 190] on span "Edit user" at bounding box center [1020, 185] width 64 height 11
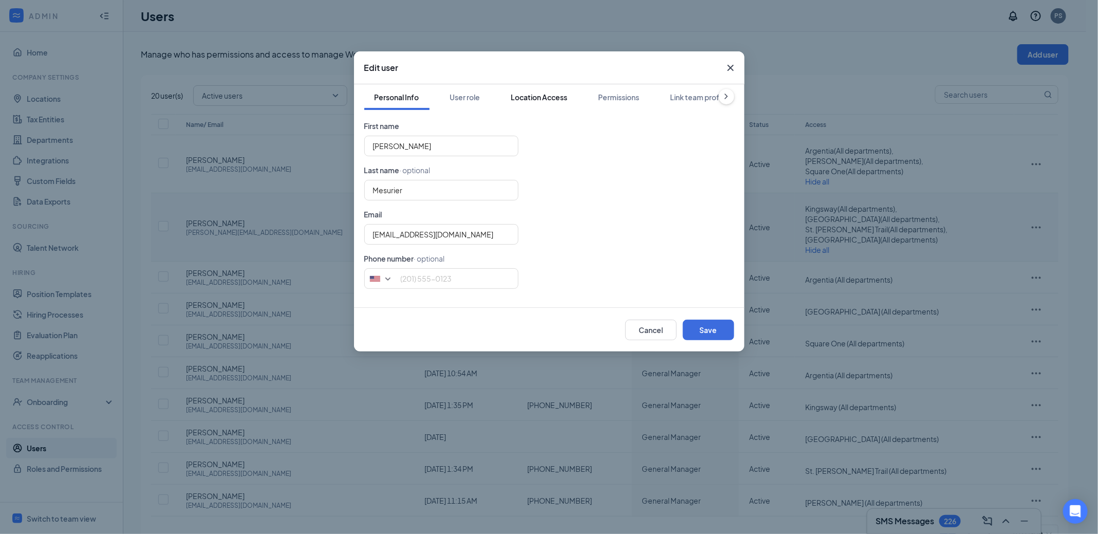
click at [530, 89] on button "Location Access" at bounding box center [539, 97] width 77 height 26
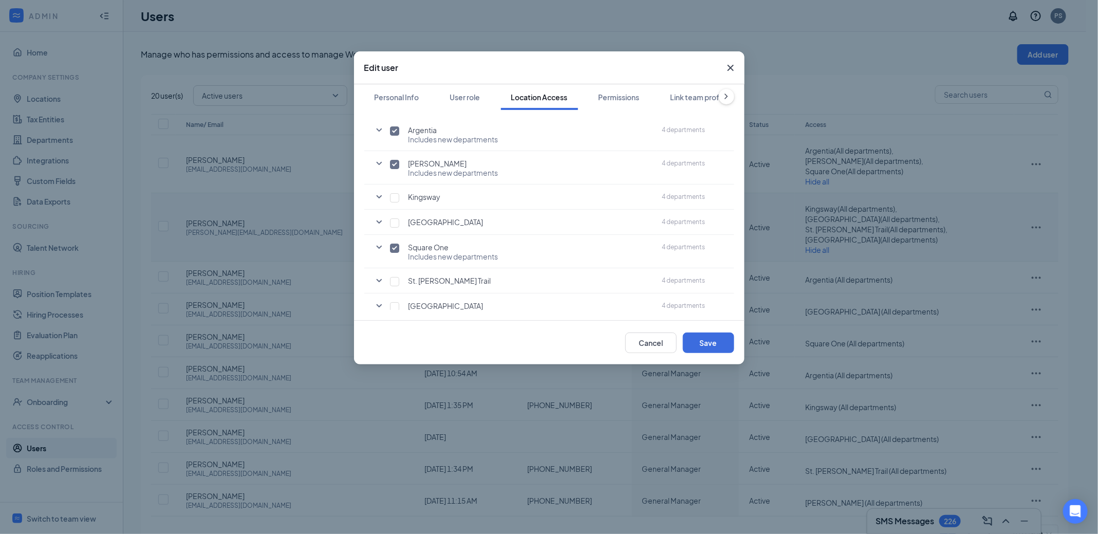
scroll to position [85, 0]
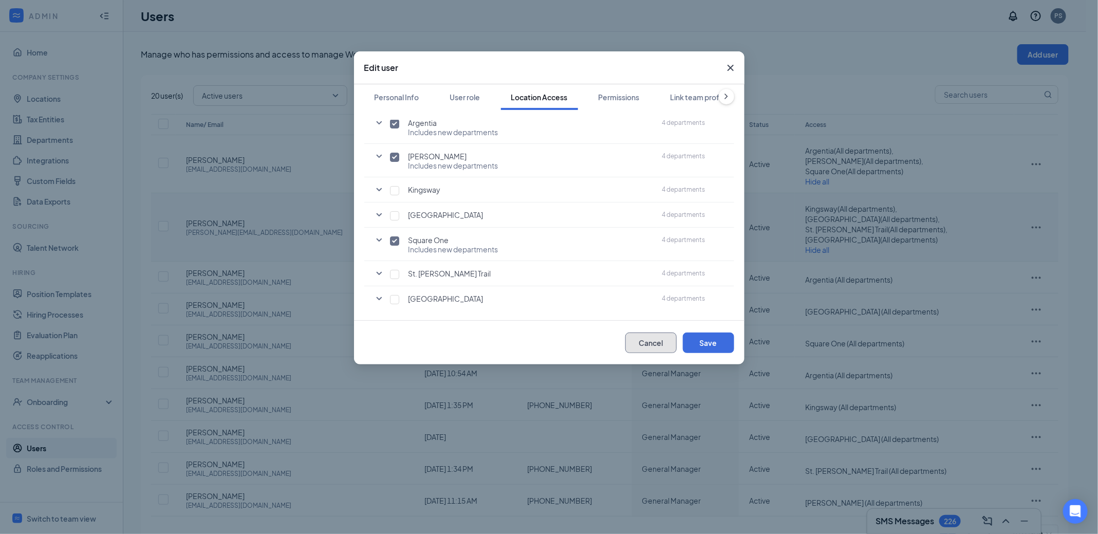
click at [640, 336] on button "Cancel" at bounding box center [650, 342] width 51 height 21
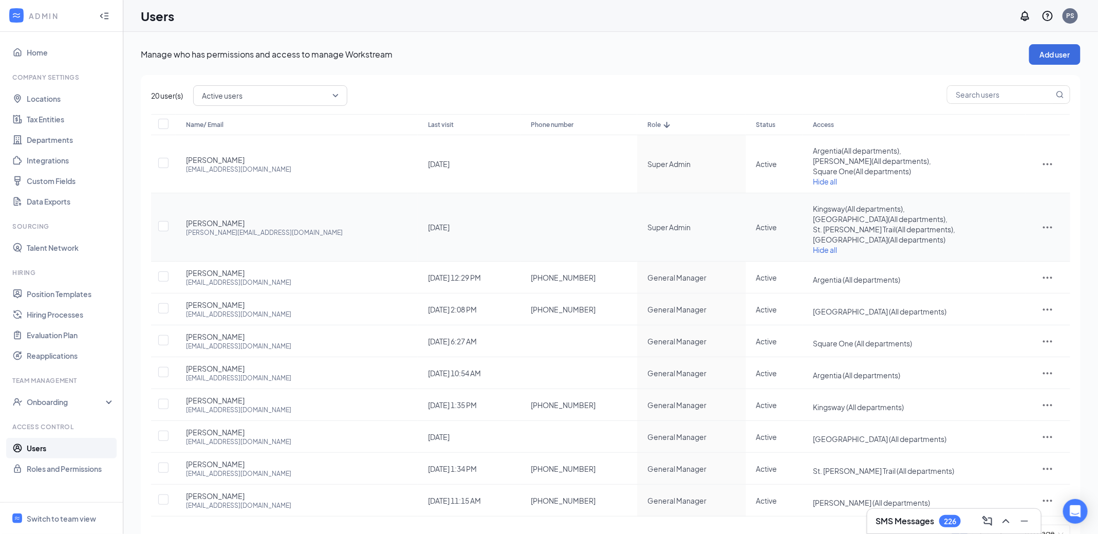
click at [1046, 228] on icon "ActionsIcon" at bounding box center [1047, 227] width 12 height 12
click at [1003, 249] on span "Edit user" at bounding box center [1002, 248] width 29 height 9
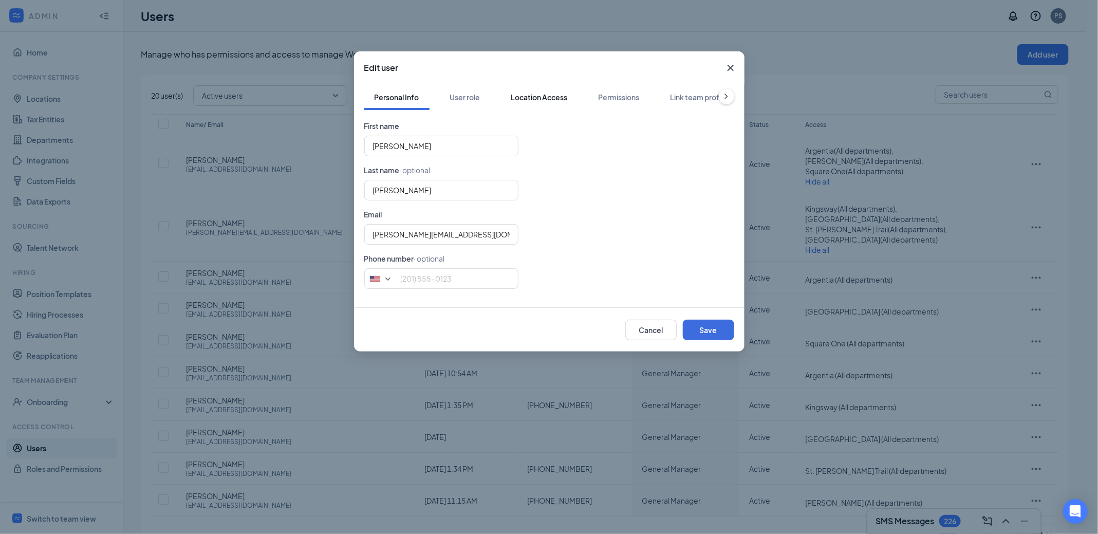
click at [543, 94] on div "Location Access" at bounding box center [539, 97] width 56 height 10
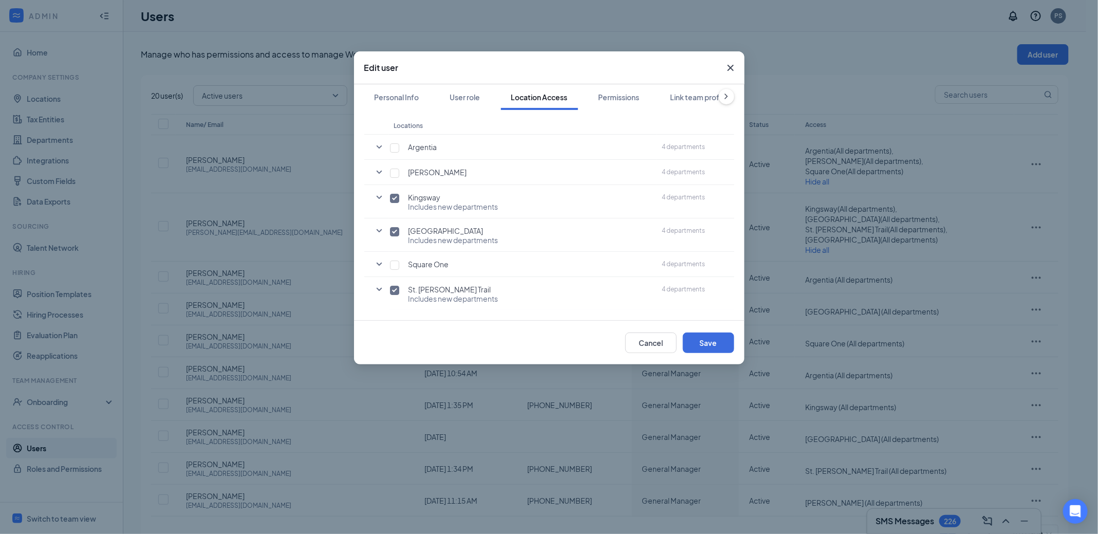
scroll to position [93, 0]
click at [656, 344] on button "Cancel" at bounding box center [650, 342] width 51 height 21
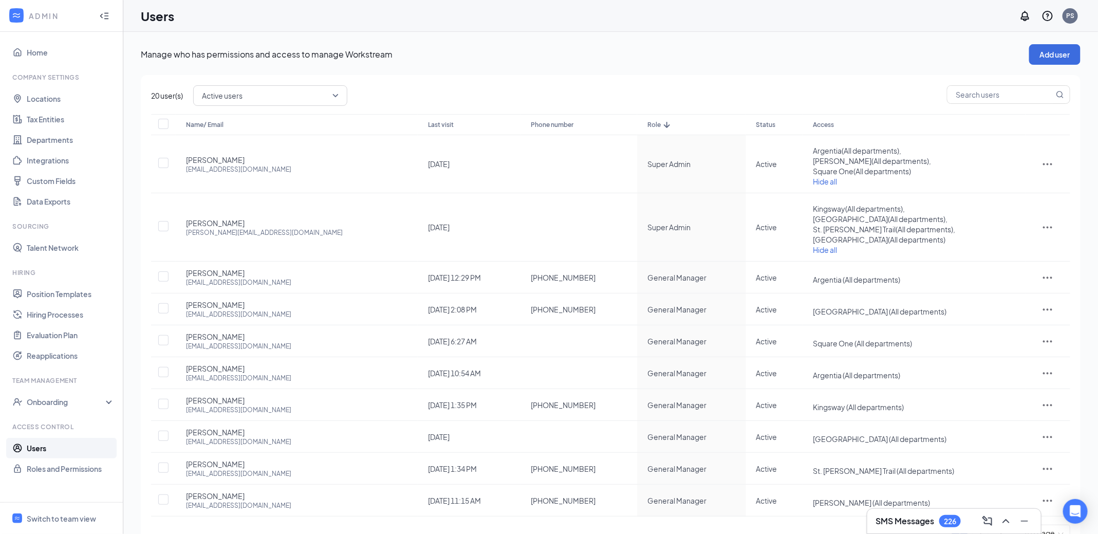
click at [670, 56] on p "Manage who has permissions and access to manage Workstream" at bounding box center [585, 54] width 888 height 11
drag, startPoint x: 182, startPoint y: 161, endPoint x: 234, endPoint y: 161, distance: 51.9
click at [234, 161] on td "[PERSON_NAME] [PERSON_NAME][EMAIL_ADDRESS][DOMAIN_NAME]" at bounding box center [297, 164] width 242 height 58
copy span "[PERSON_NAME]"
